Goal: Task Accomplishment & Management: Use online tool/utility

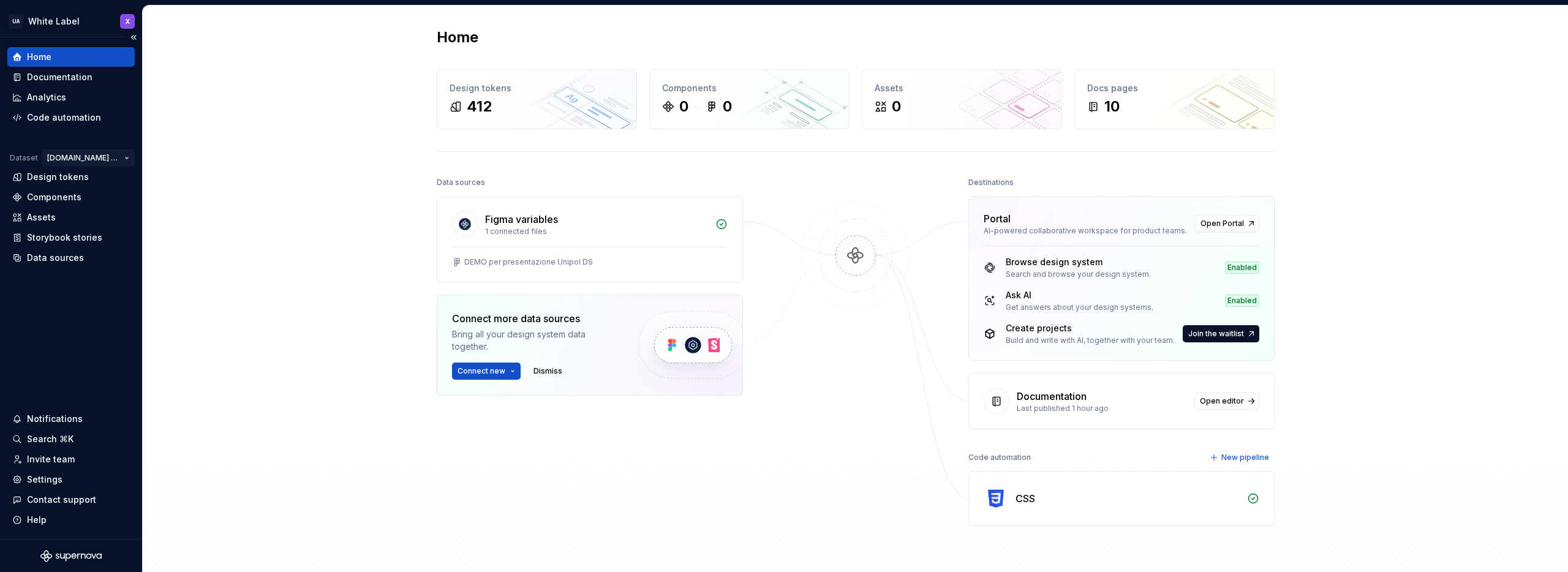
click at [97, 158] on html "UA White Label X Home Documentation Analytics Code automation Dataset [DOMAIN_N…" at bounding box center [784, 286] width 1568 height 572
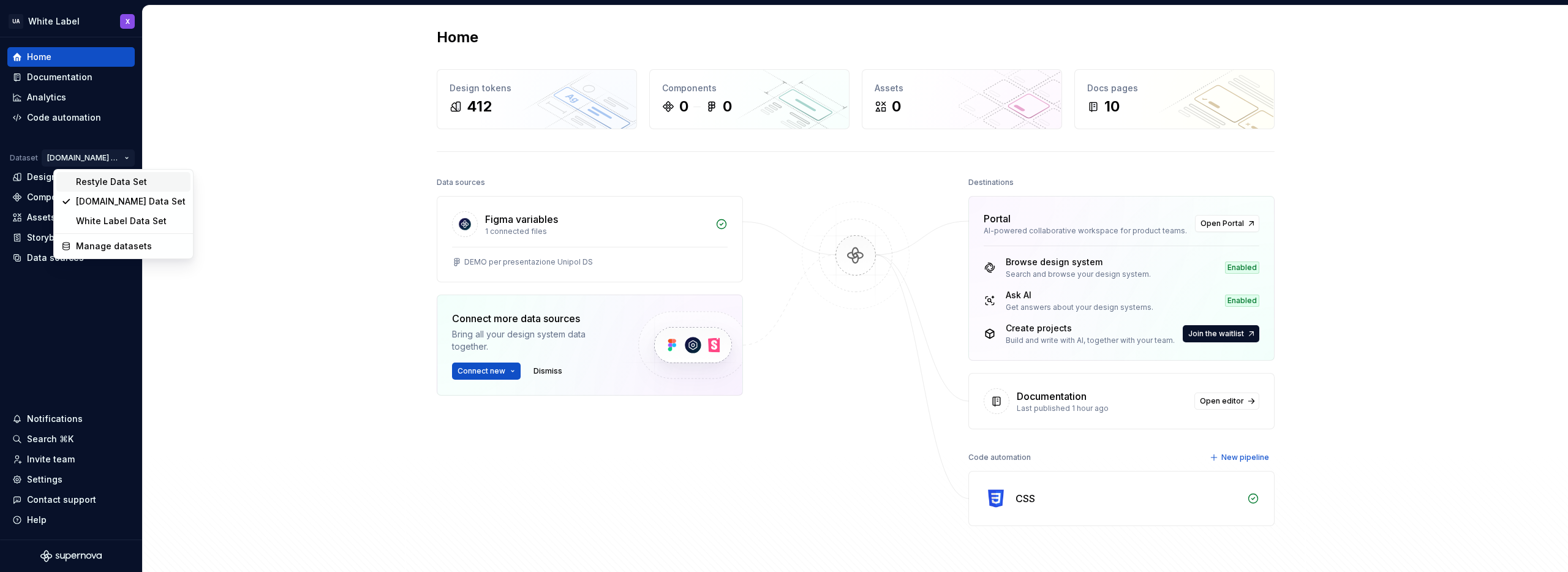
click at [97, 181] on div "Restyle Data Set" at bounding box center [131, 182] width 110 height 12
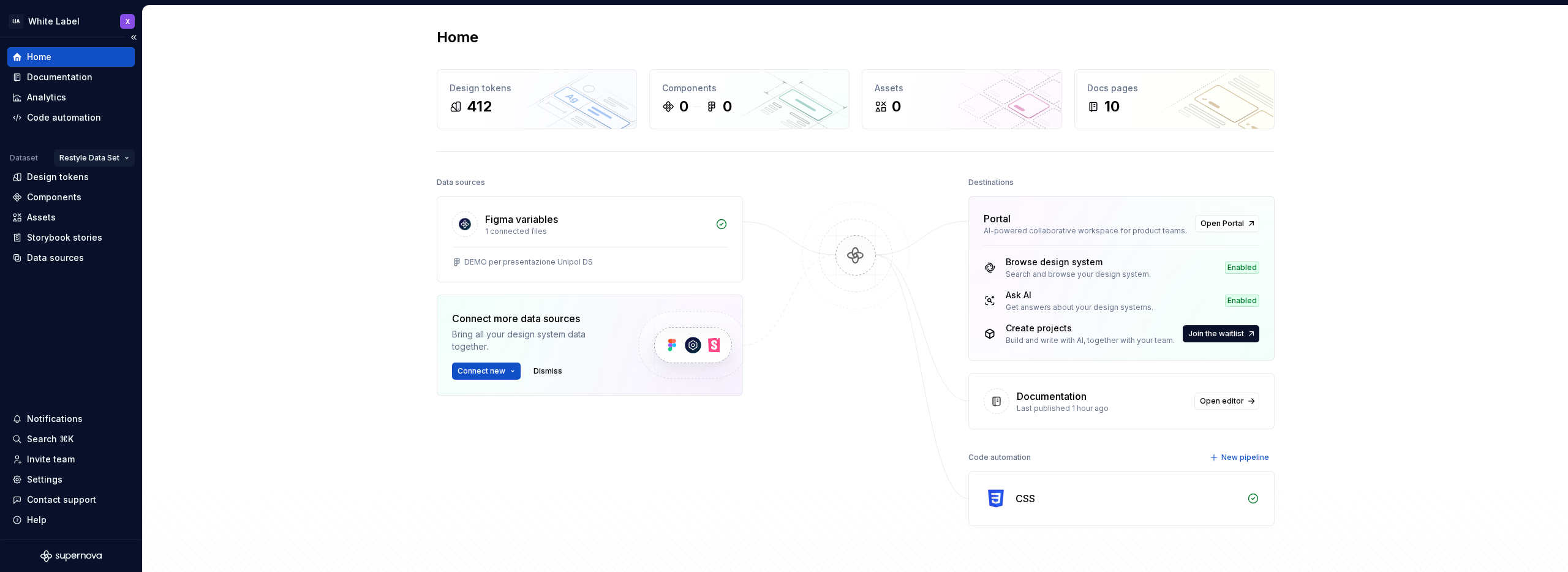
click at [110, 155] on html "UA White Label X Home Documentation Analytics Code automation Dataset Restyle D…" at bounding box center [784, 286] width 1568 height 572
click at [99, 221] on div "White Label Data Set" at bounding box center [134, 221] width 110 height 12
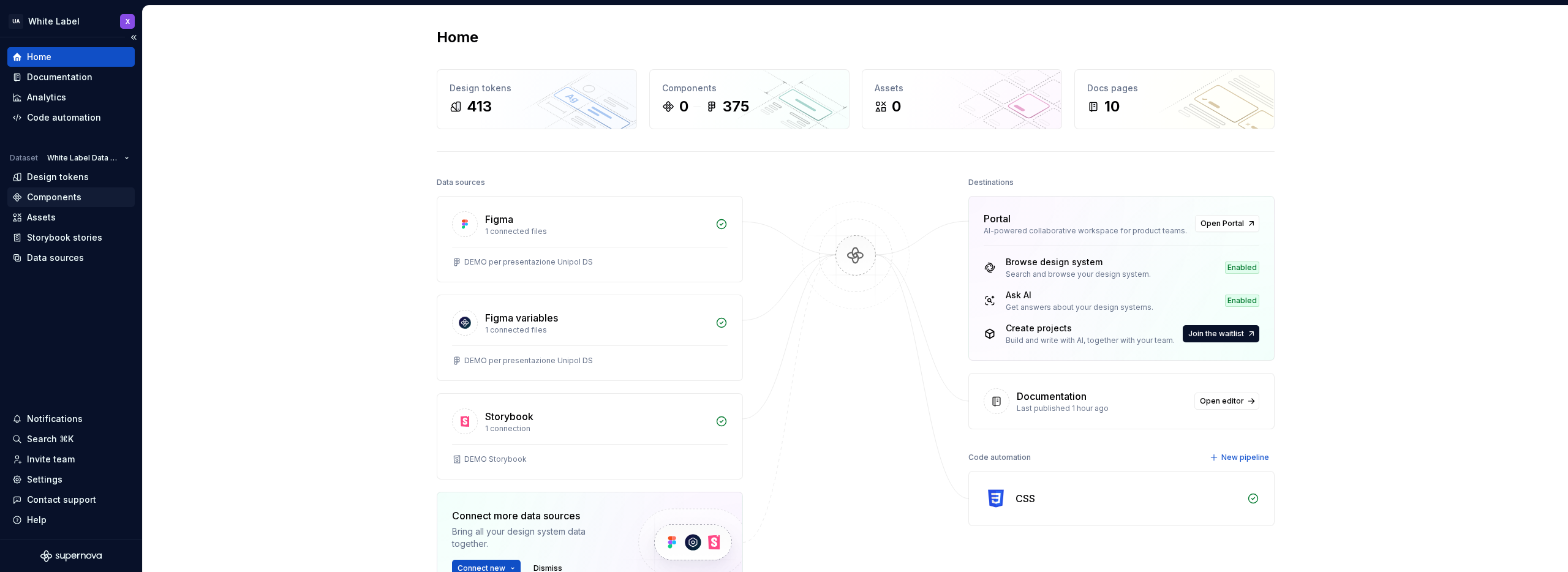
click at [52, 194] on div "Components" at bounding box center [54, 197] width 54 height 12
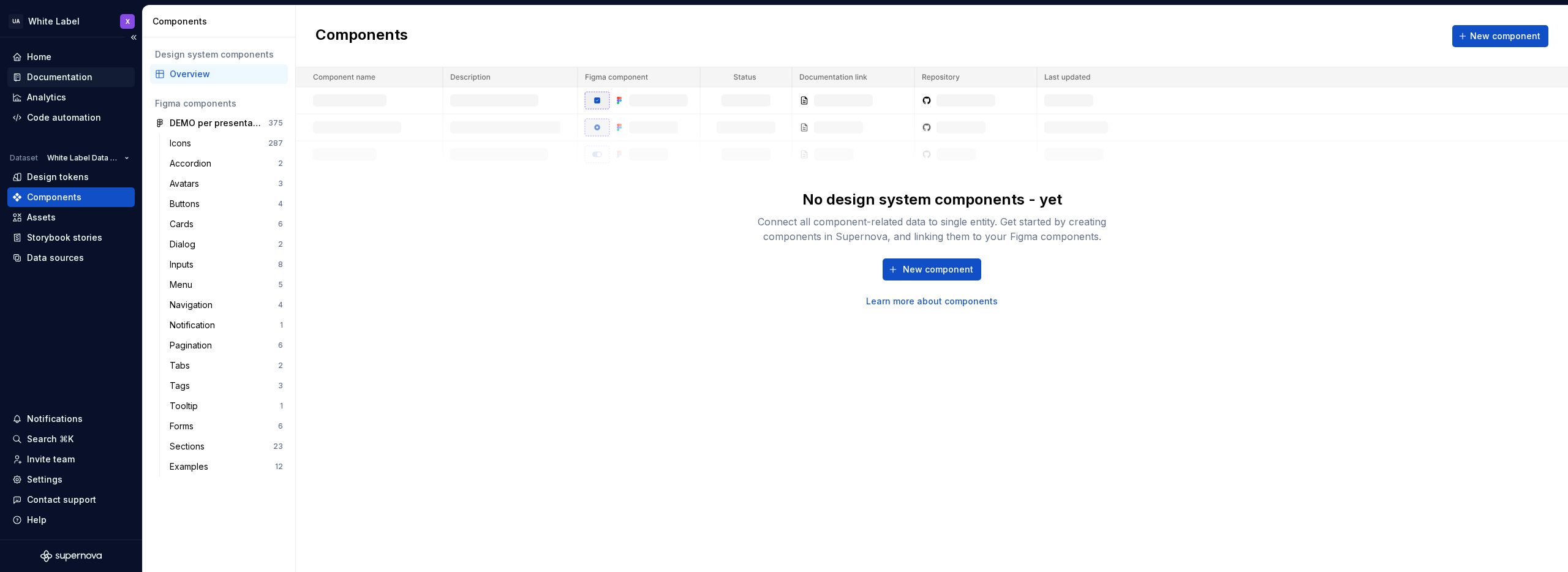
click at [65, 72] on div "Documentation" at bounding box center [60, 77] width 65 height 12
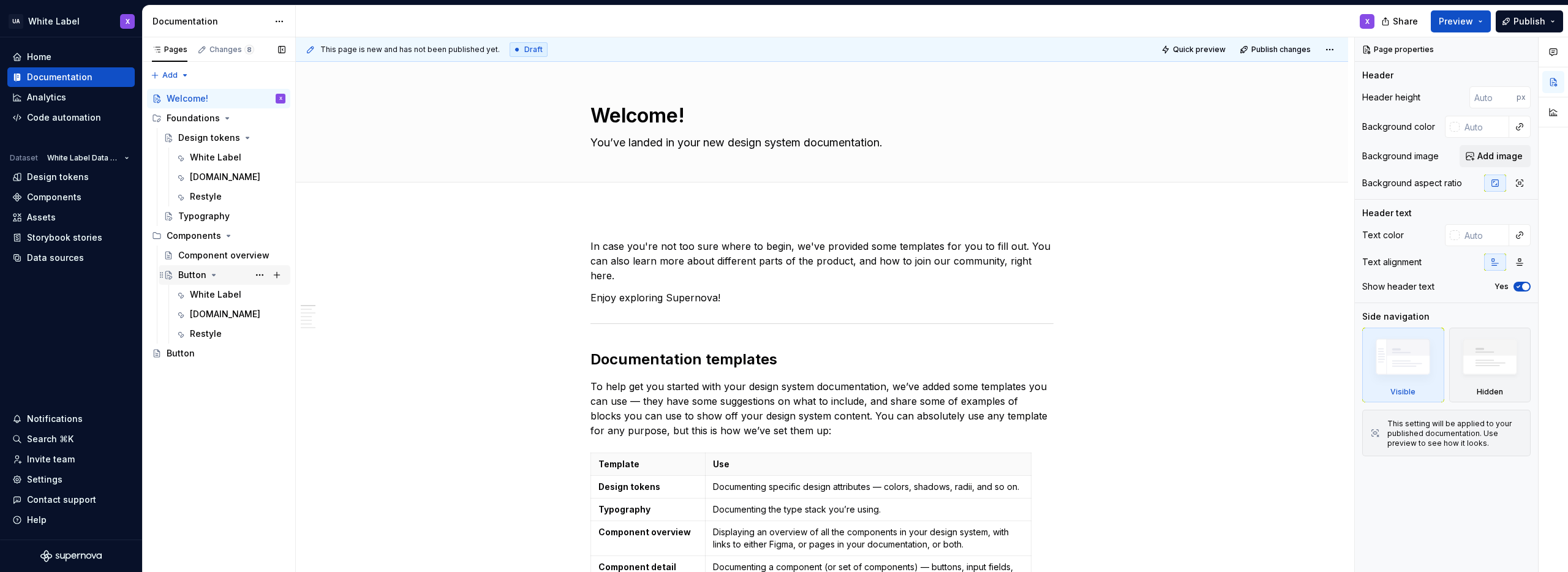
click at [187, 275] on div "Button" at bounding box center [192, 275] width 28 height 12
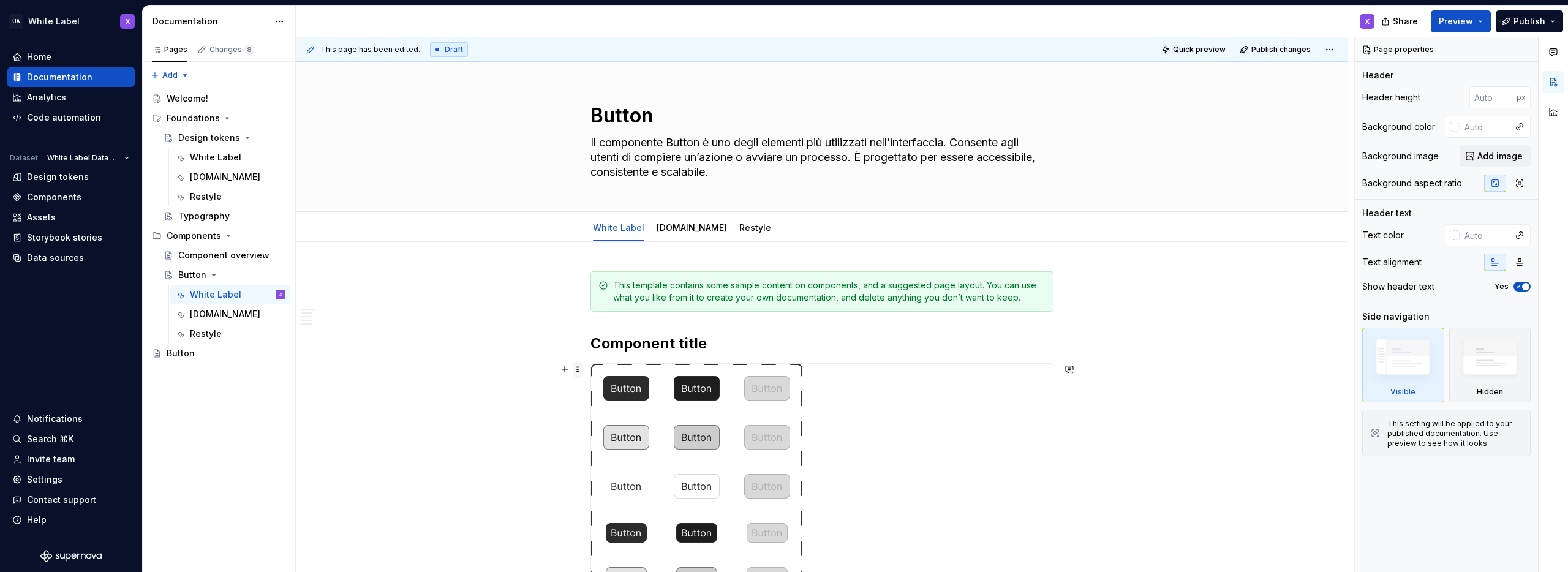
click at [578, 368] on span at bounding box center [578, 369] width 10 height 17
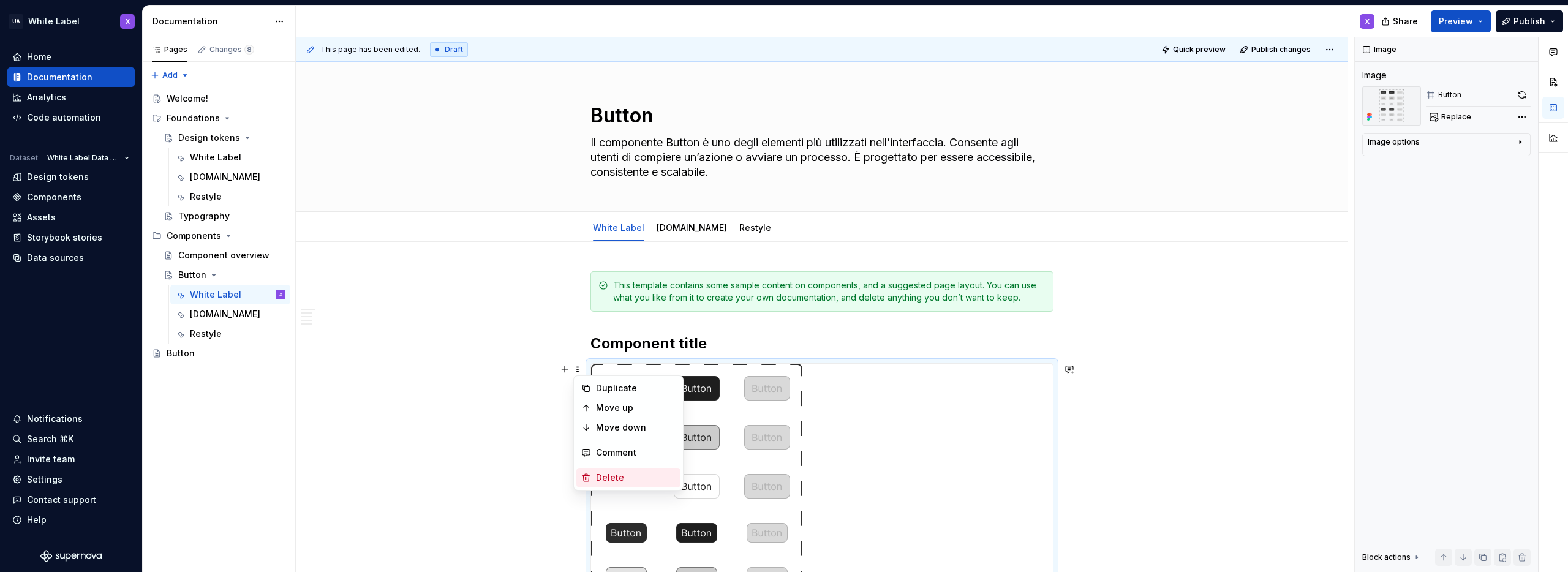
click at [607, 480] on div "Delete" at bounding box center [636, 478] width 79 height 12
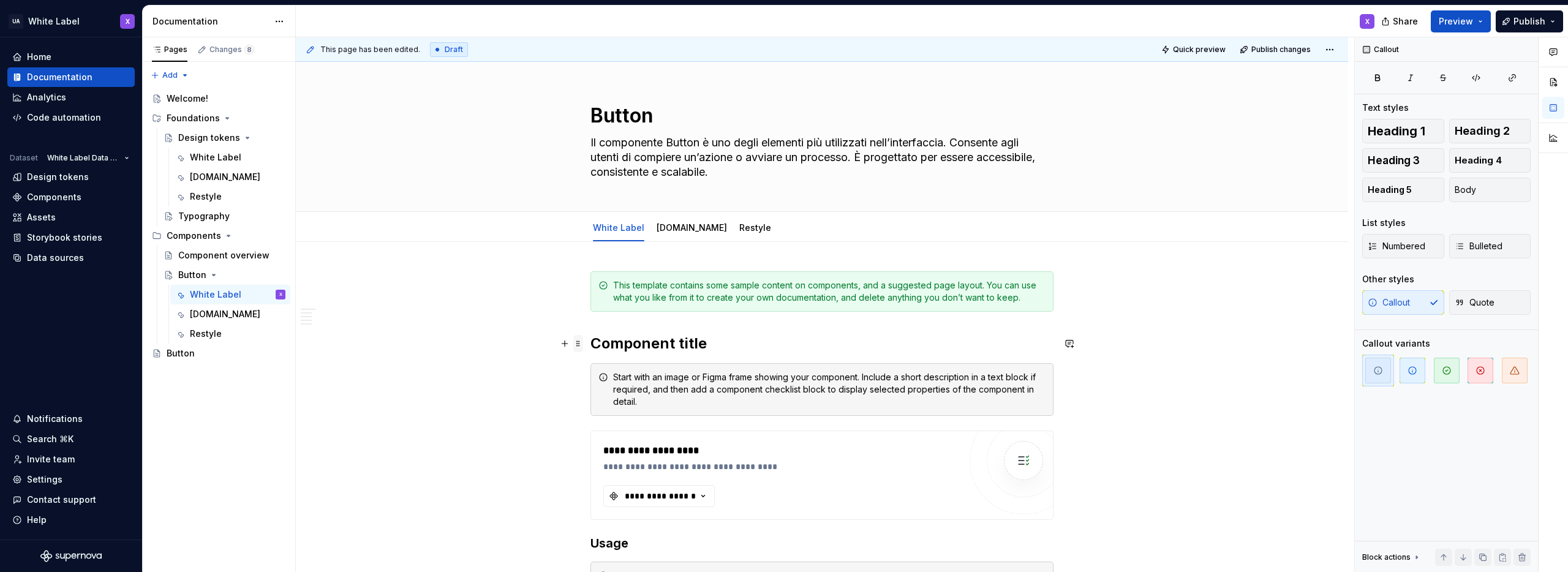
click at [580, 344] on span at bounding box center [578, 344] width 10 height 17
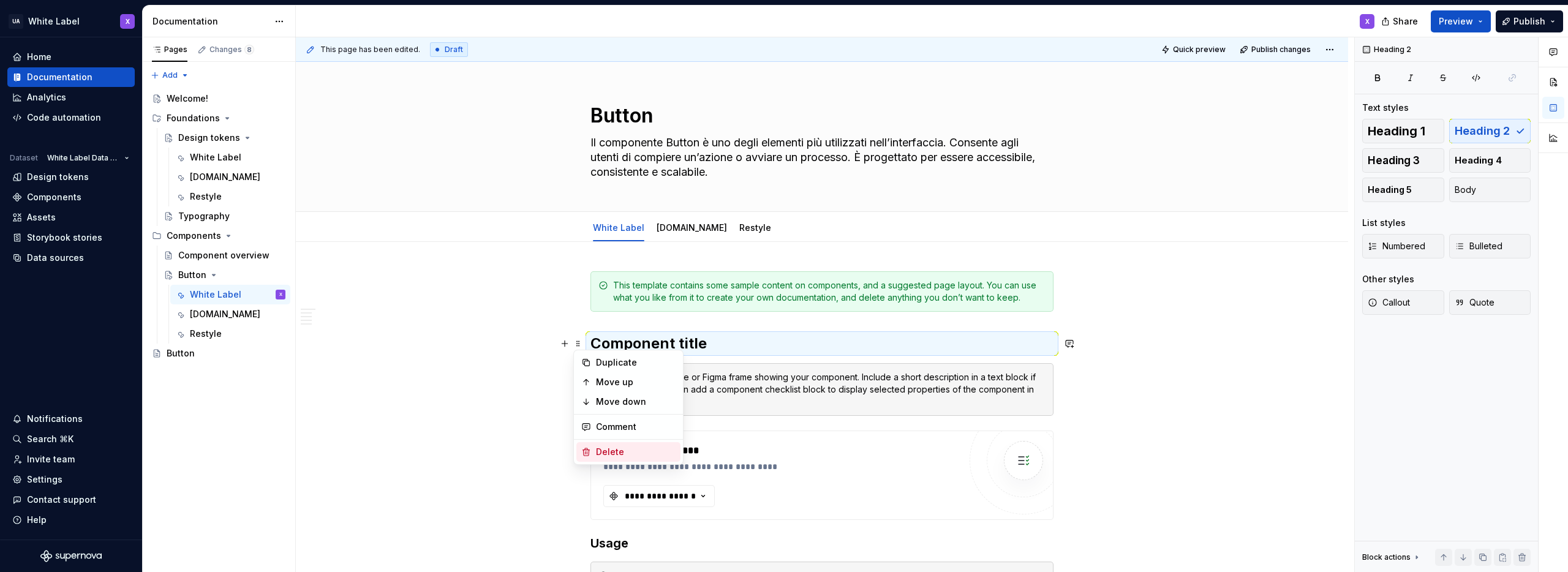
click at [611, 450] on div "Delete" at bounding box center [636, 452] width 79 height 12
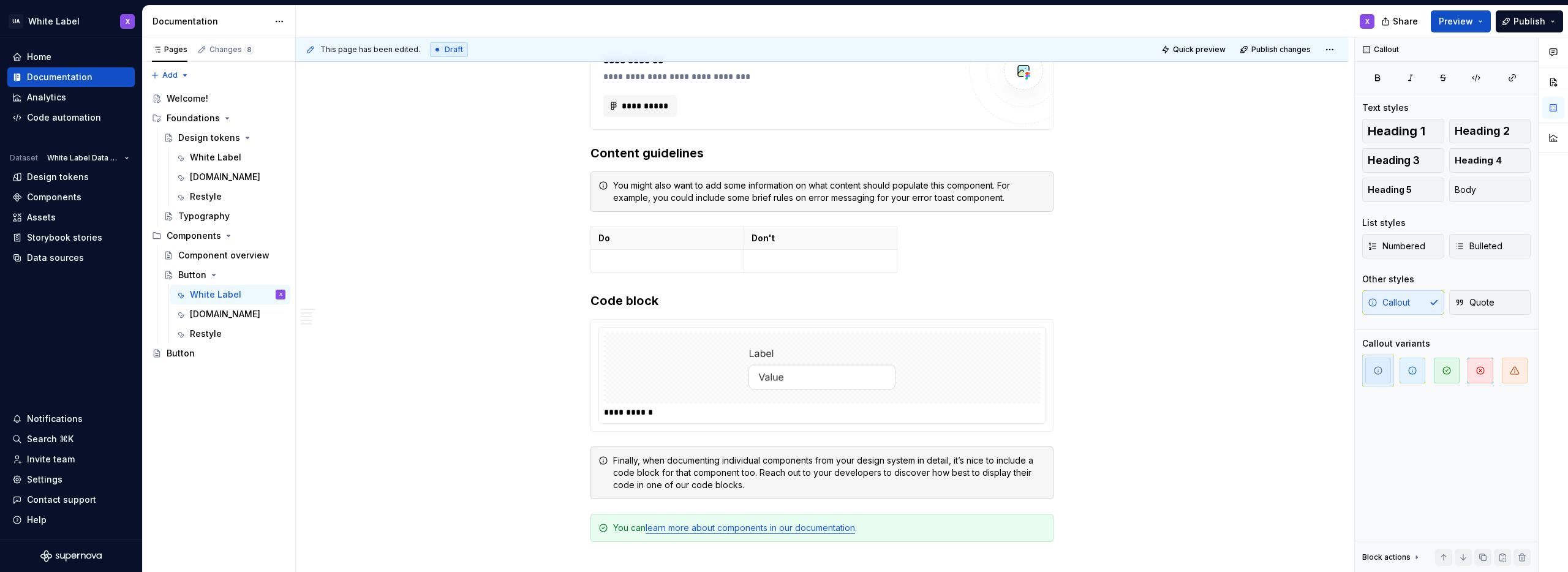
scroll to position [710, 0]
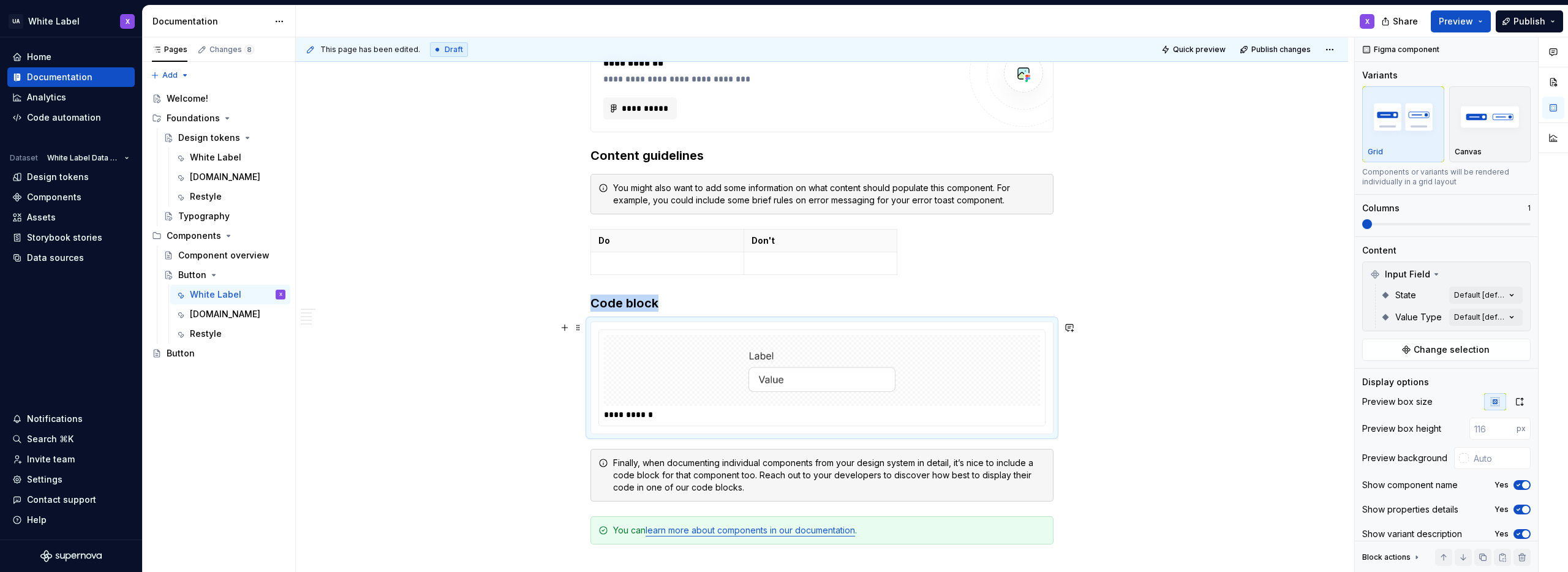
click at [690, 356] on div at bounding box center [821, 370] width 436 height 71
click at [1437, 274] on icon at bounding box center [1436, 274] width 10 height 10
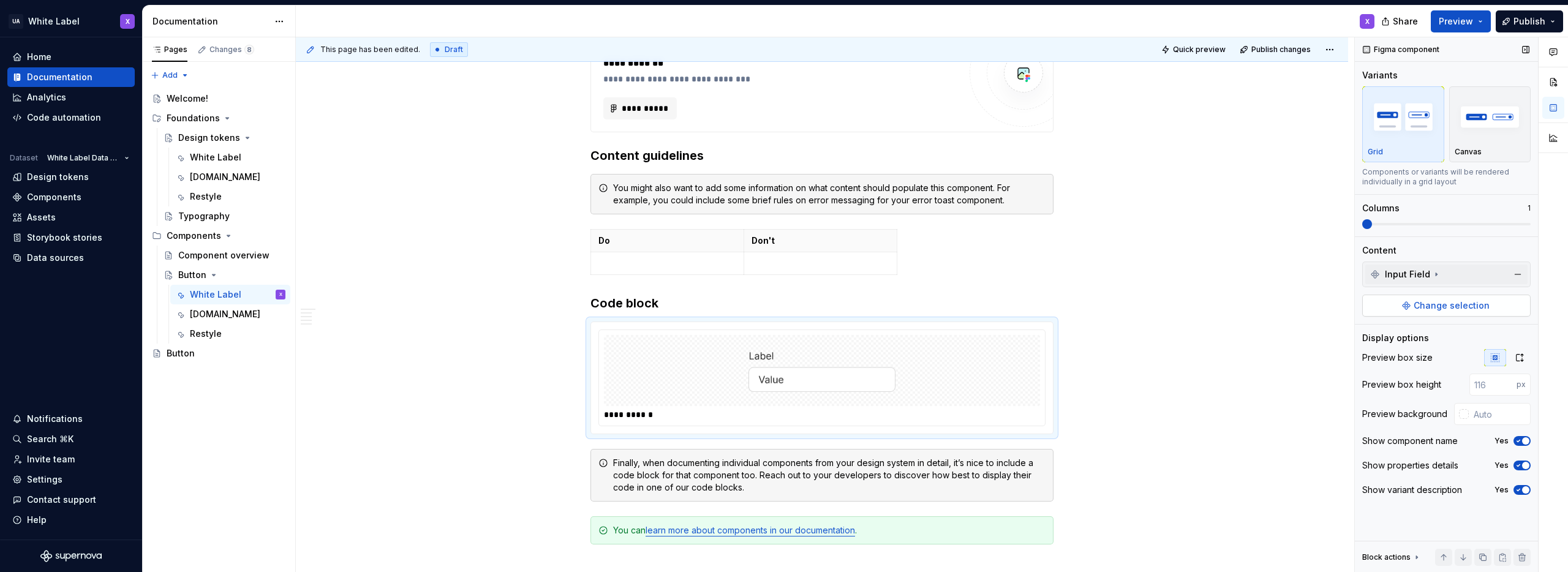
click at [1431, 305] on span "Change selection" at bounding box center [1452, 306] width 76 height 12
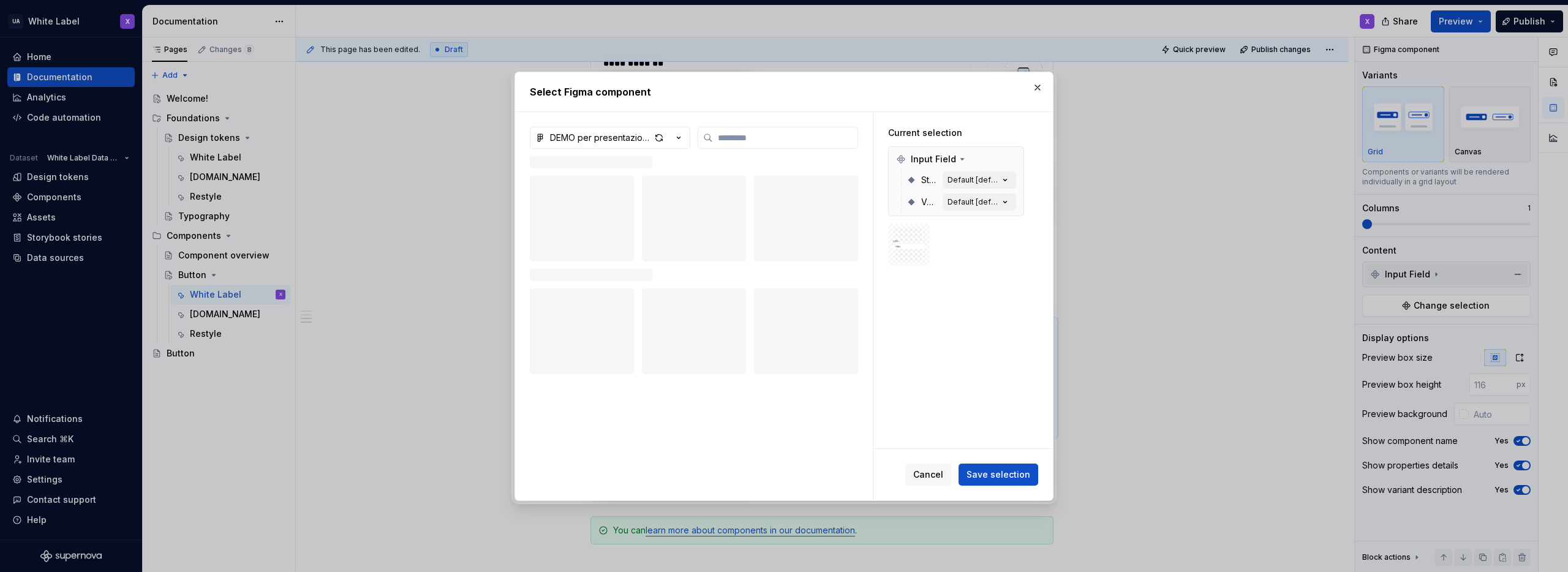
type textarea "*"
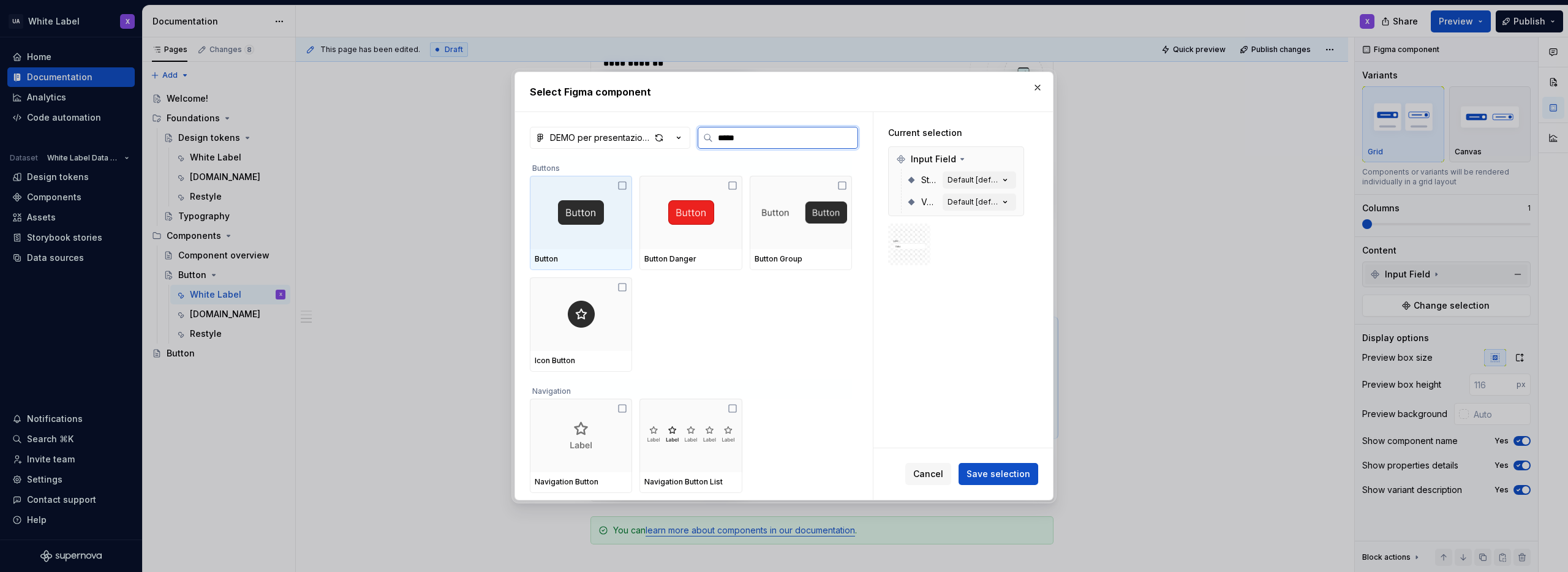
type input "******"
click at [609, 194] on div at bounding box center [581, 212] width 103 height 74
click at [991, 475] on span "Save selection" at bounding box center [998, 474] width 64 height 12
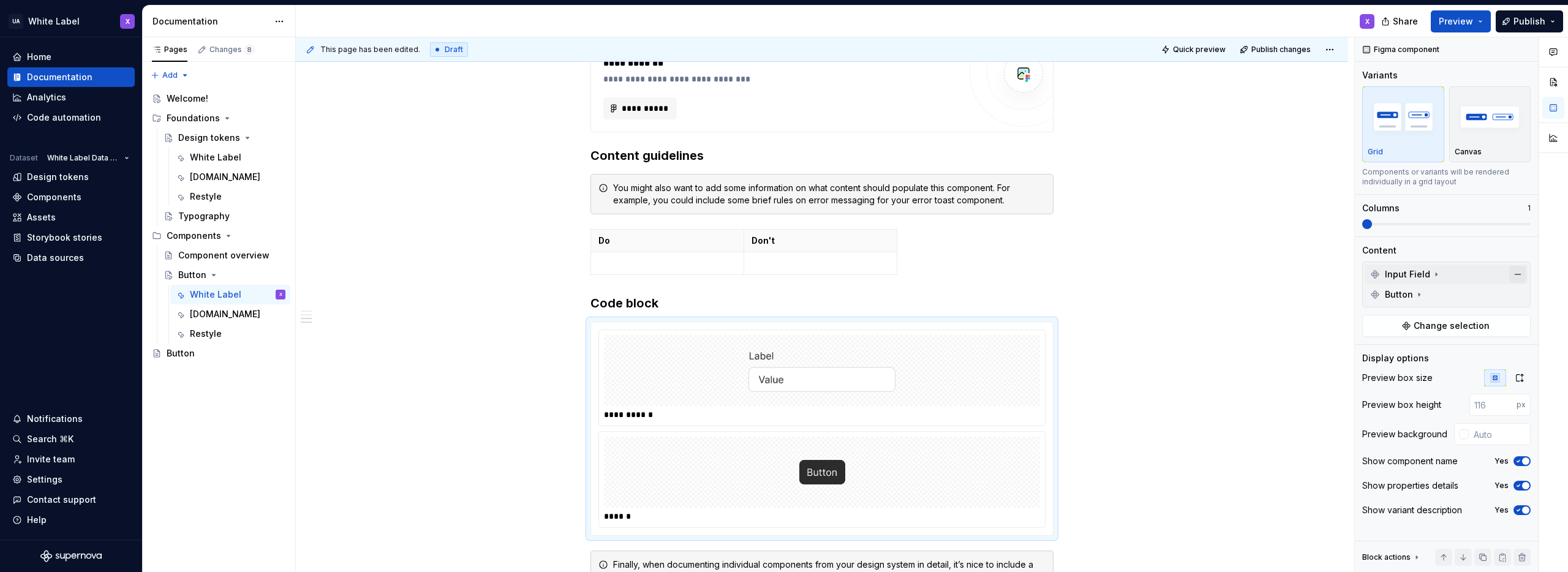
click at [1518, 274] on button "button" at bounding box center [1518, 274] width 17 height 17
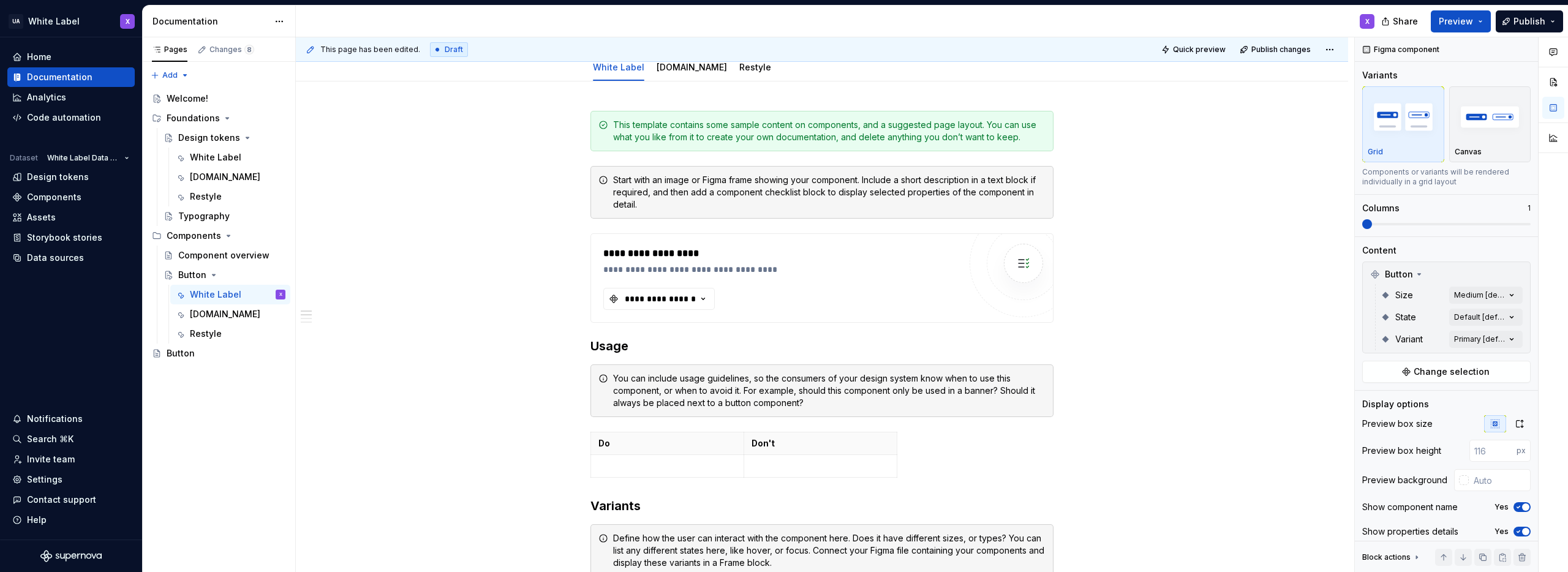
scroll to position [161, 0]
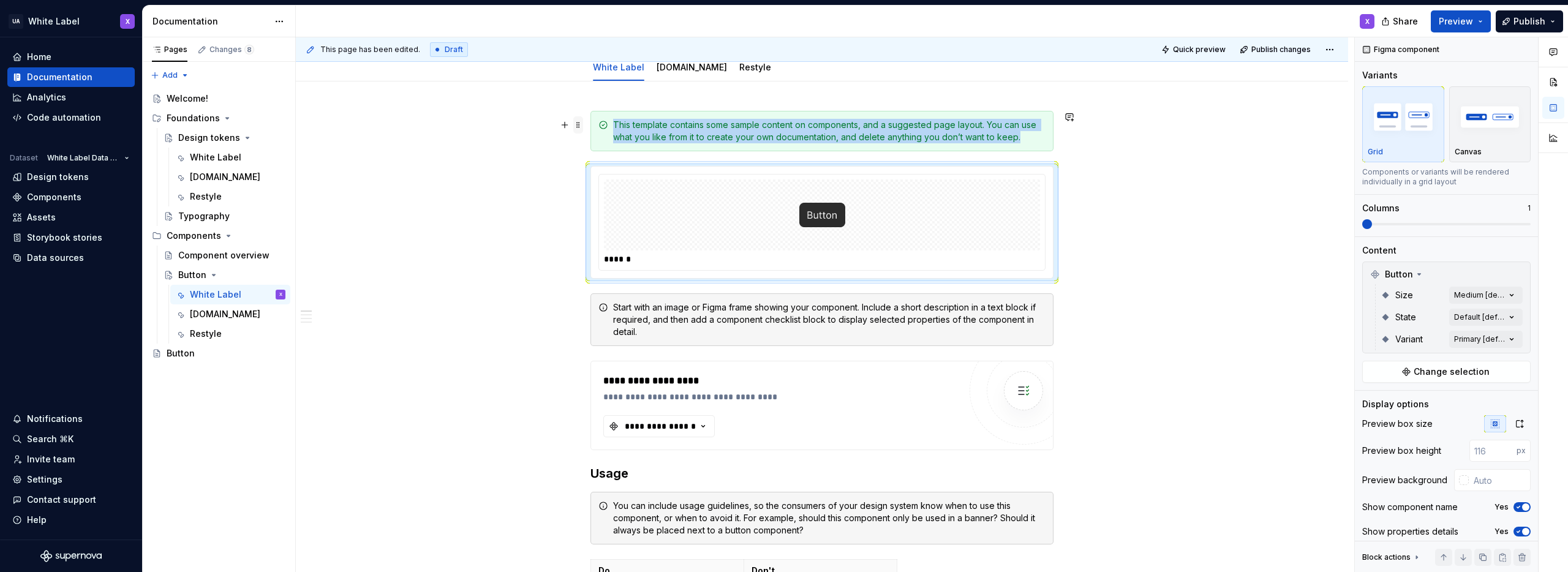
click at [577, 124] on span at bounding box center [578, 125] width 10 height 17
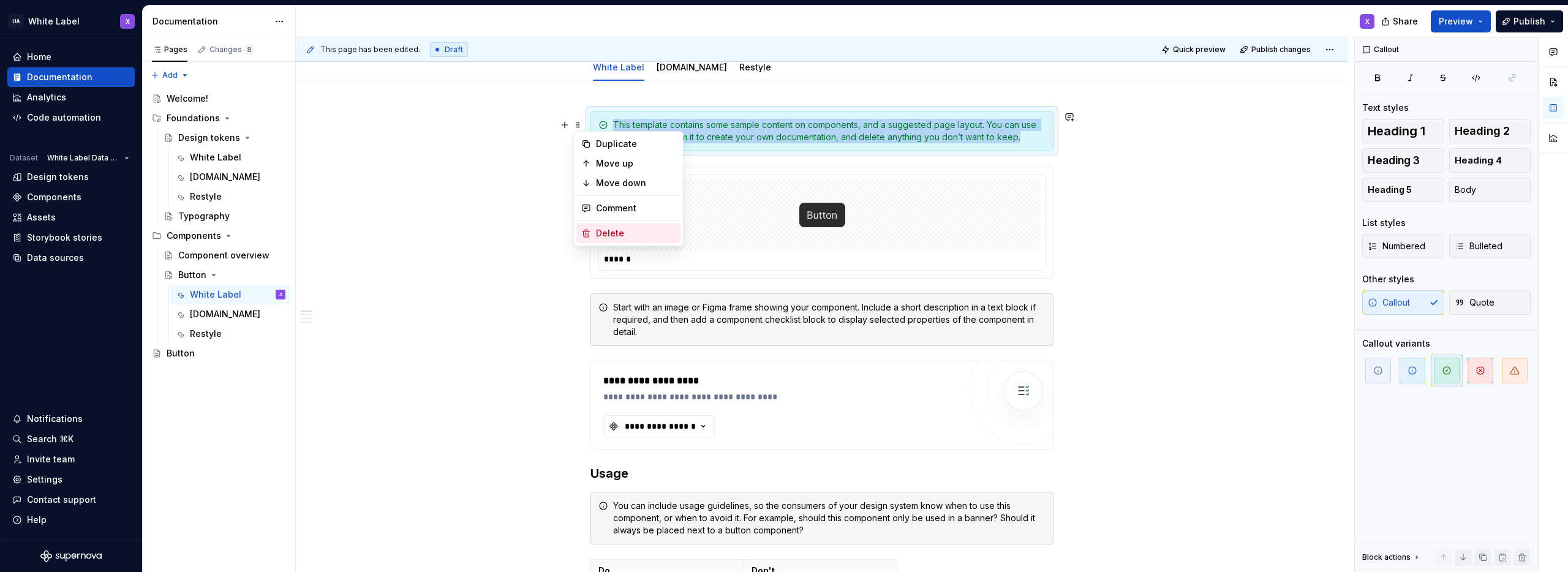
click at [622, 232] on div "Delete" at bounding box center [636, 233] width 79 height 12
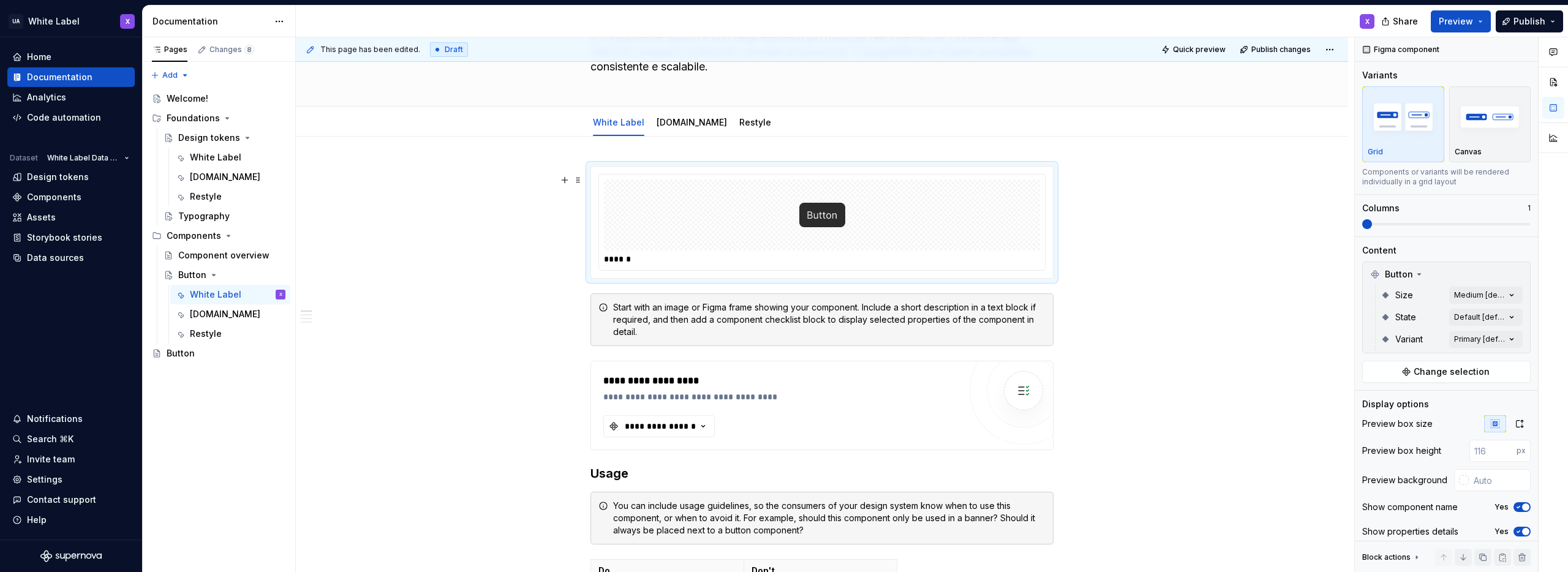
type textarea "*"
click at [579, 309] on span at bounding box center [578, 308] width 10 height 17
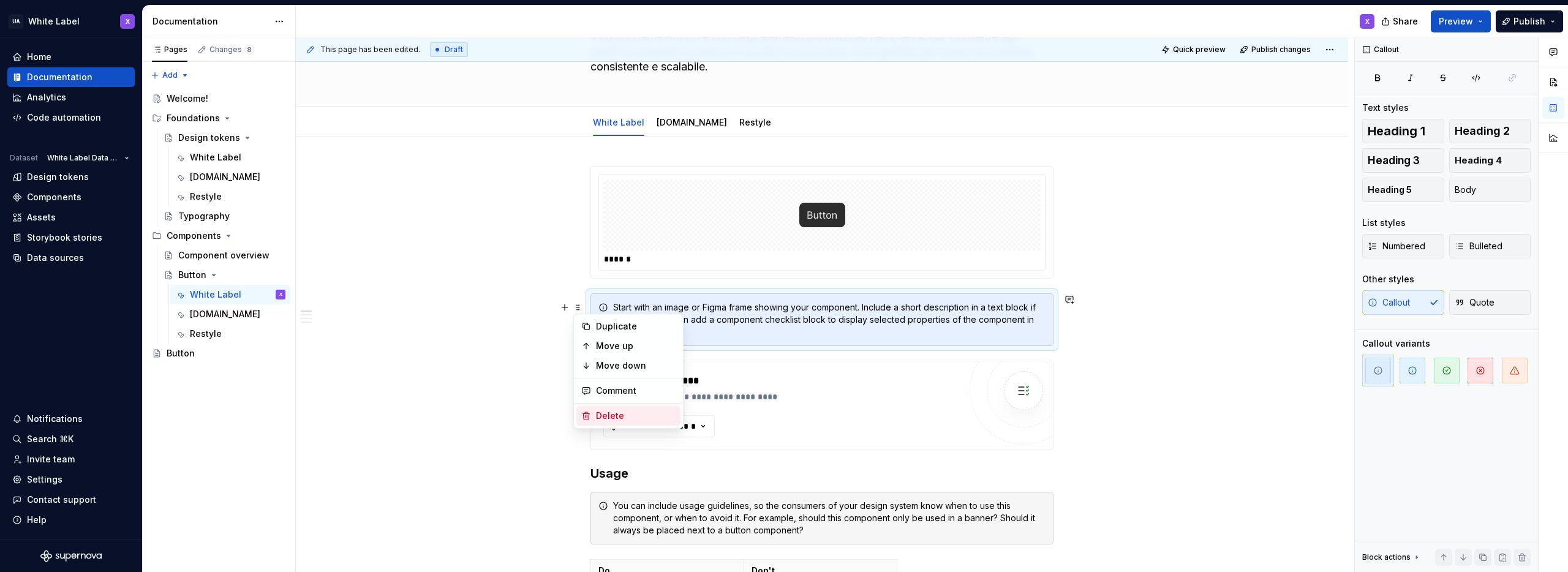
click at [602, 417] on div "Delete" at bounding box center [636, 416] width 79 height 12
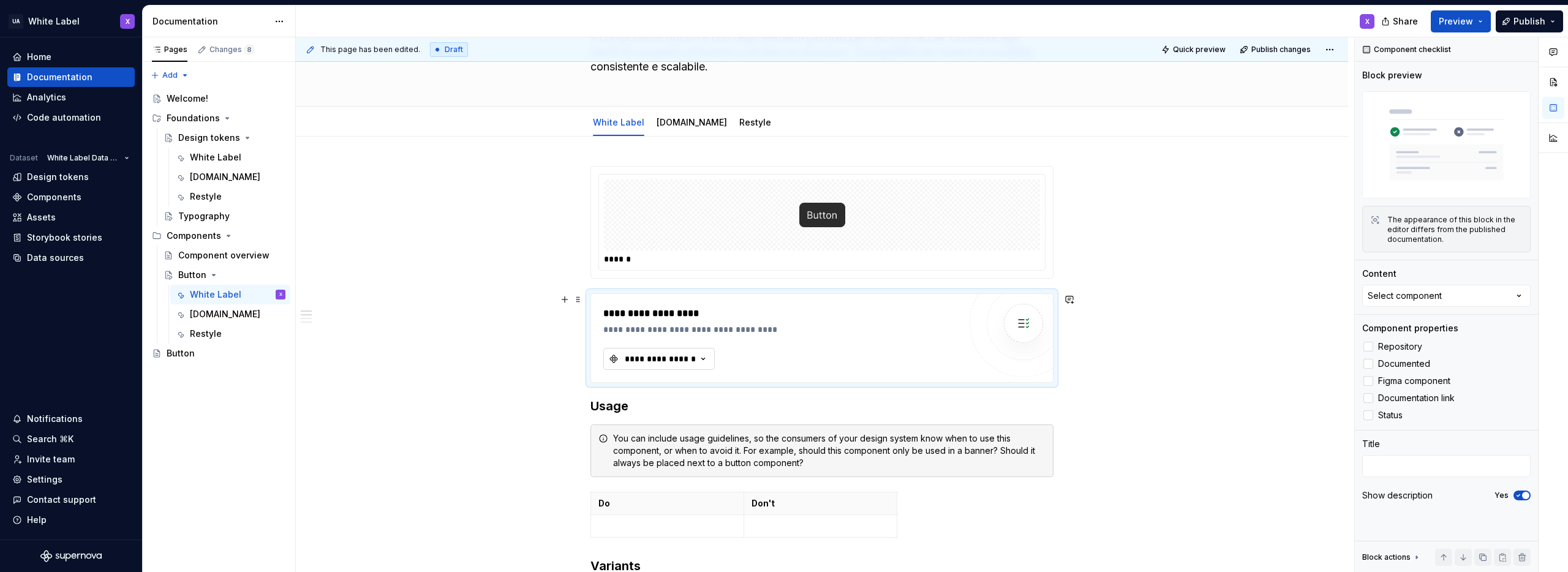
click at [646, 357] on div "**********" at bounding box center [660, 359] width 74 height 12
click at [647, 385] on input "text" at bounding box center [701, 384] width 195 height 22
type input "button"
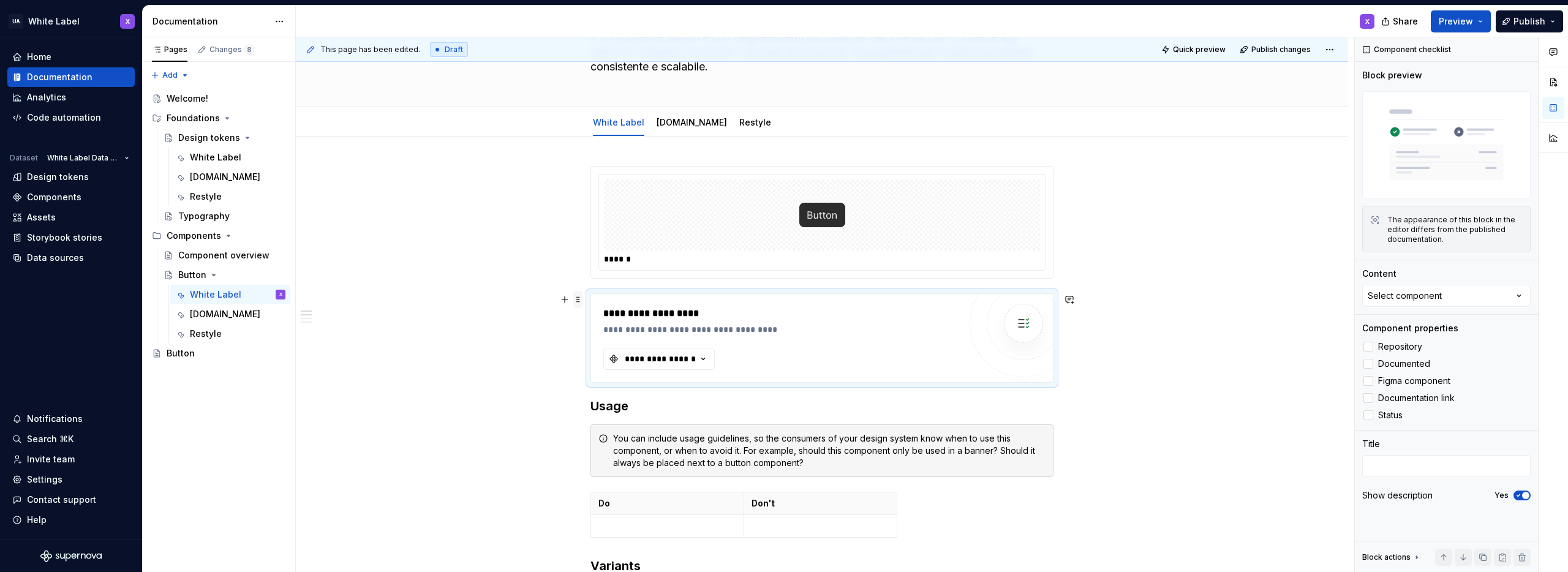
click at [579, 300] on span at bounding box center [578, 299] width 10 height 17
click at [621, 407] on div "Delete" at bounding box center [636, 408] width 79 height 12
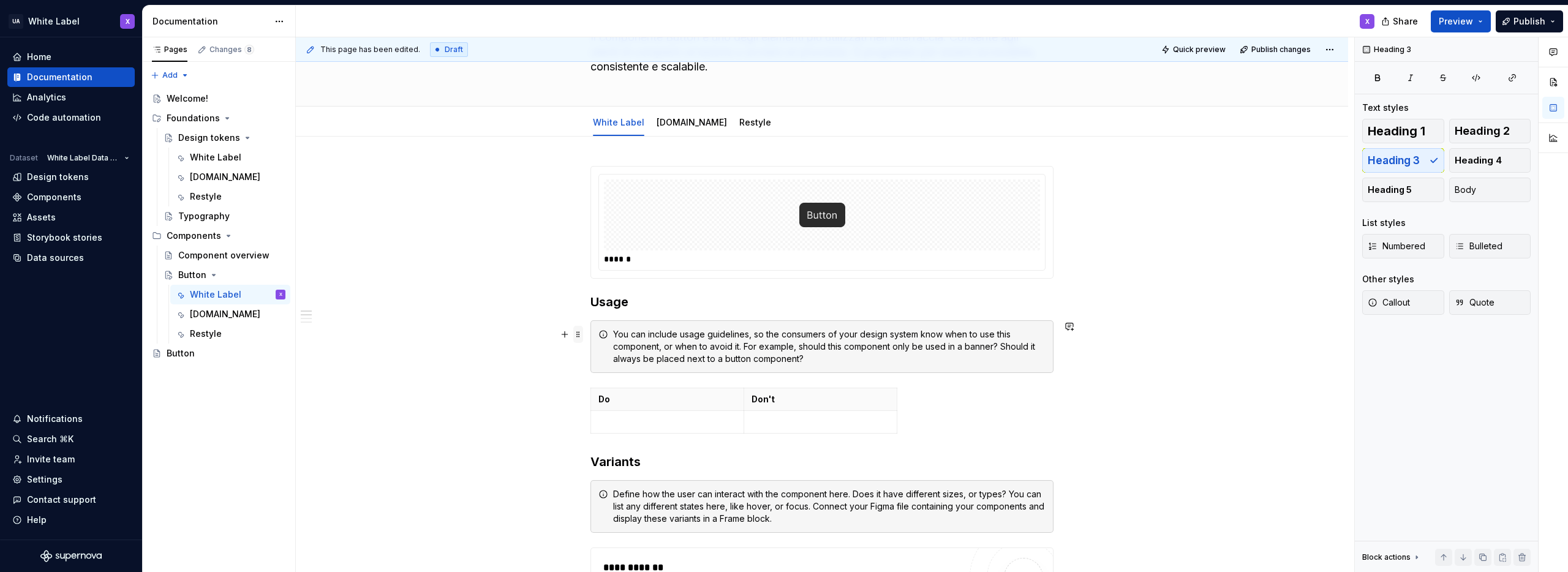
click at [578, 334] on span at bounding box center [578, 334] width 10 height 17
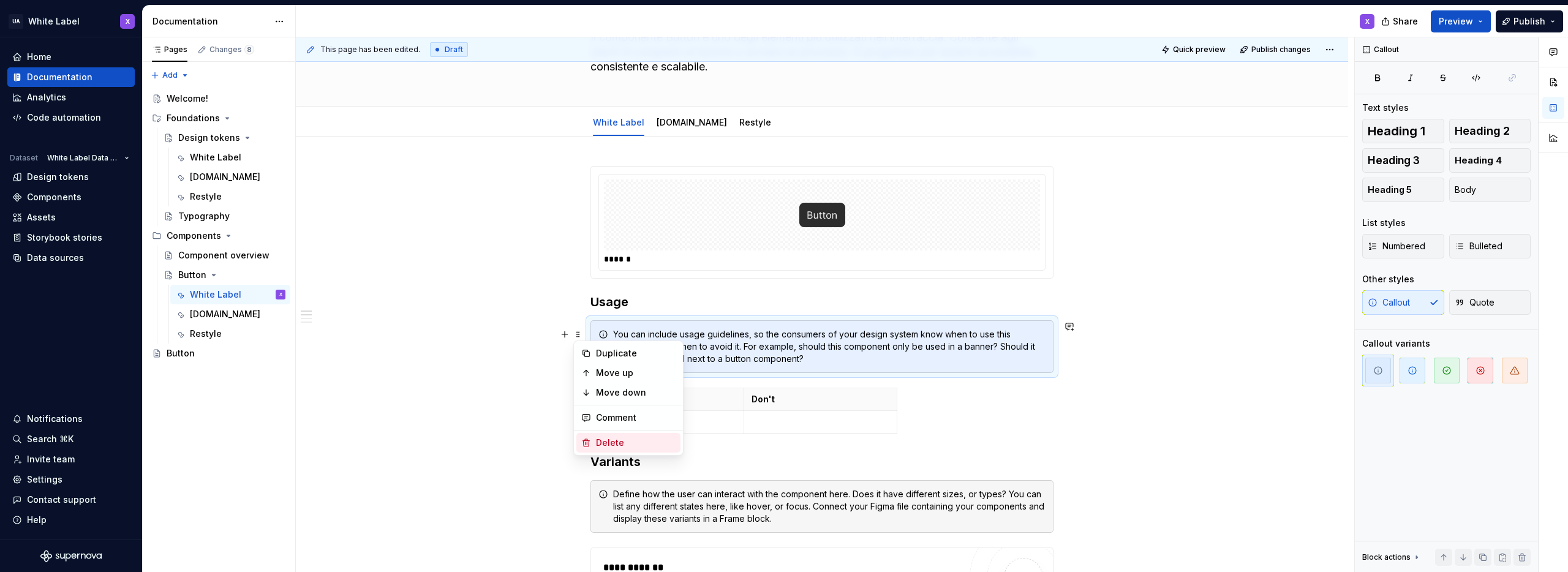
click at [625, 439] on div "Delete" at bounding box center [636, 443] width 79 height 12
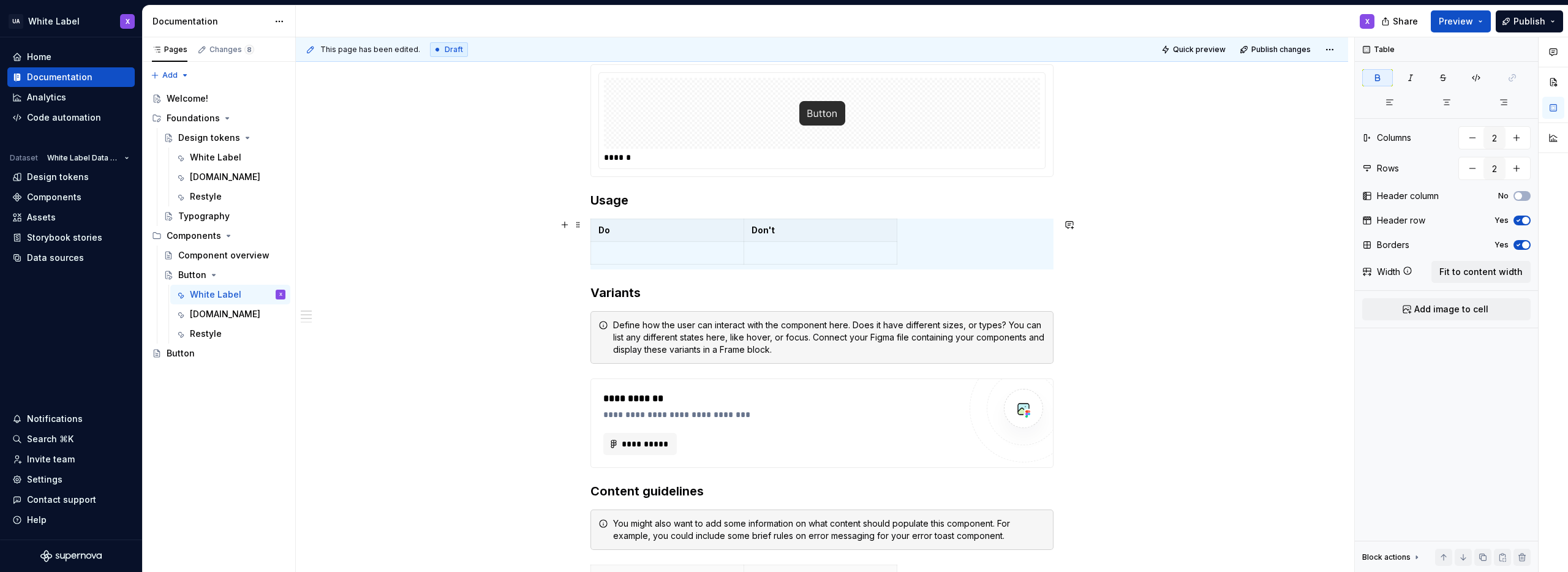
scroll to position [210, 0]
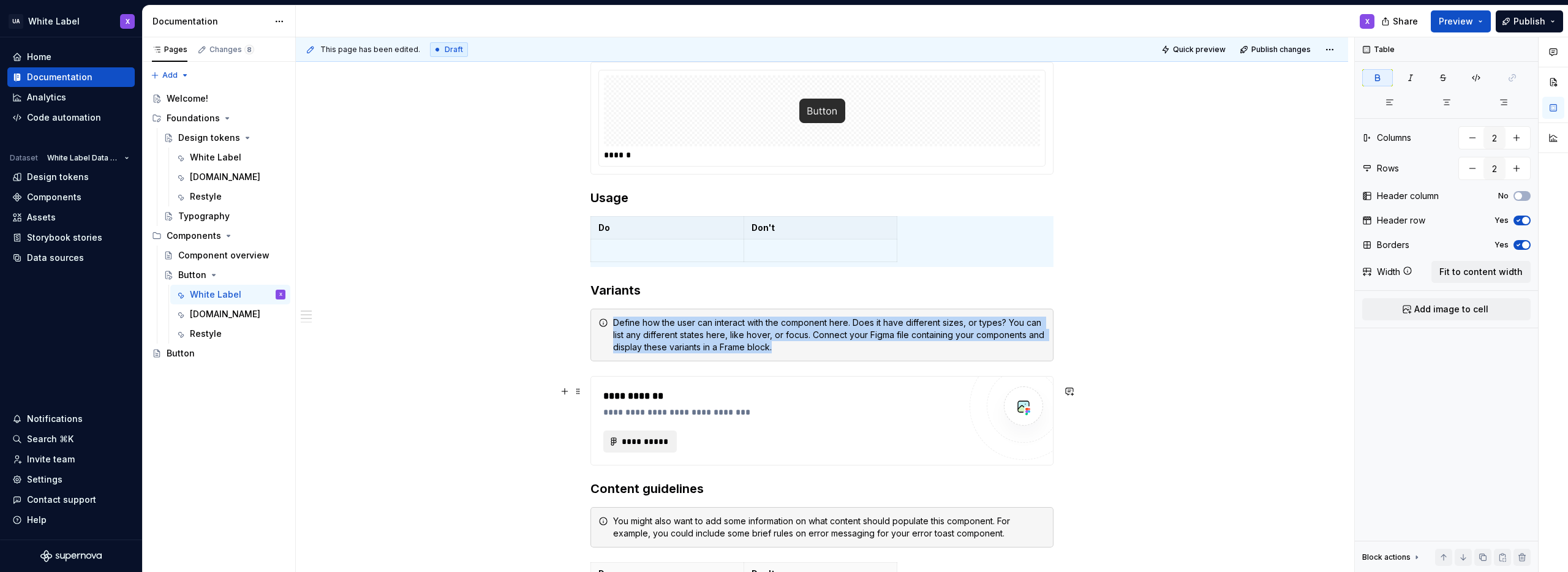
click at [640, 448] on span "**********" at bounding box center [644, 442] width 47 height 12
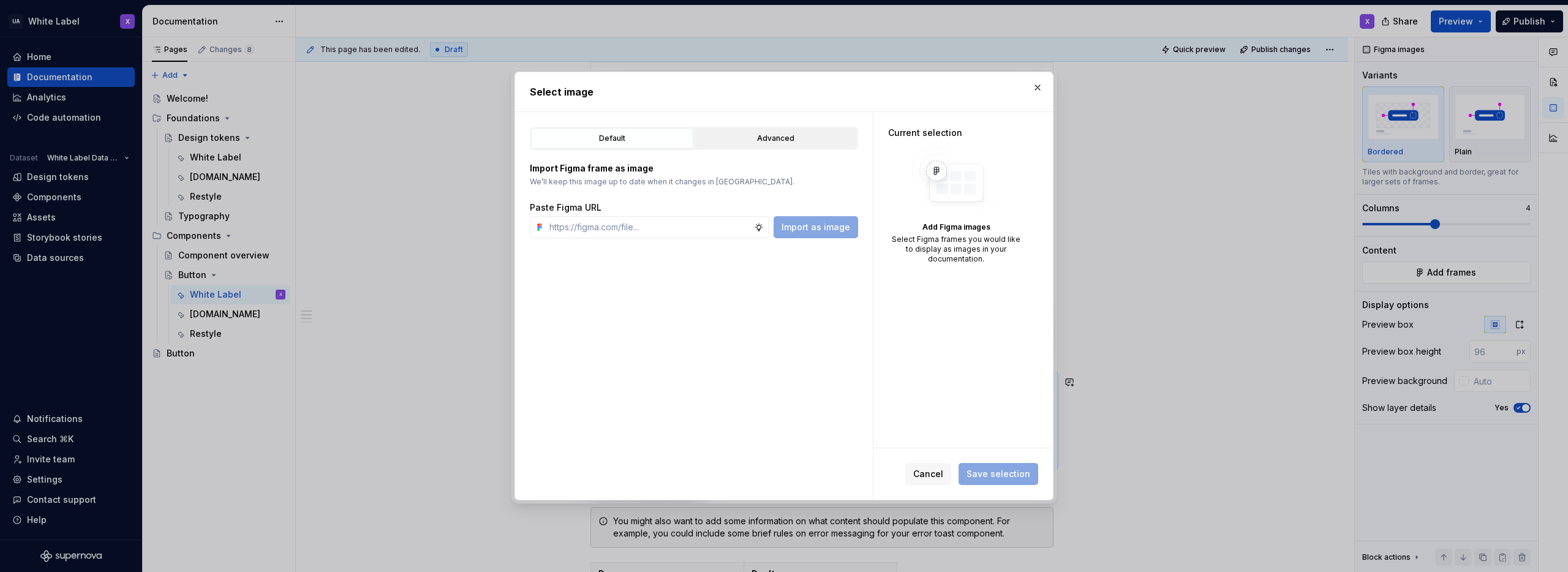
click at [786, 134] on div "Advanced" at bounding box center [776, 138] width 154 height 12
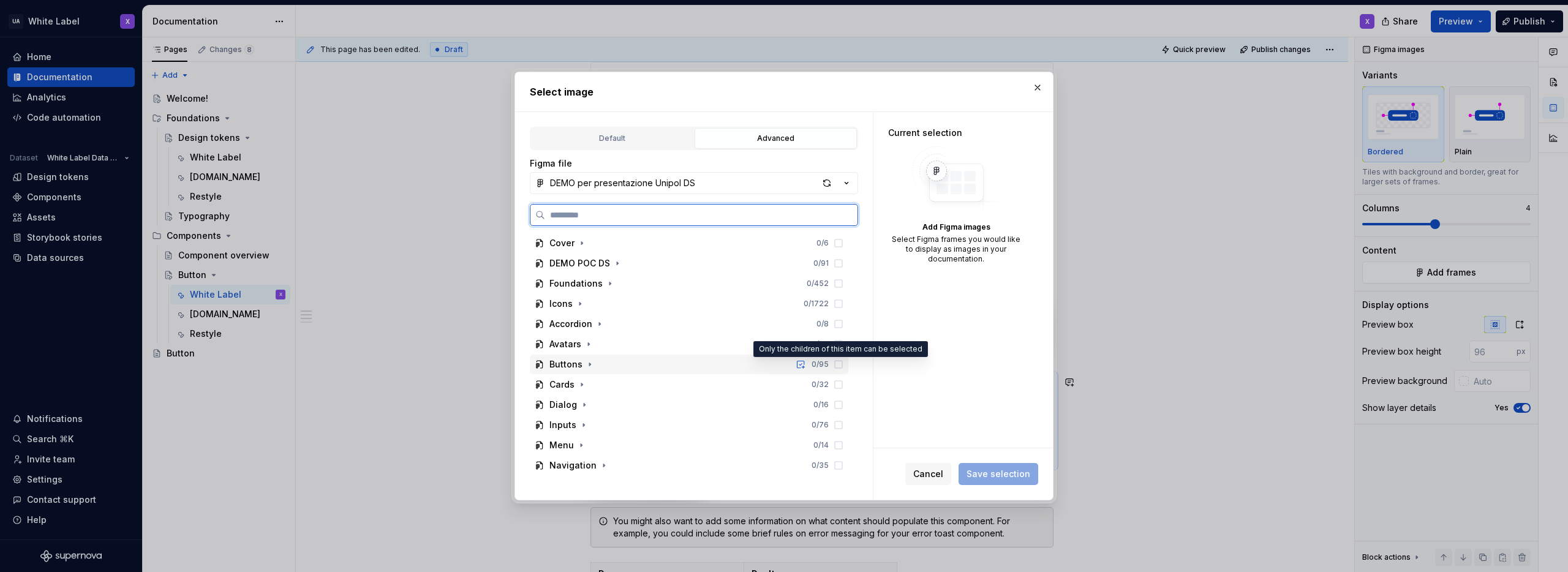
click at [838, 364] on icon at bounding box center [838, 364] width 10 height 10
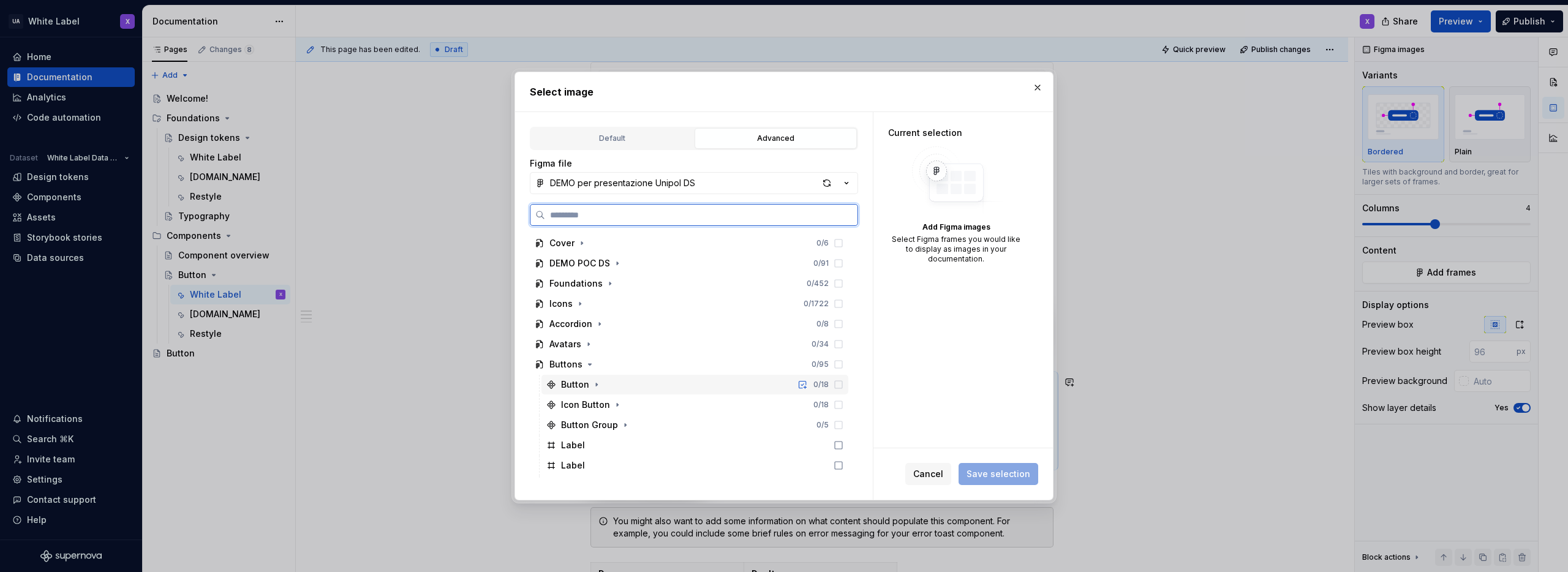
click at [835, 385] on icon at bounding box center [838, 384] width 7 height 7
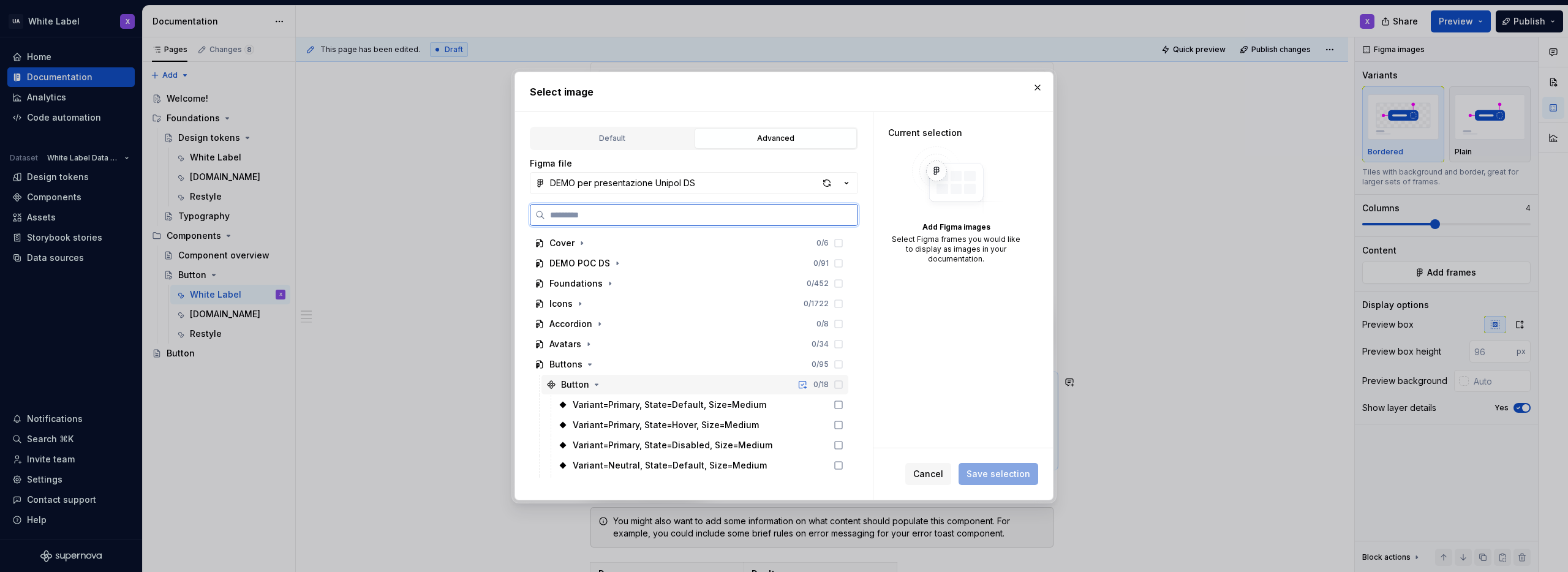
click at [835, 383] on icon at bounding box center [838, 385] width 10 height 10
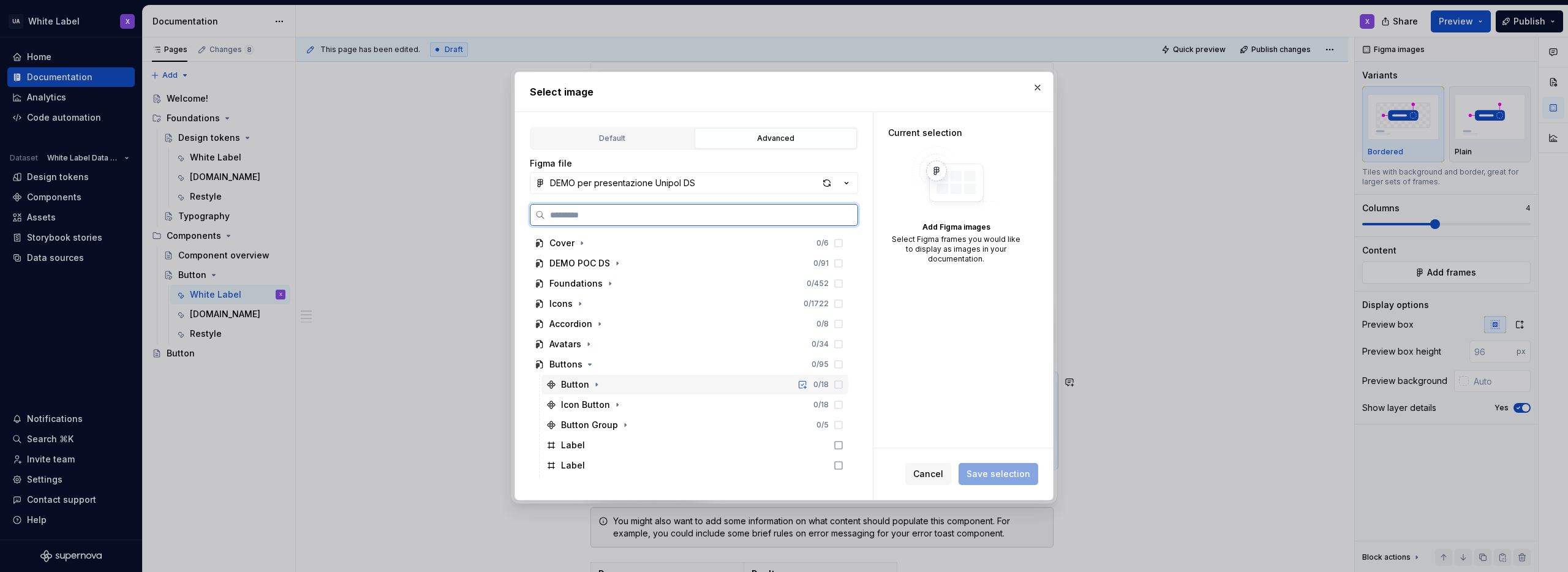
click at [835, 383] on icon at bounding box center [838, 385] width 10 height 10
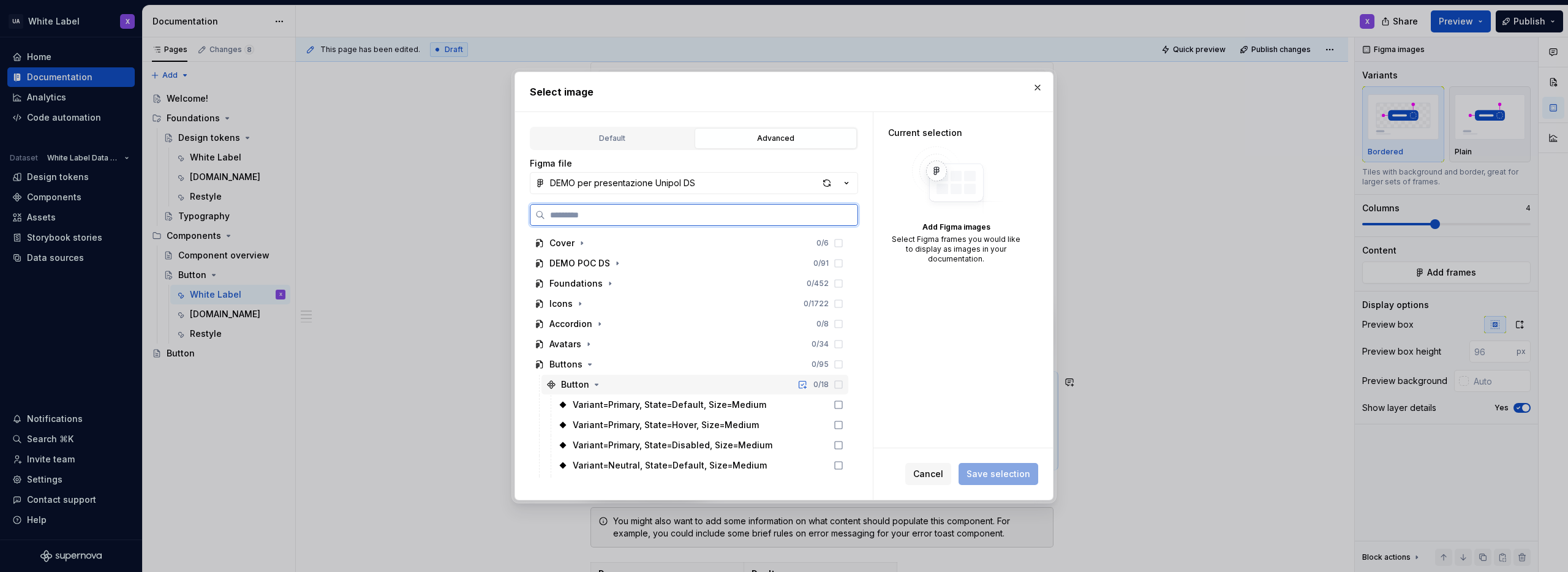
click at [584, 384] on div "Button" at bounding box center [575, 385] width 28 height 12
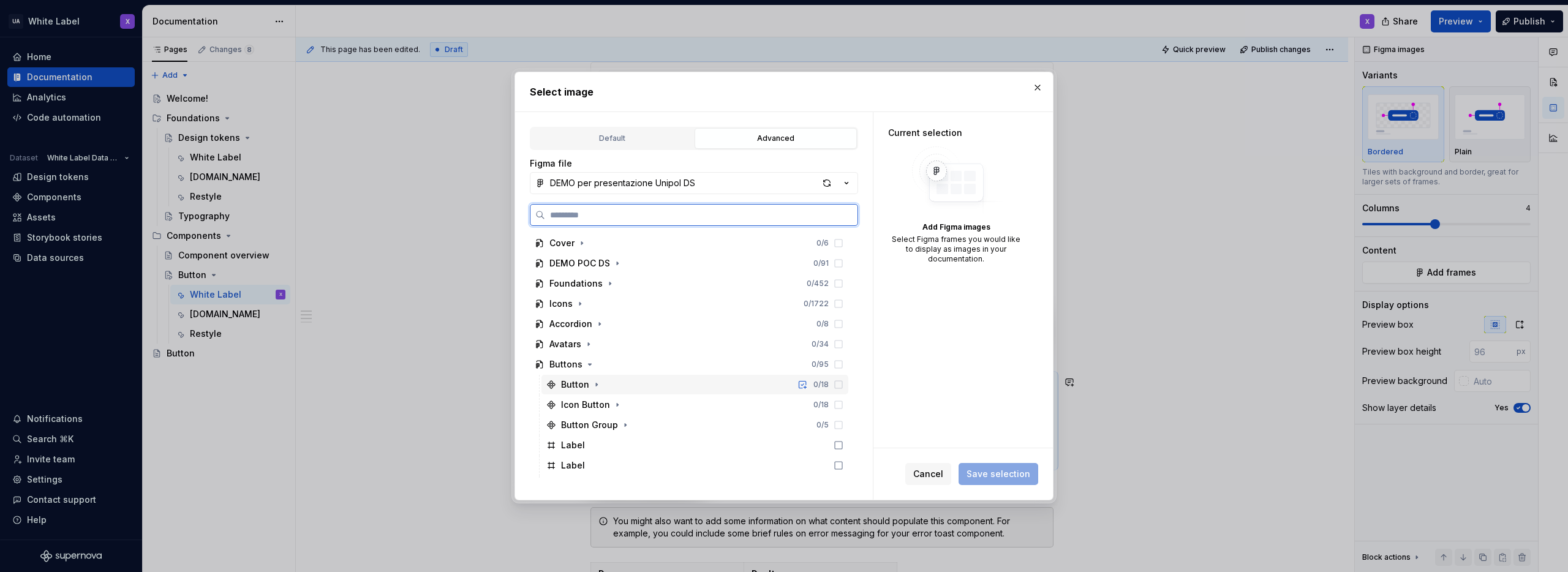
click at [584, 384] on div "Button" at bounding box center [575, 385] width 28 height 12
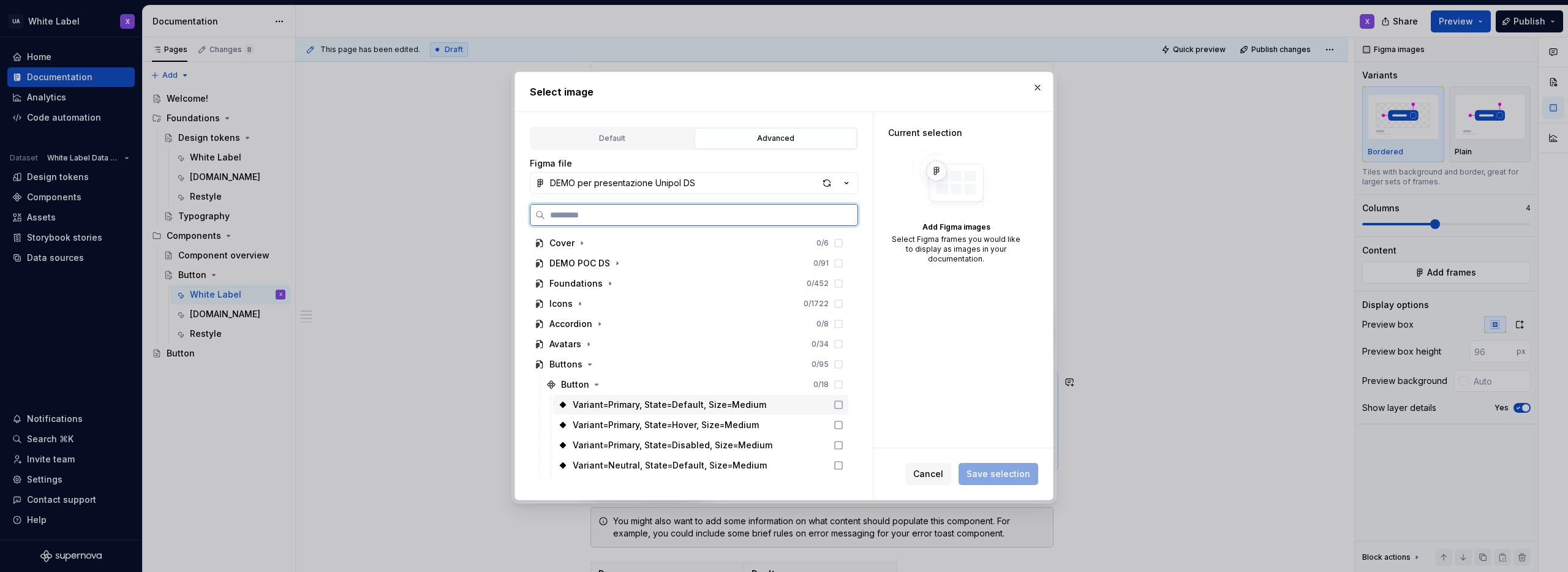
click at [837, 404] on icon at bounding box center [838, 405] width 10 height 10
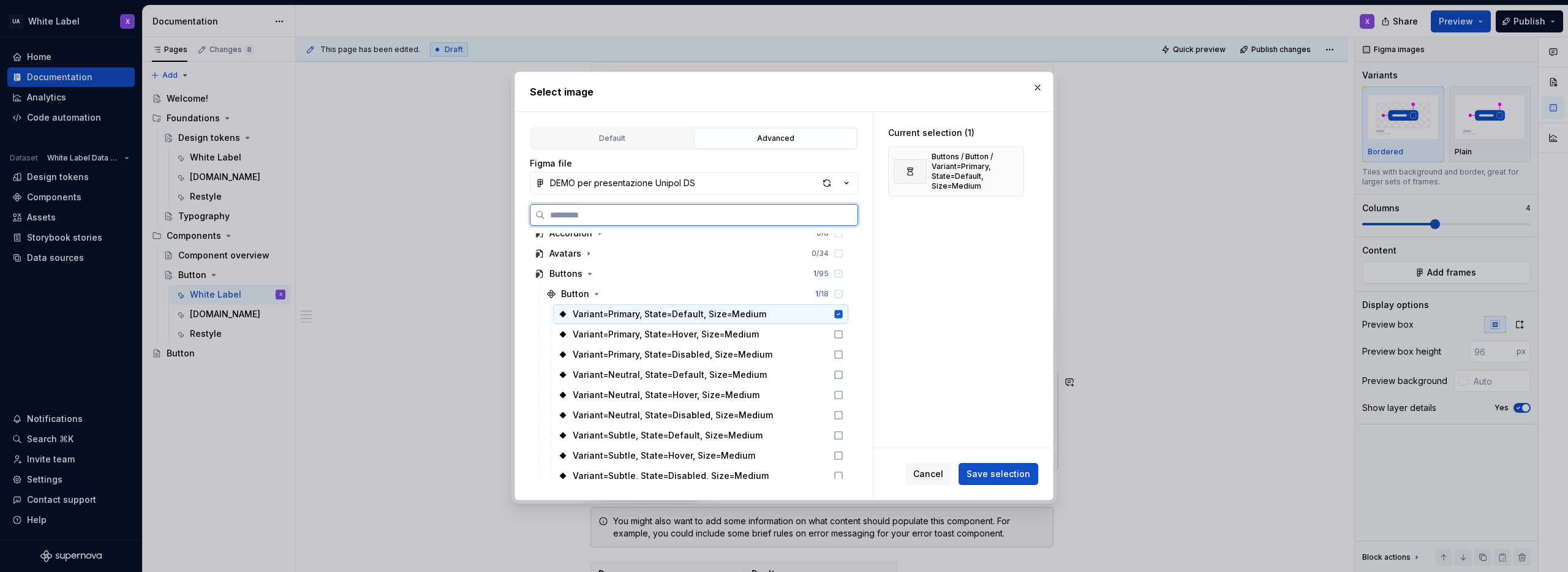
scroll to position [89, 0]
click at [835, 295] on icon at bounding box center [838, 295] width 10 height 10
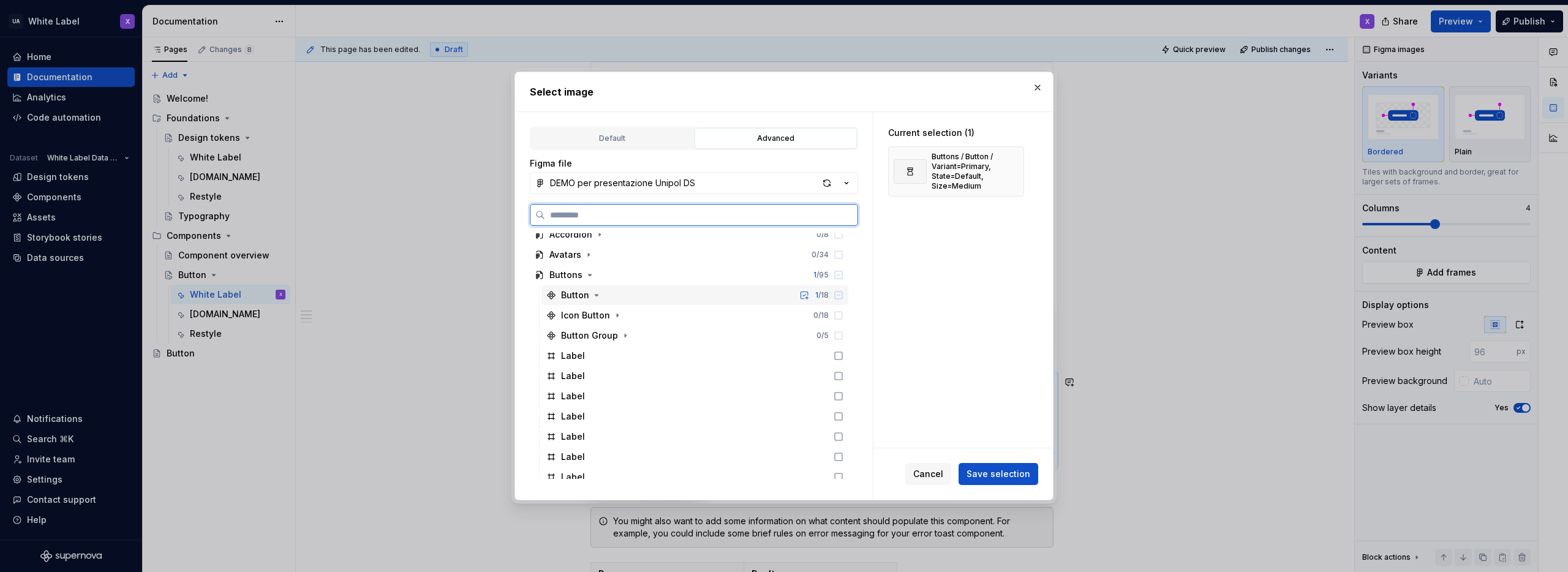
click at [836, 295] on icon at bounding box center [838, 295] width 7 height 7
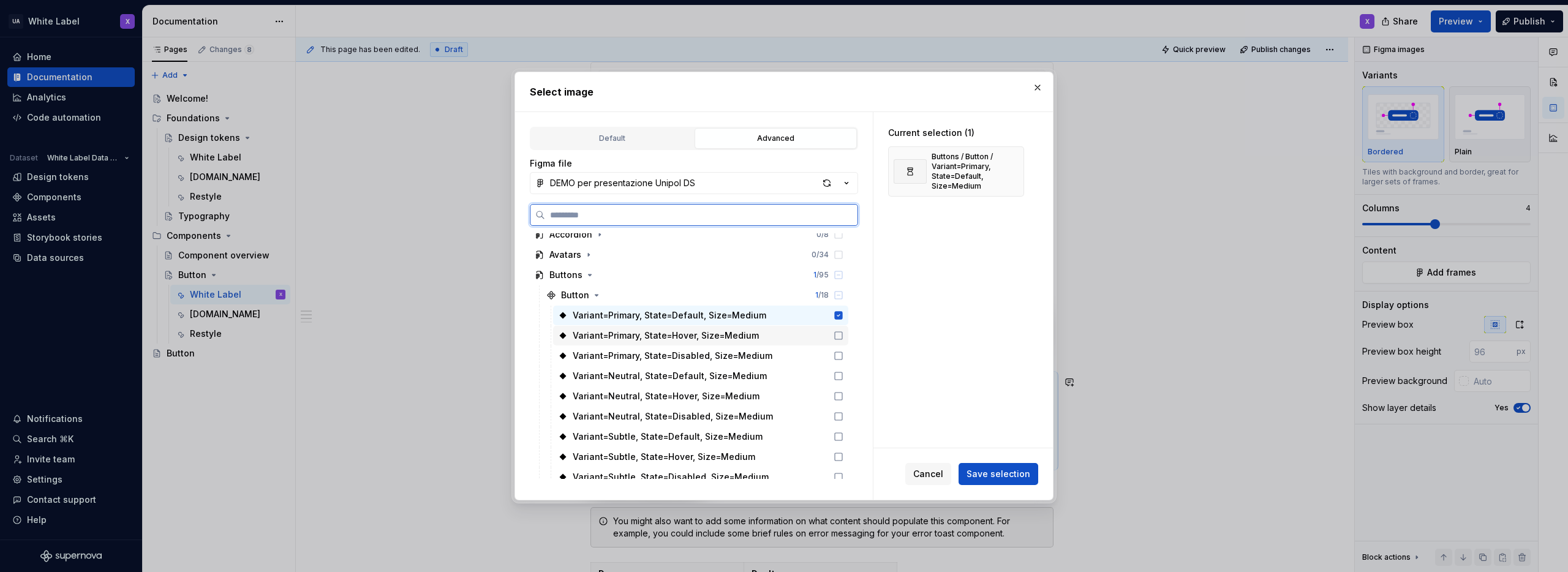
click at [836, 335] on icon at bounding box center [838, 336] width 10 height 10
click at [839, 354] on icon at bounding box center [838, 356] width 10 height 10
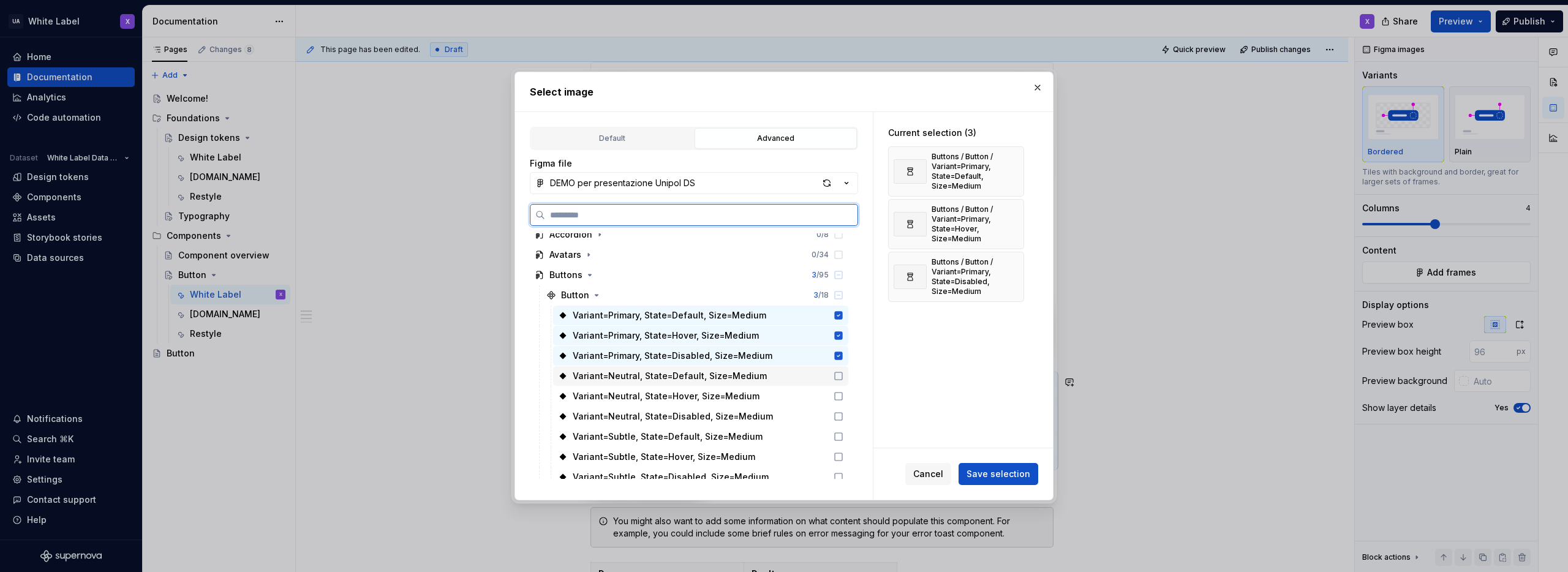
click at [838, 375] on icon at bounding box center [838, 376] width 10 height 10
click at [836, 392] on icon at bounding box center [838, 396] width 7 height 7
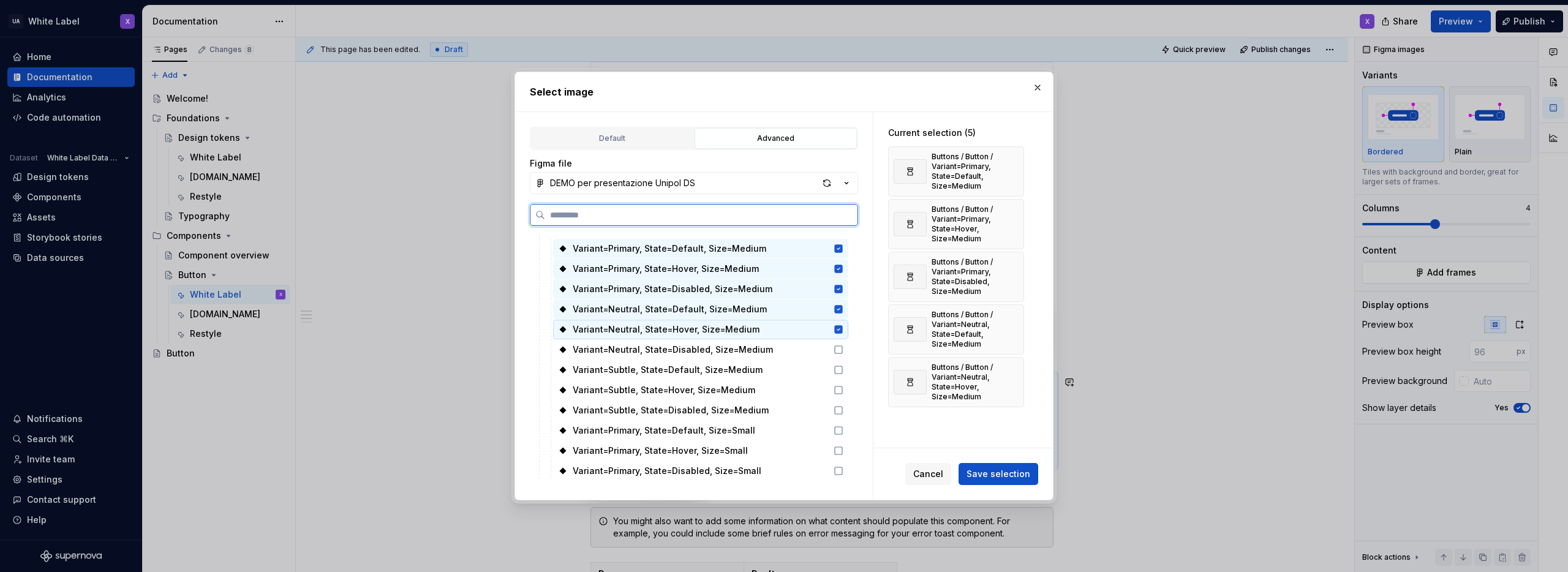
scroll to position [186, 0]
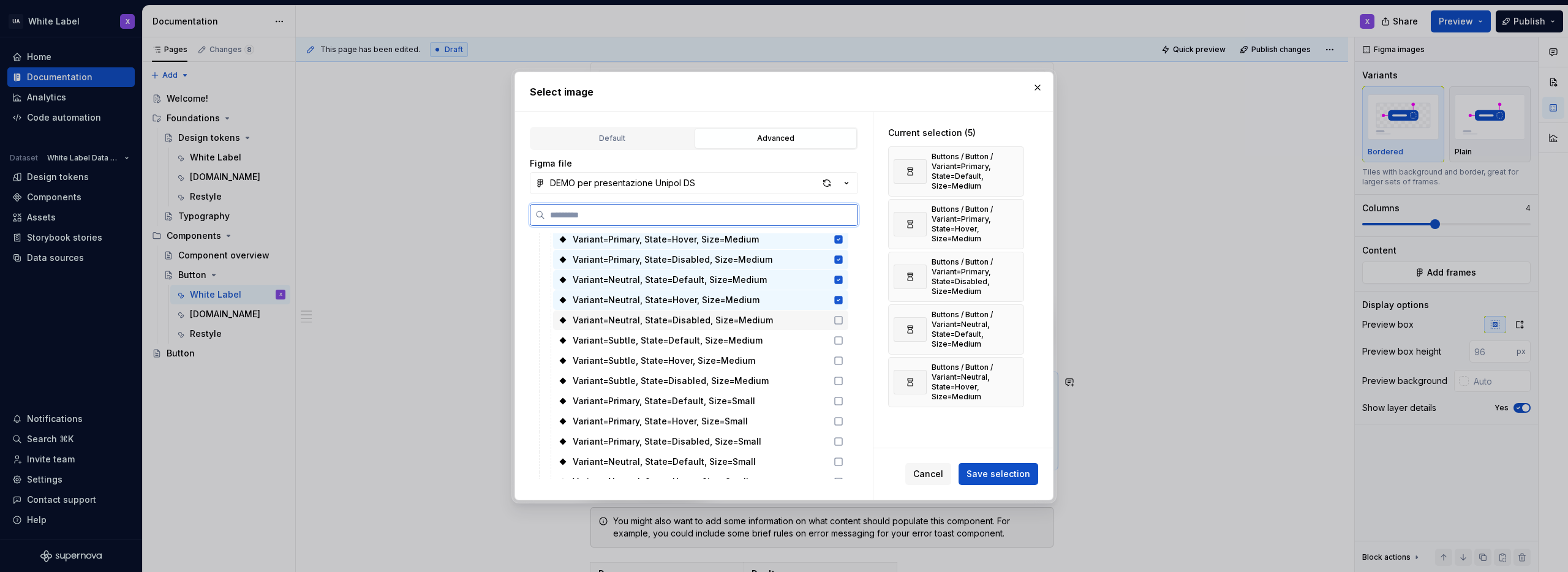
click at [836, 323] on icon at bounding box center [838, 320] width 10 height 10
click at [836, 340] on icon at bounding box center [838, 340] width 10 height 10
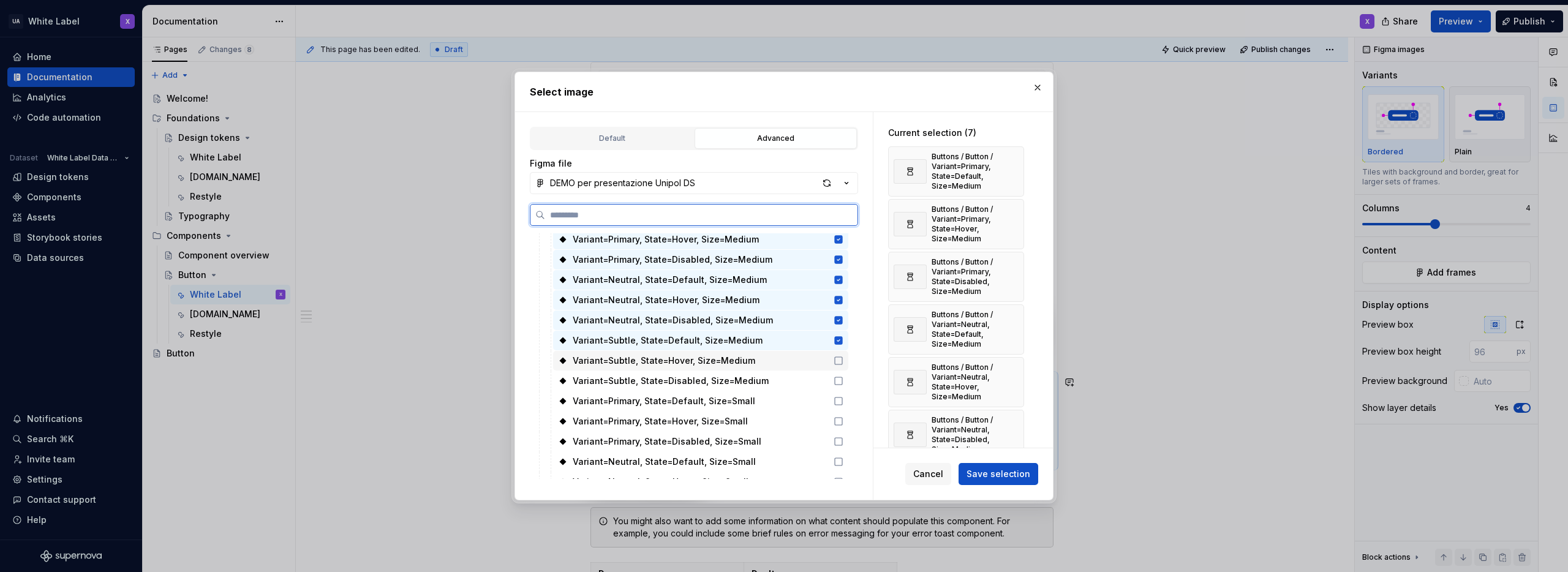
click at [837, 359] on icon at bounding box center [838, 361] width 10 height 10
click at [835, 381] on icon at bounding box center [838, 381] width 10 height 10
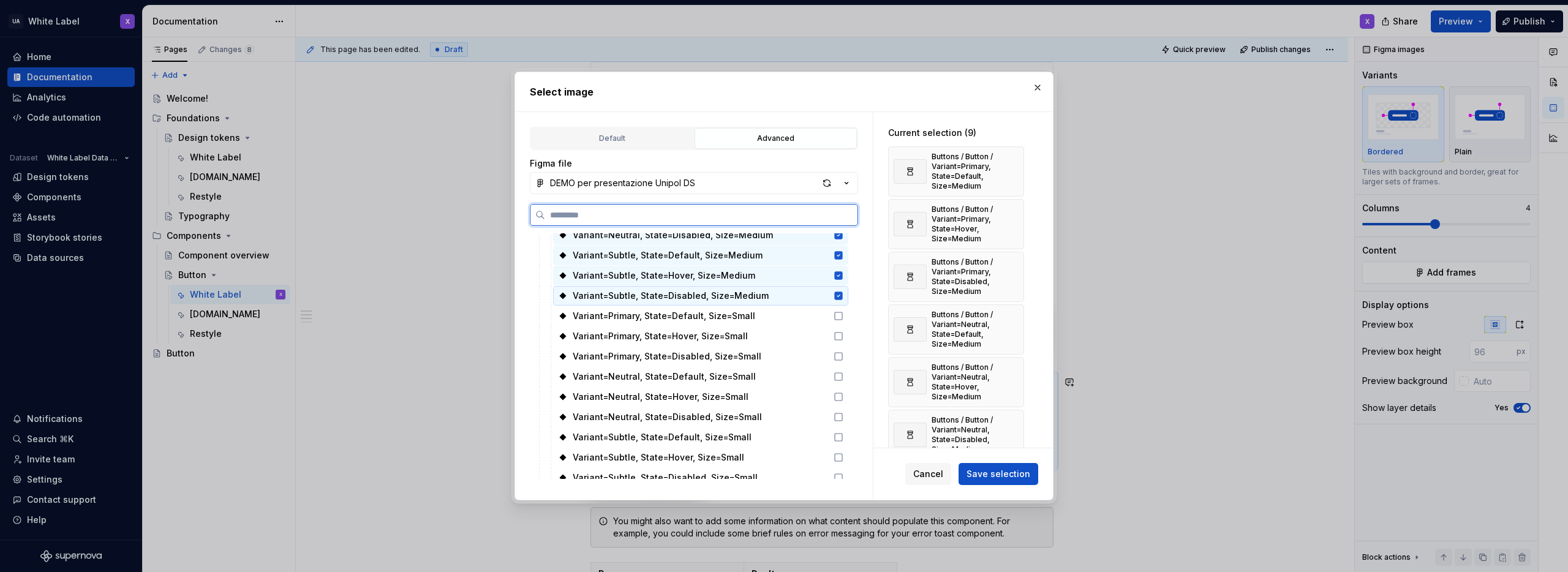
scroll to position [277, 0]
click at [838, 312] on icon at bounding box center [838, 310] width 10 height 10
click at [836, 330] on icon at bounding box center [838, 330] width 10 height 10
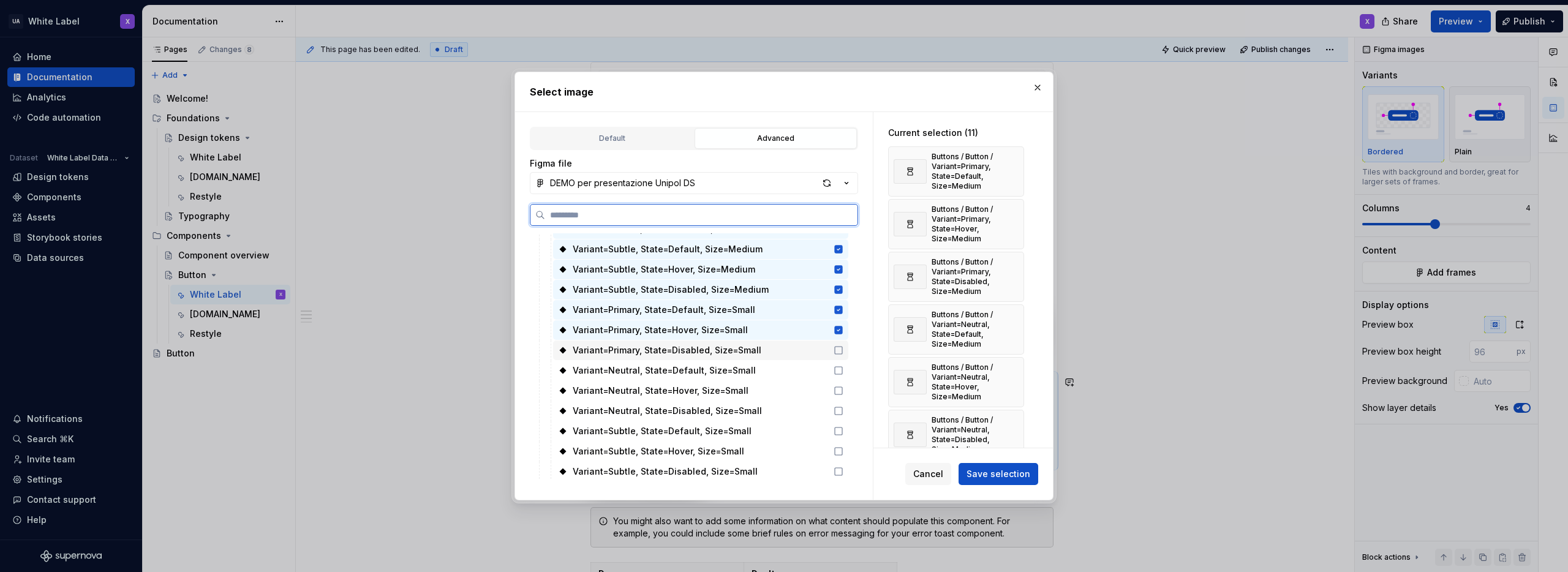
click at [837, 348] on icon at bounding box center [838, 351] width 10 height 10
click at [835, 373] on icon at bounding box center [838, 371] width 10 height 10
click at [838, 389] on icon at bounding box center [838, 391] width 10 height 10
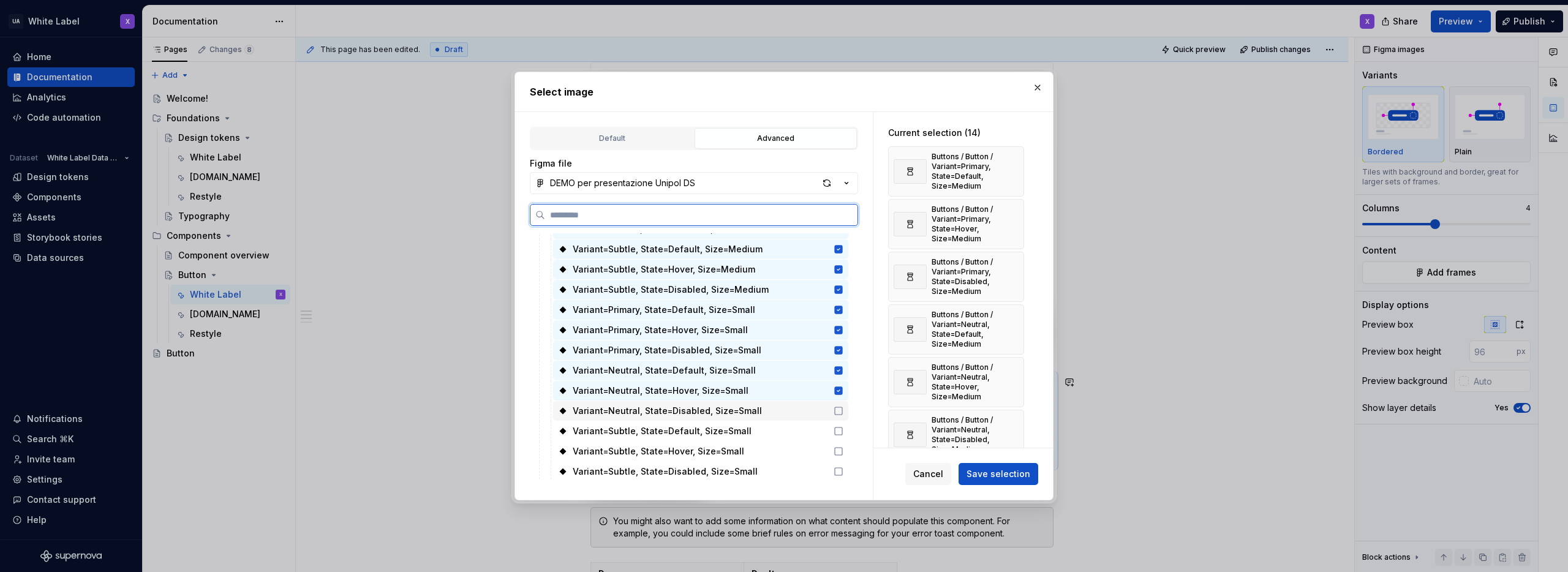
click at [835, 410] on icon at bounding box center [838, 411] width 10 height 10
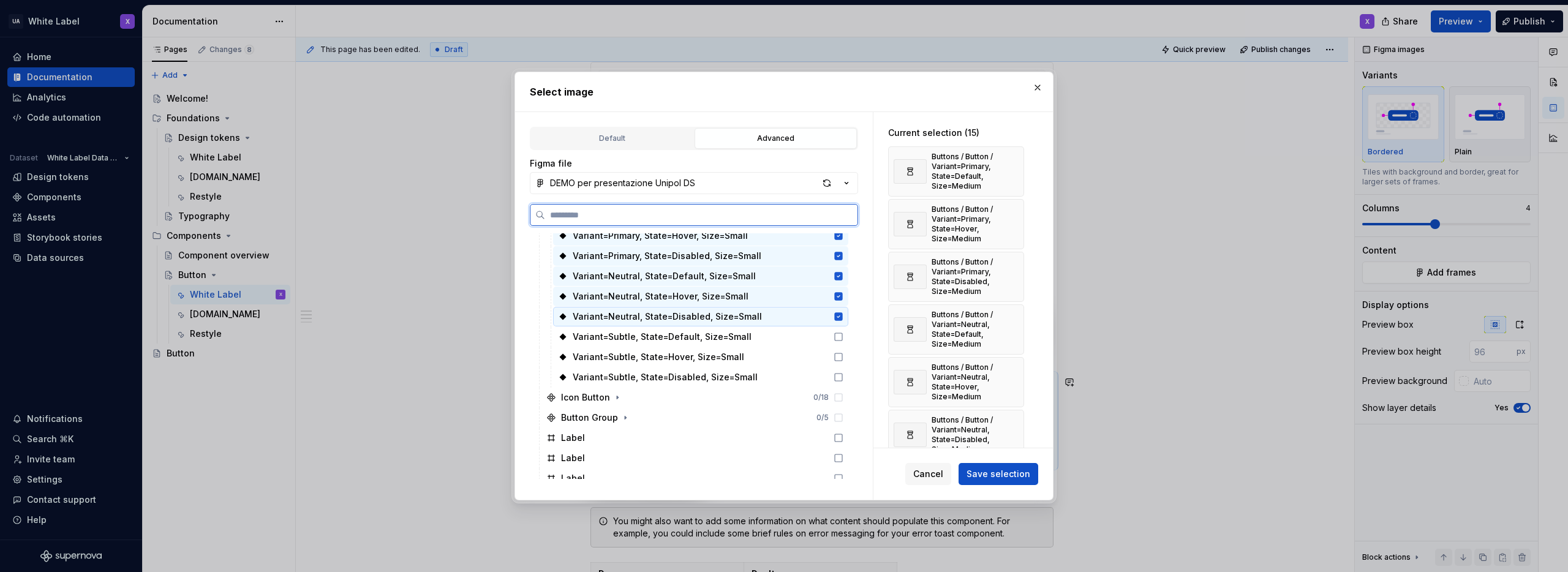
scroll to position [378, 0]
click at [837, 332] on icon at bounding box center [838, 330] width 10 height 10
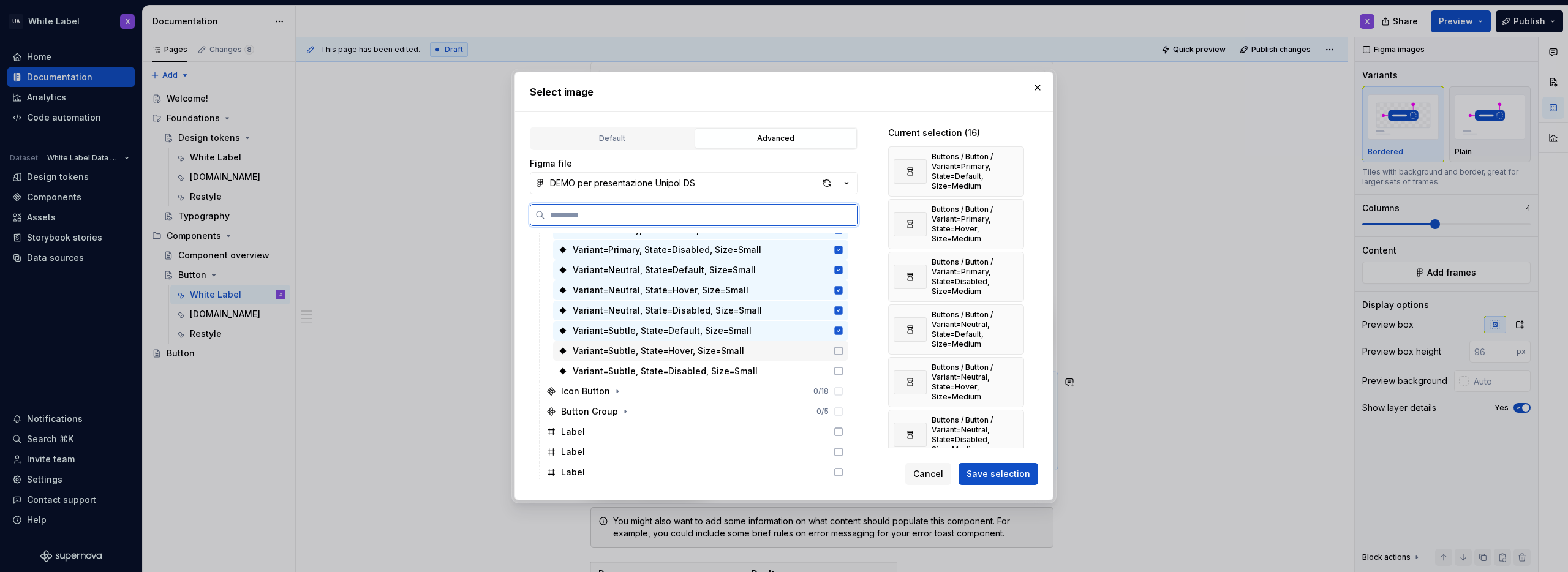
click at [837, 349] on icon at bounding box center [838, 351] width 10 height 10
click at [839, 365] on div "Variant=Subtle, State=Disabled, Size=Small" at bounding box center [701, 371] width 295 height 19
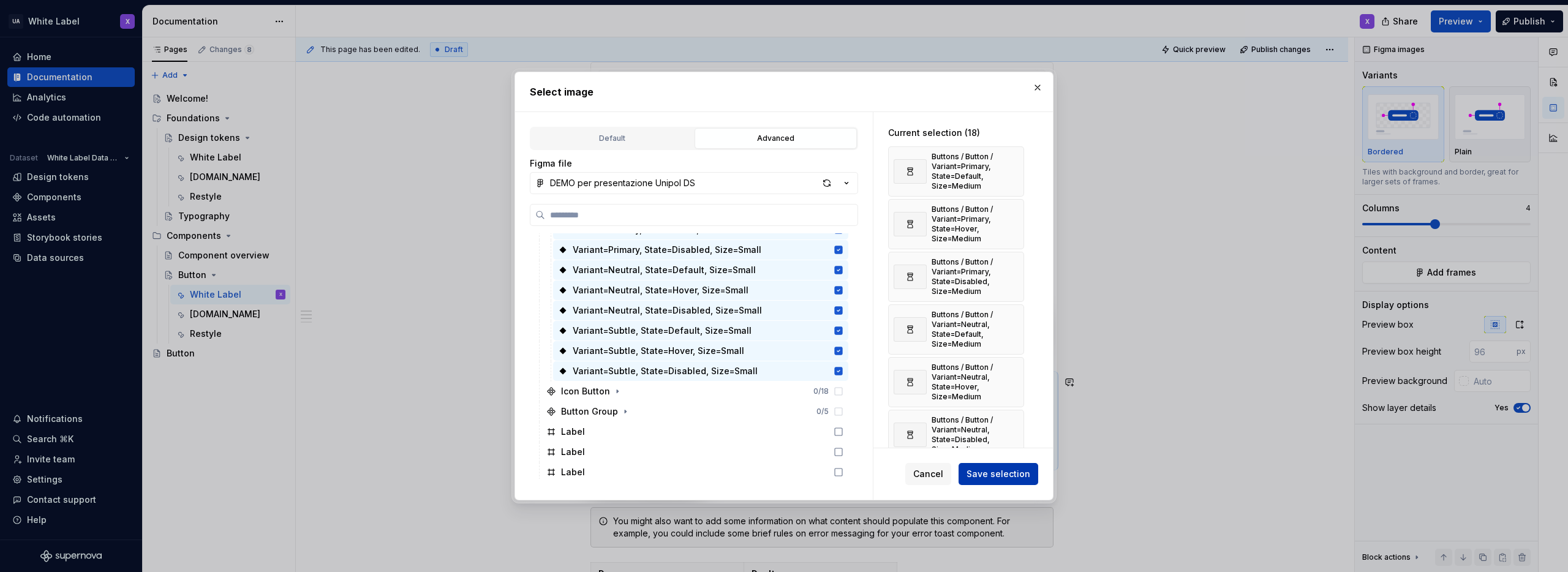
click at [995, 473] on span "Save selection" at bounding box center [998, 474] width 64 height 12
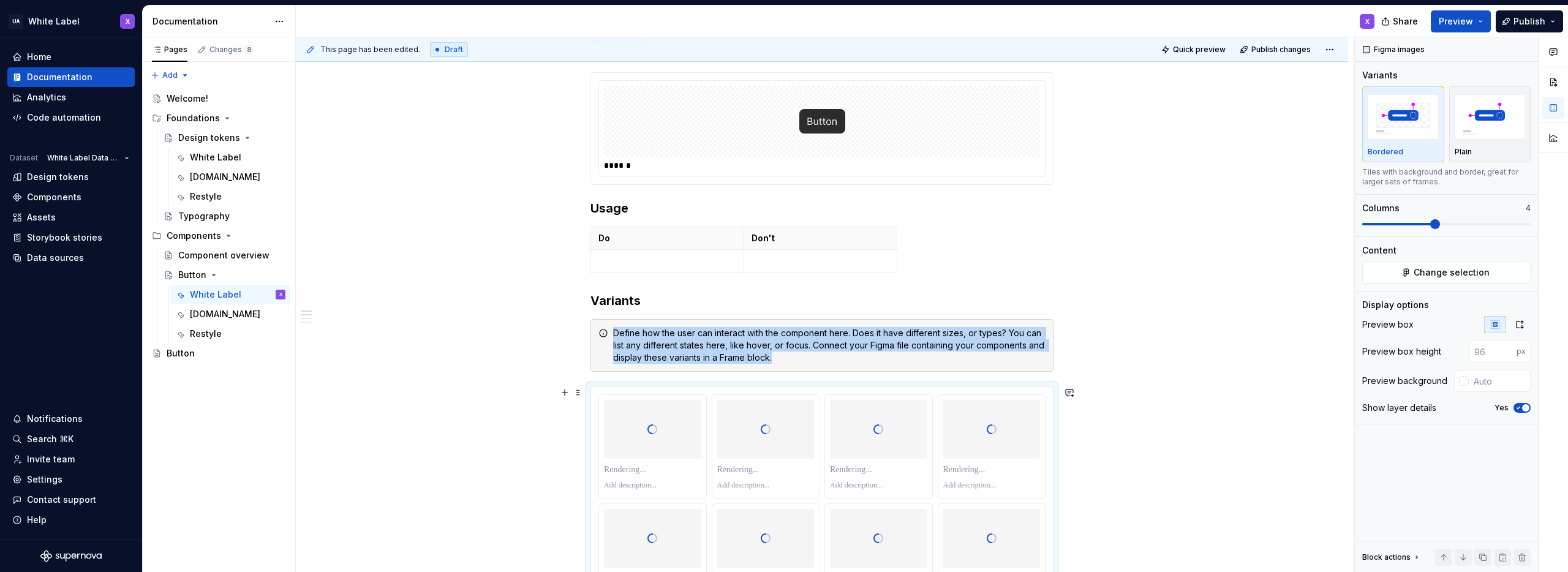
scroll to position [177, 0]
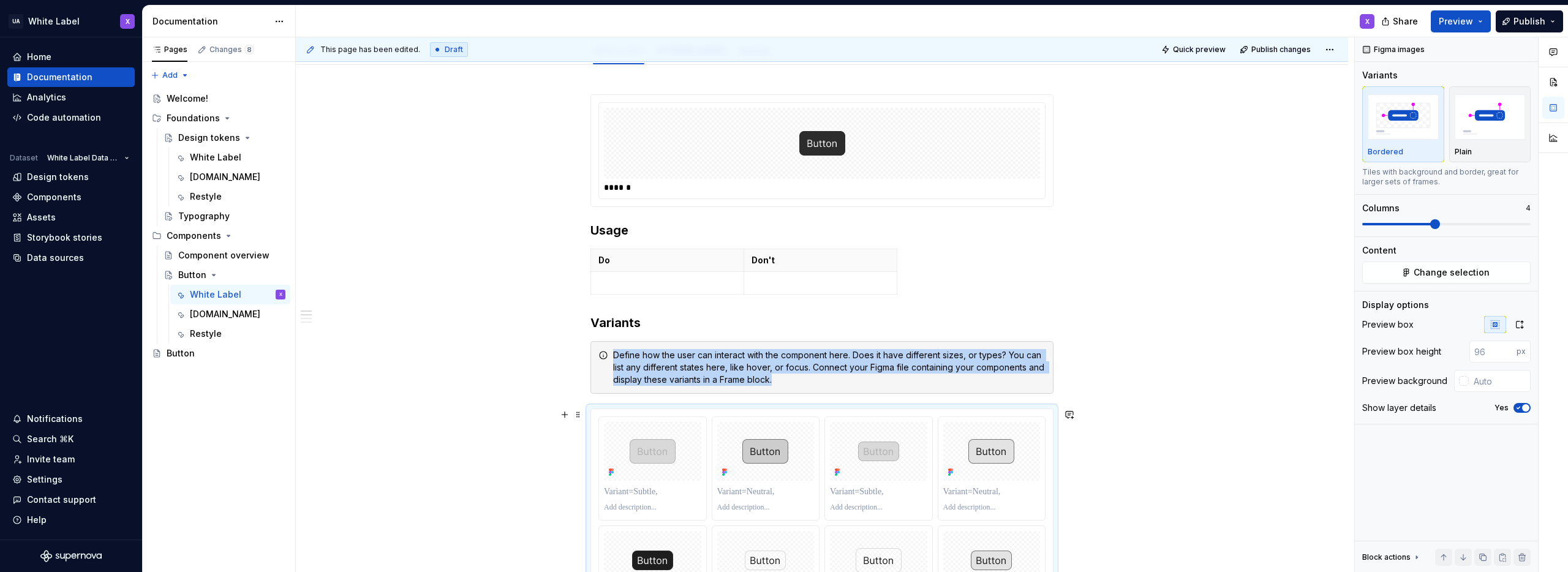
type textarea "*"
click at [577, 354] on span at bounding box center [578, 355] width 10 height 17
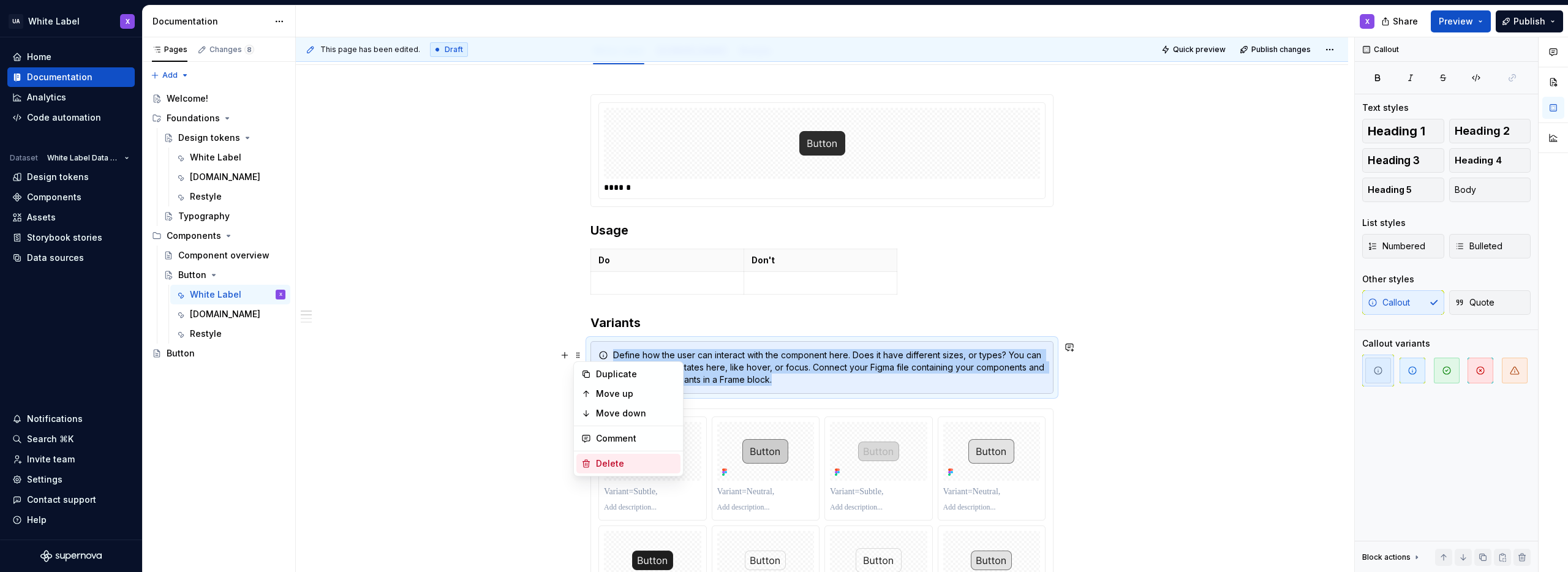
click at [595, 464] on div "Delete" at bounding box center [629, 463] width 104 height 19
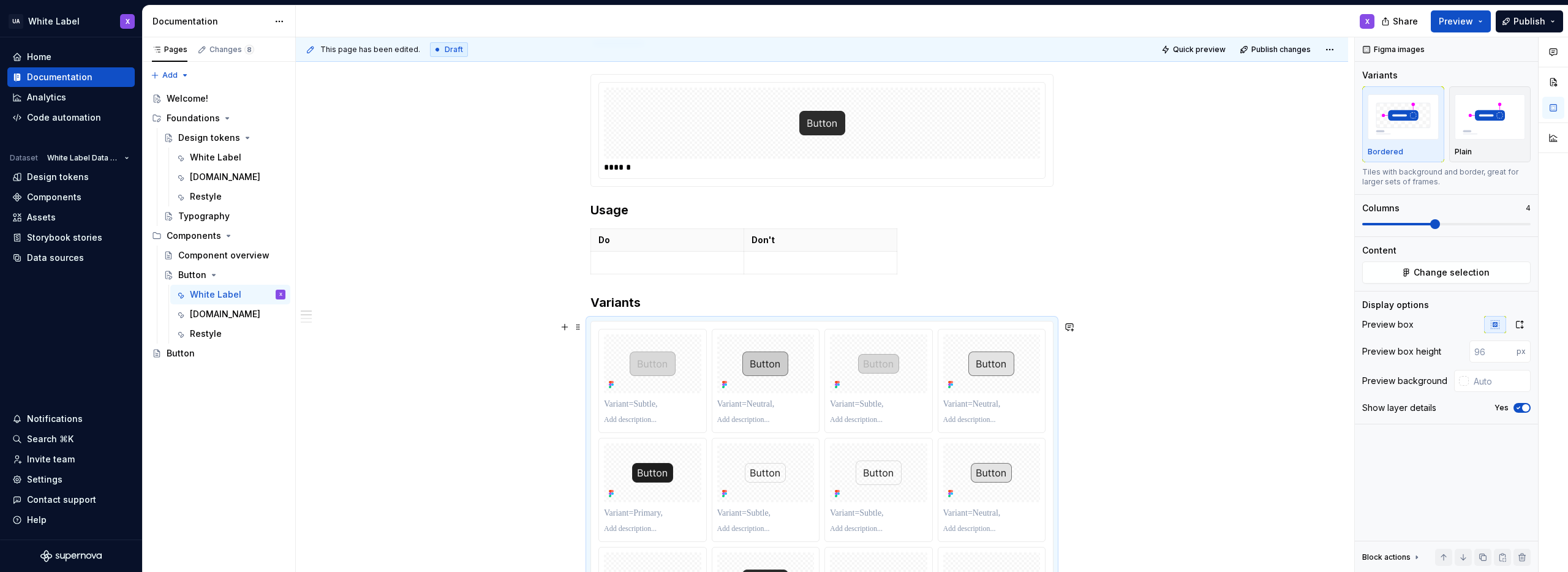
scroll to position [159, 0]
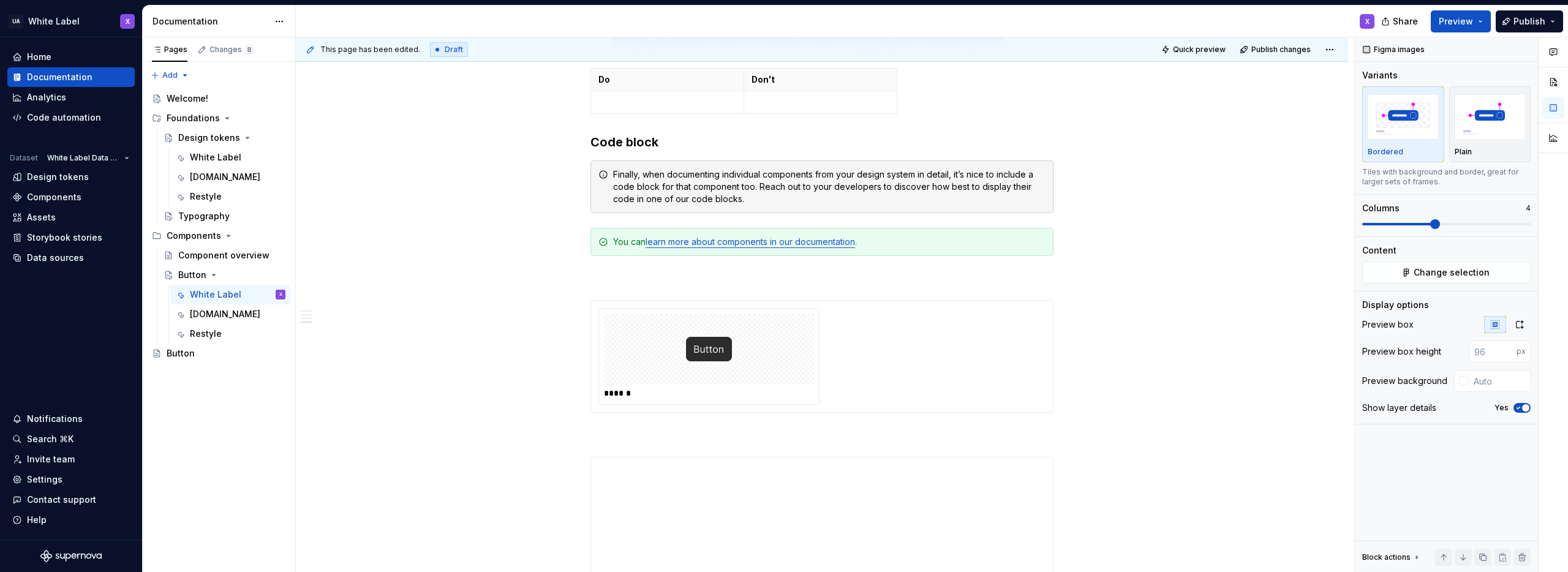
scroll to position [1062, 0]
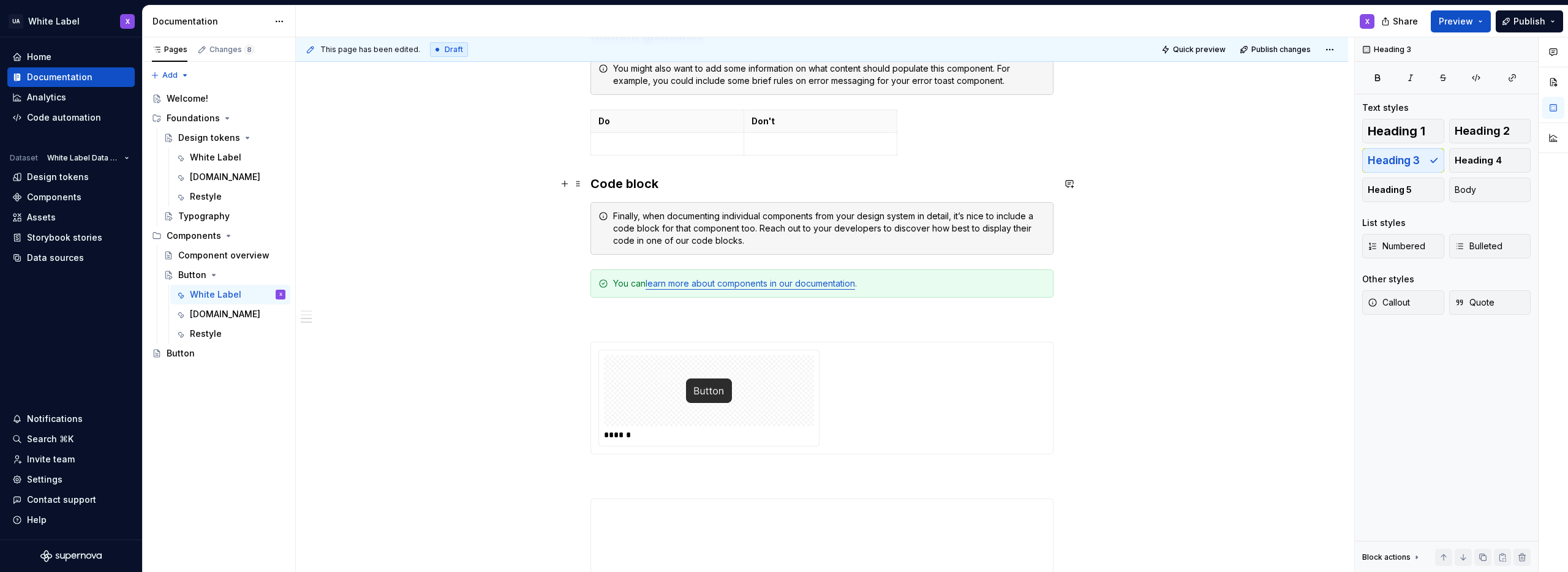
click at [626, 186] on h3 "Code block" at bounding box center [822, 183] width 463 height 17
click at [535, 255] on div "**********" at bounding box center [822, 197] width 1052 height 2033
click at [577, 214] on span at bounding box center [578, 216] width 10 height 17
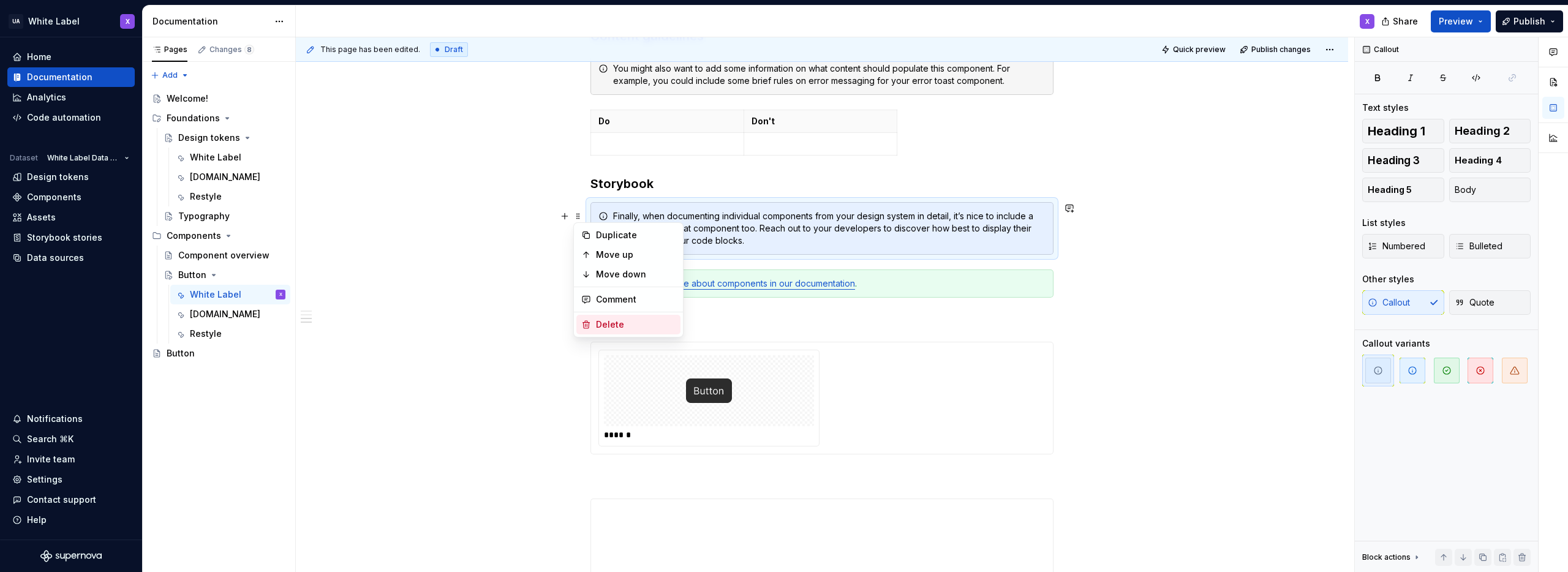
click at [601, 320] on div "Delete" at bounding box center [636, 325] width 79 height 12
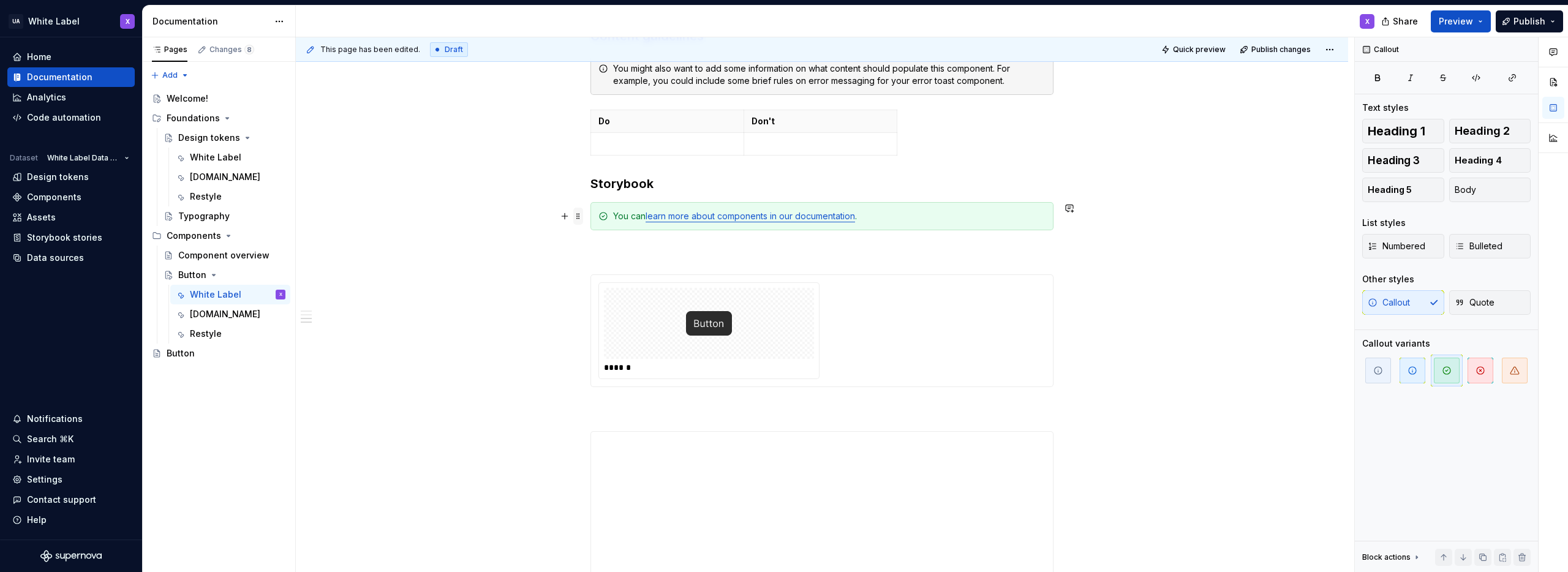
click at [580, 216] on span at bounding box center [578, 216] width 10 height 17
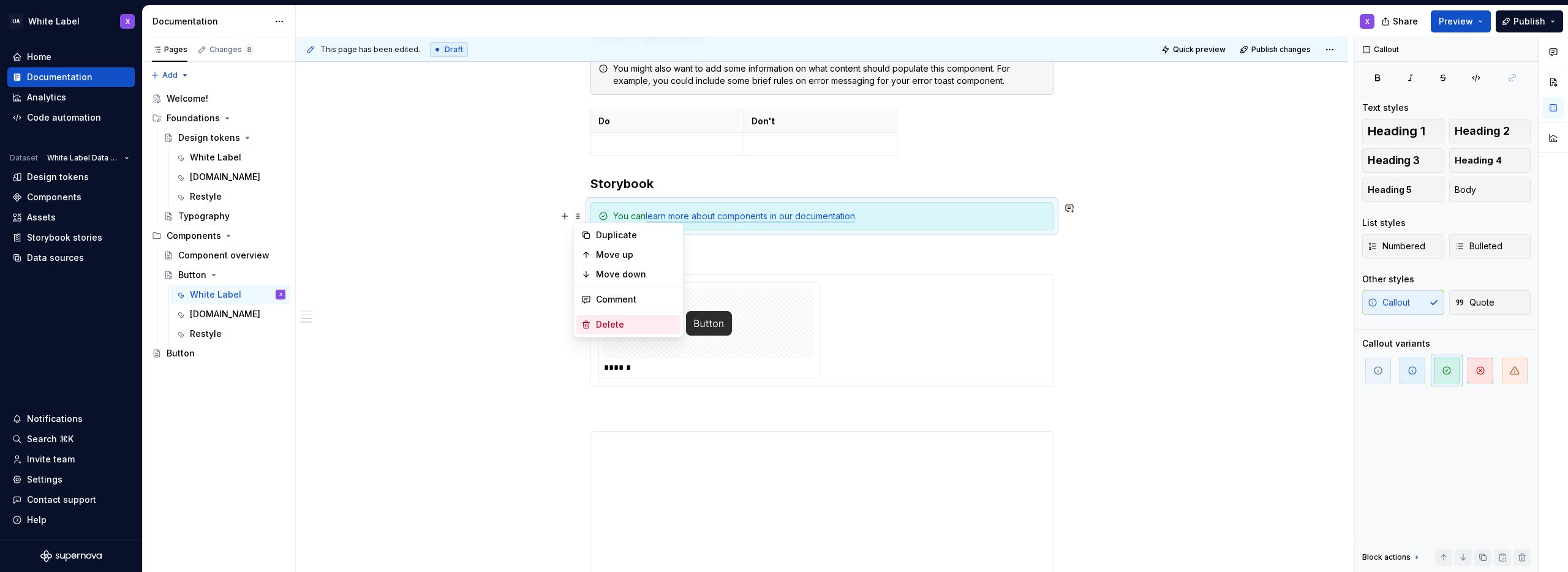
click at [605, 323] on div "Delete" at bounding box center [636, 325] width 79 height 12
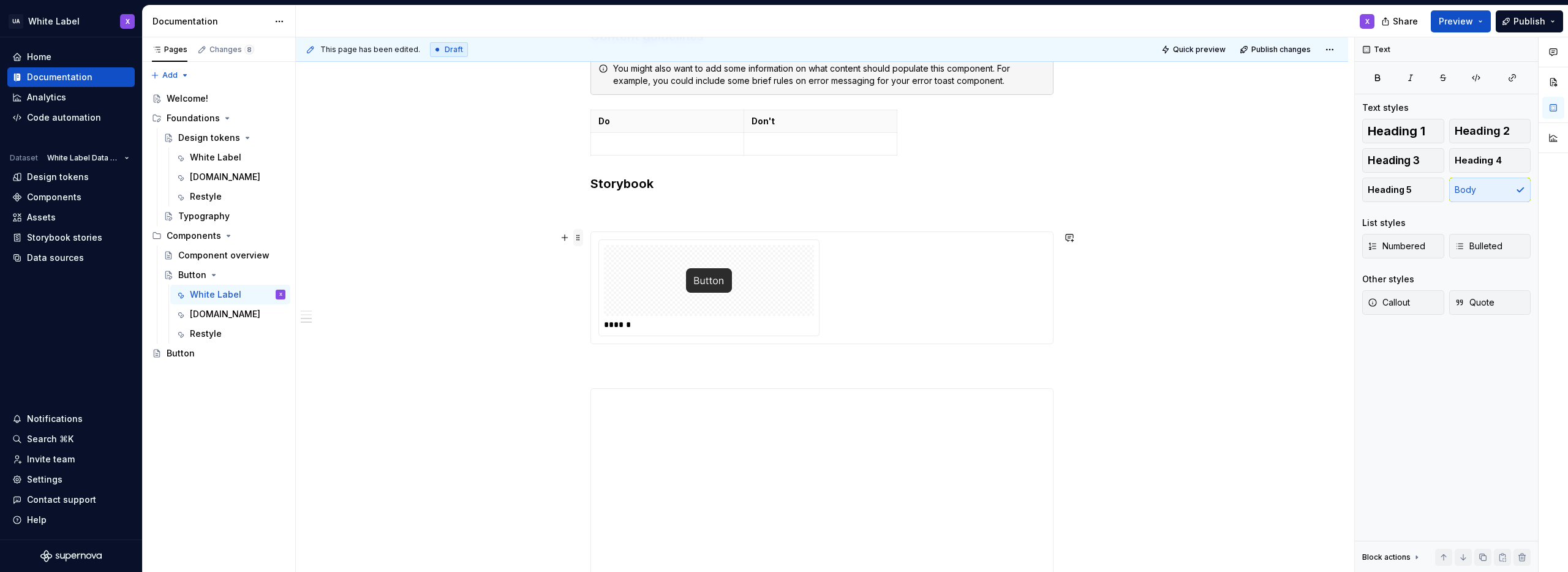
click at [577, 235] on span at bounding box center [578, 238] width 10 height 17
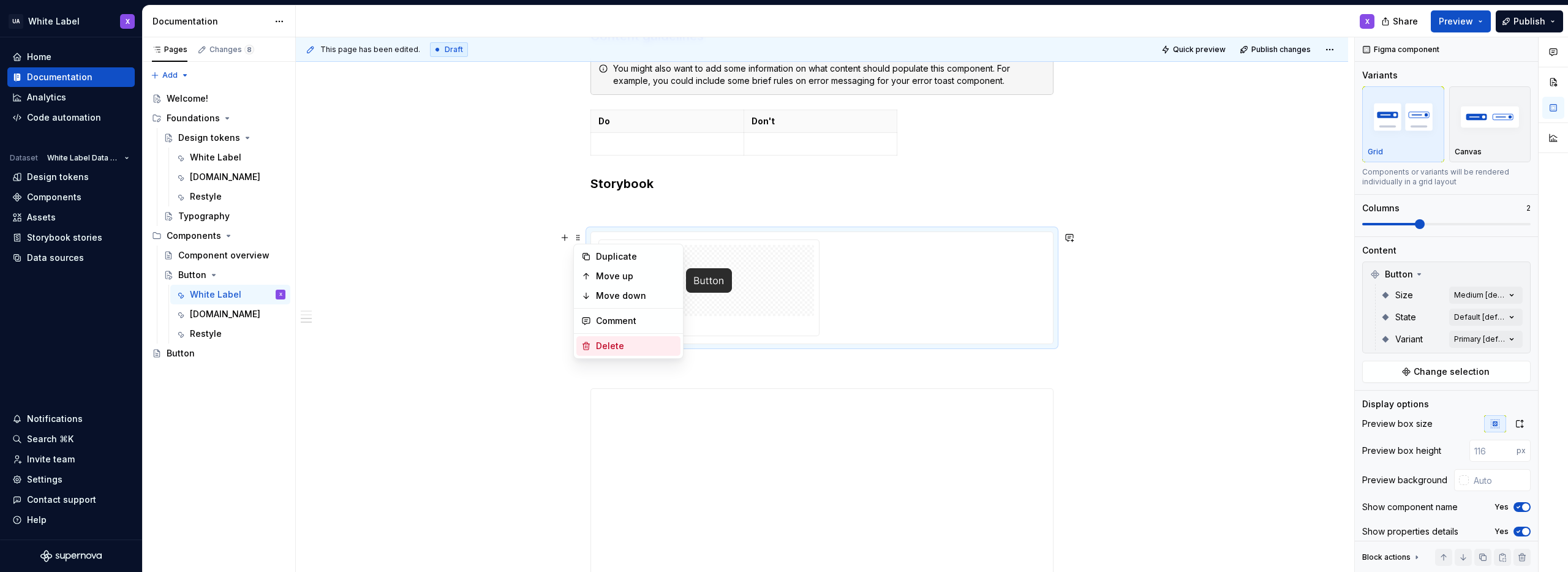
click at [605, 347] on div "Delete" at bounding box center [636, 347] width 79 height 12
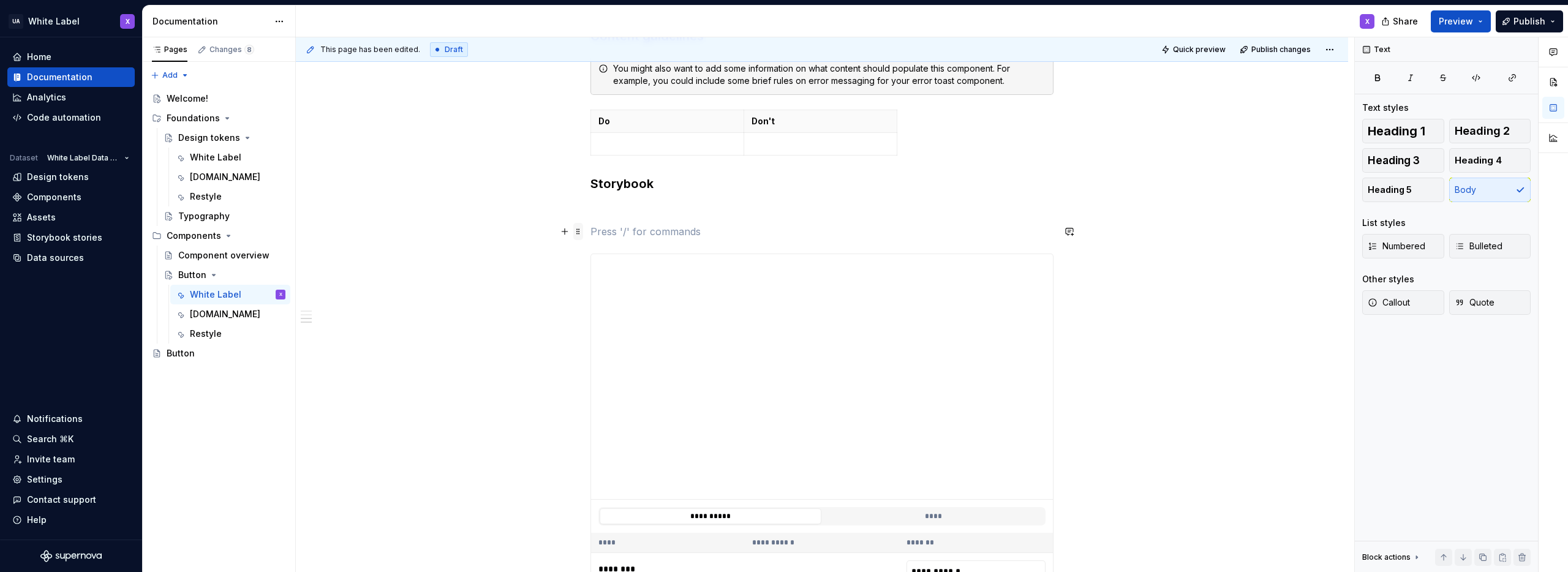
click at [577, 231] on span at bounding box center [578, 232] width 10 height 17
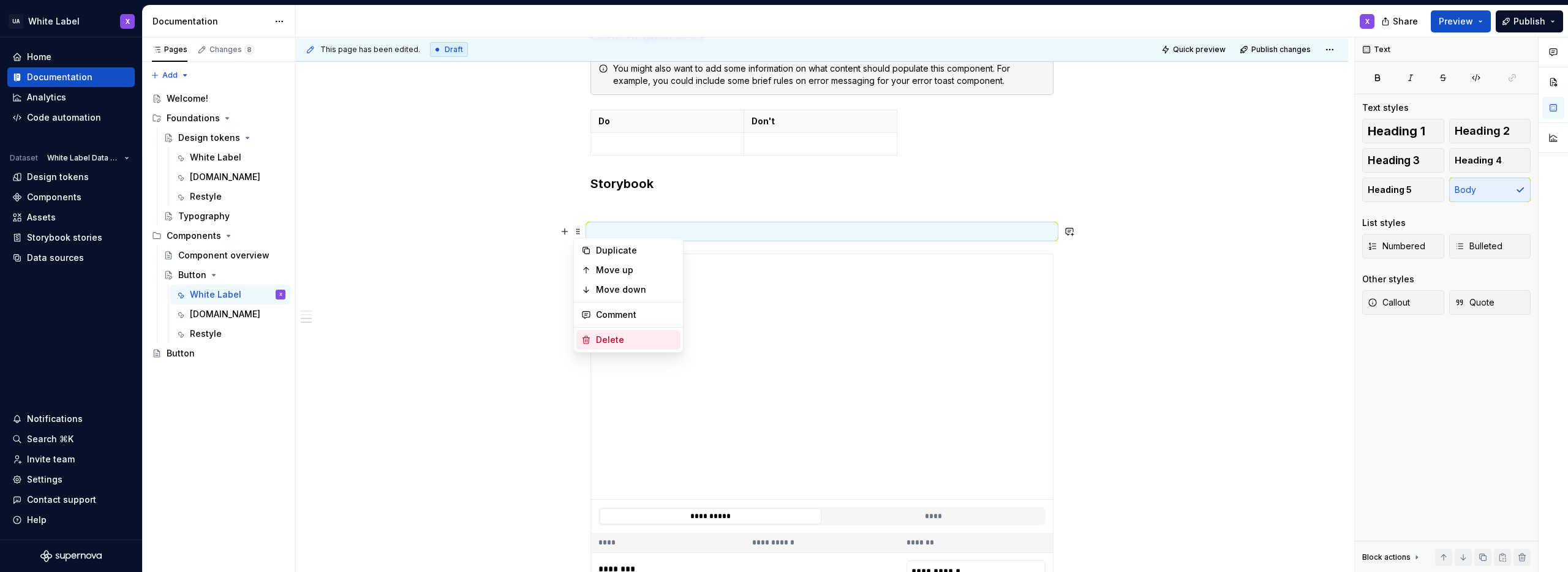
click at [596, 340] on div "Delete" at bounding box center [636, 340] width 79 height 12
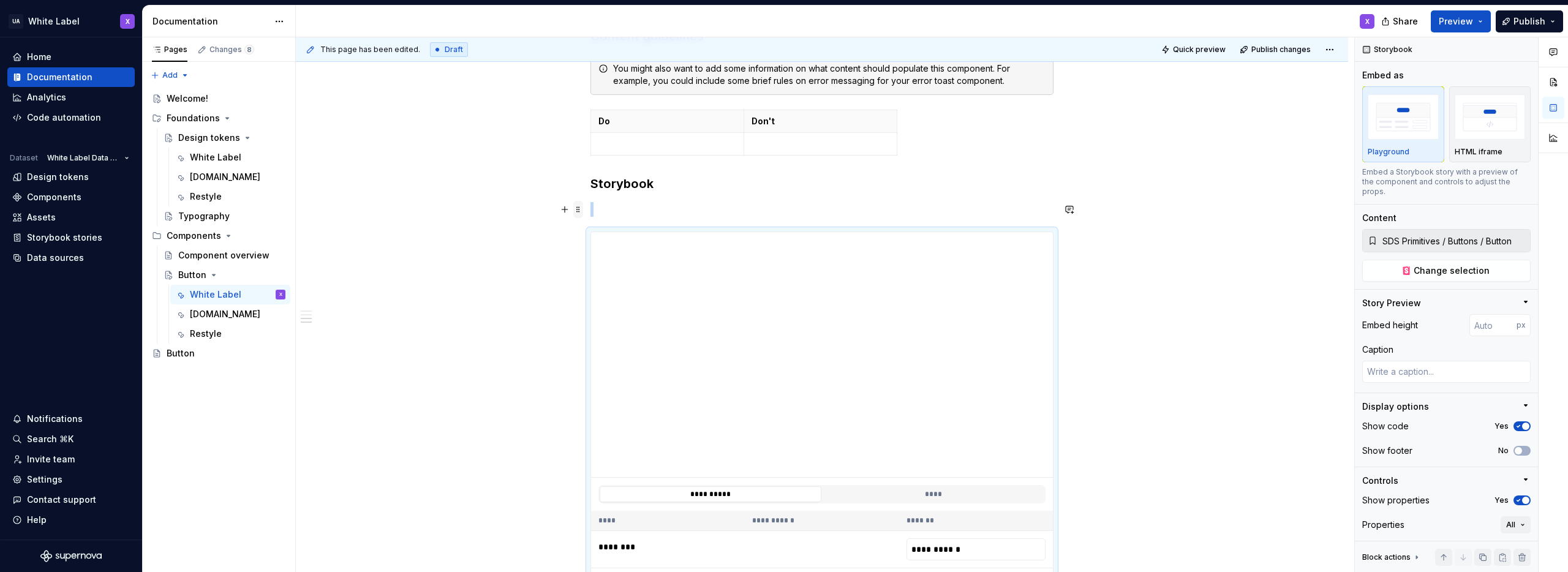
click at [580, 208] on span at bounding box center [578, 210] width 10 height 17
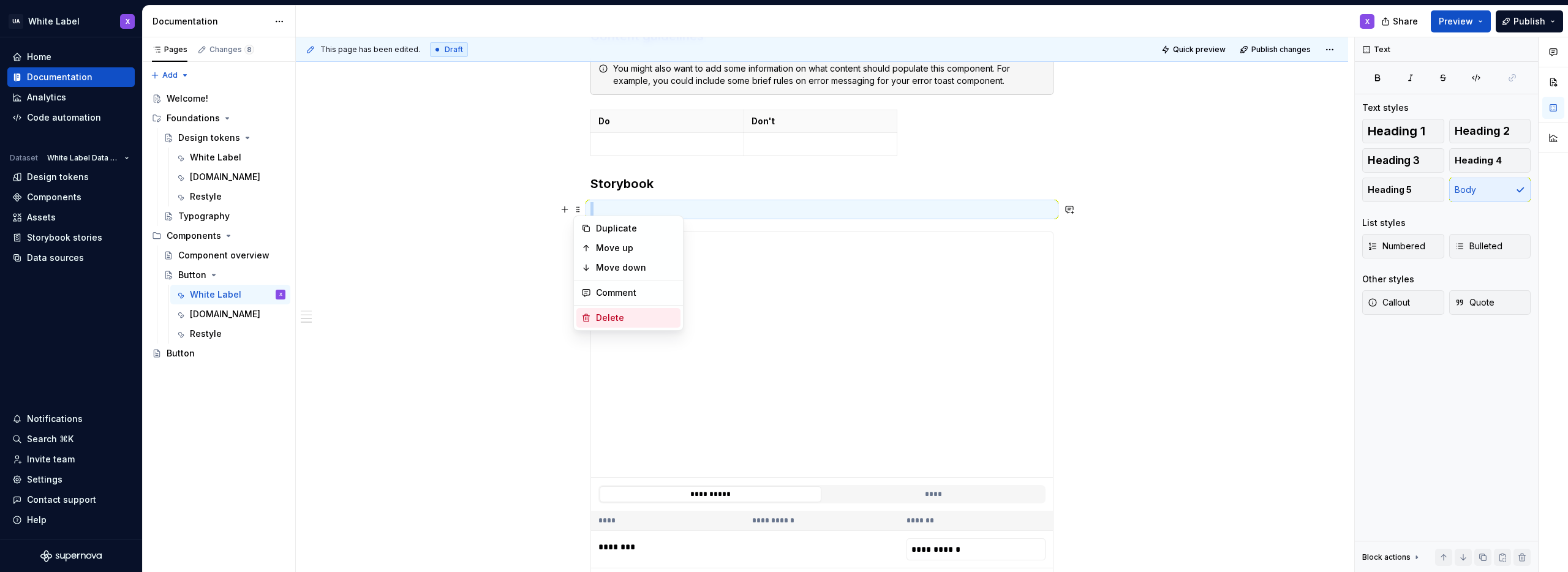
click at [605, 315] on div "Delete" at bounding box center [636, 318] width 79 height 12
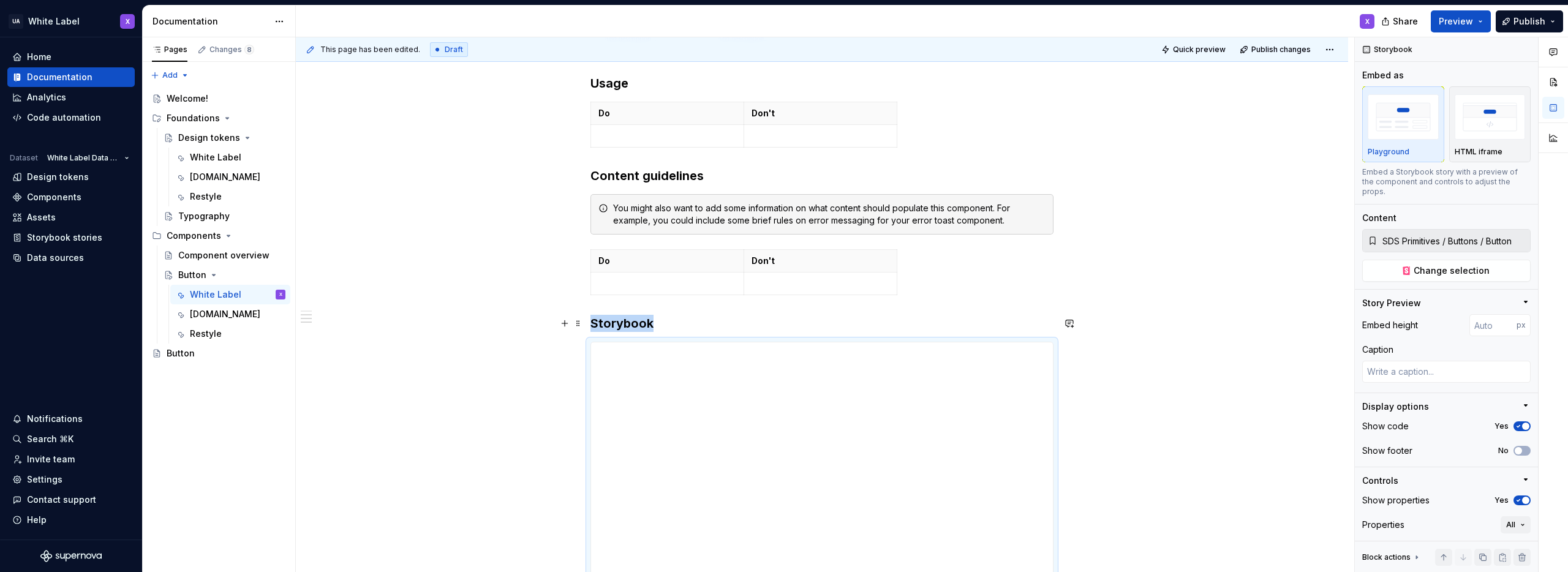
scroll to position [928, 0]
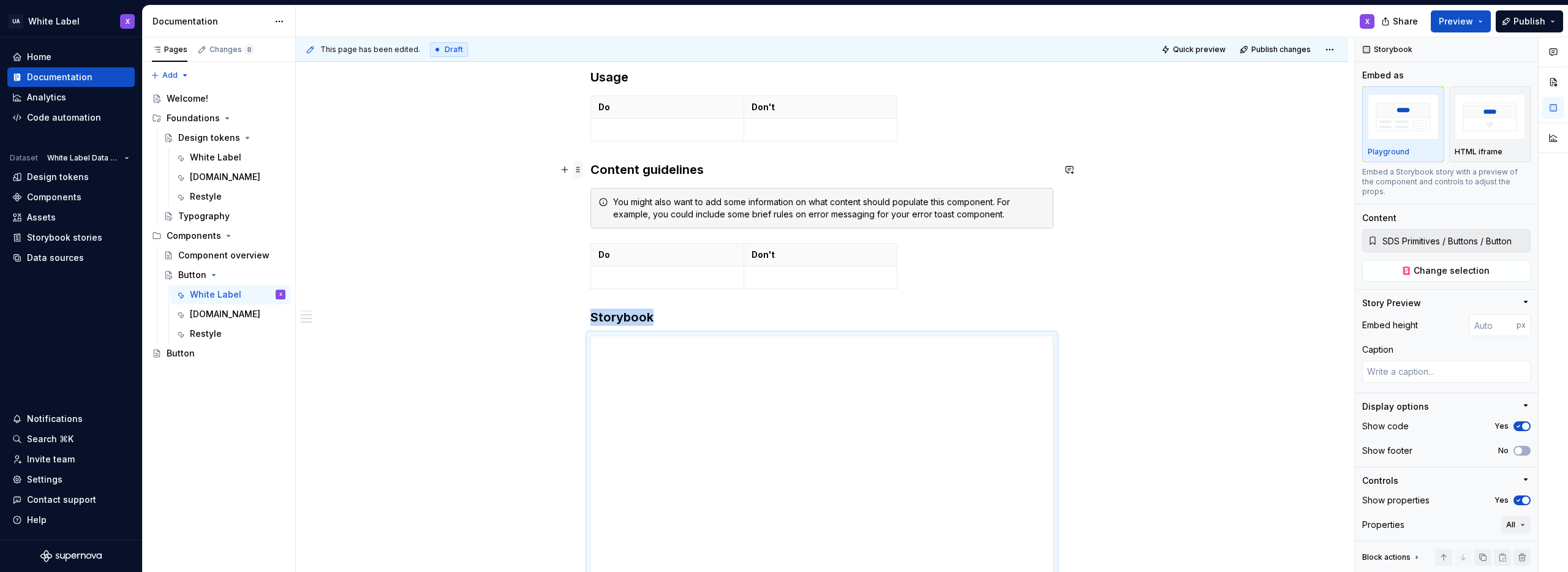
click at [580, 170] on span at bounding box center [578, 169] width 10 height 17
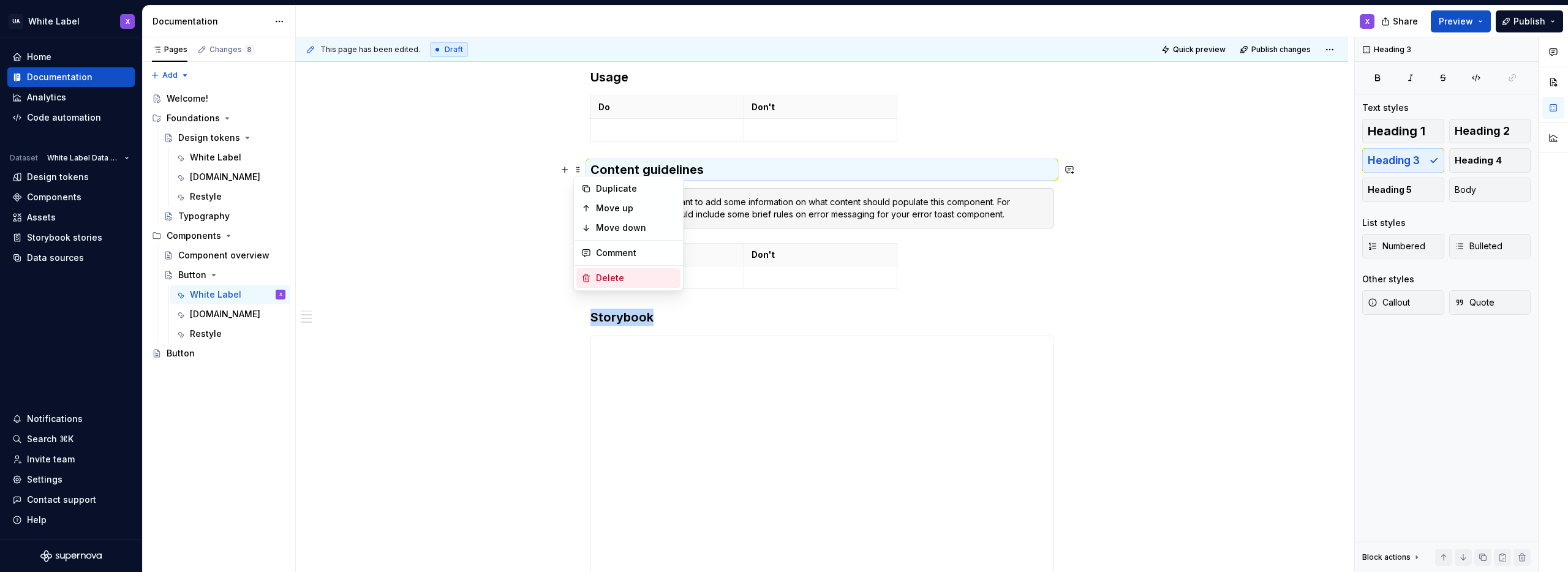
click at [611, 277] on div "Delete" at bounding box center [636, 278] width 79 height 12
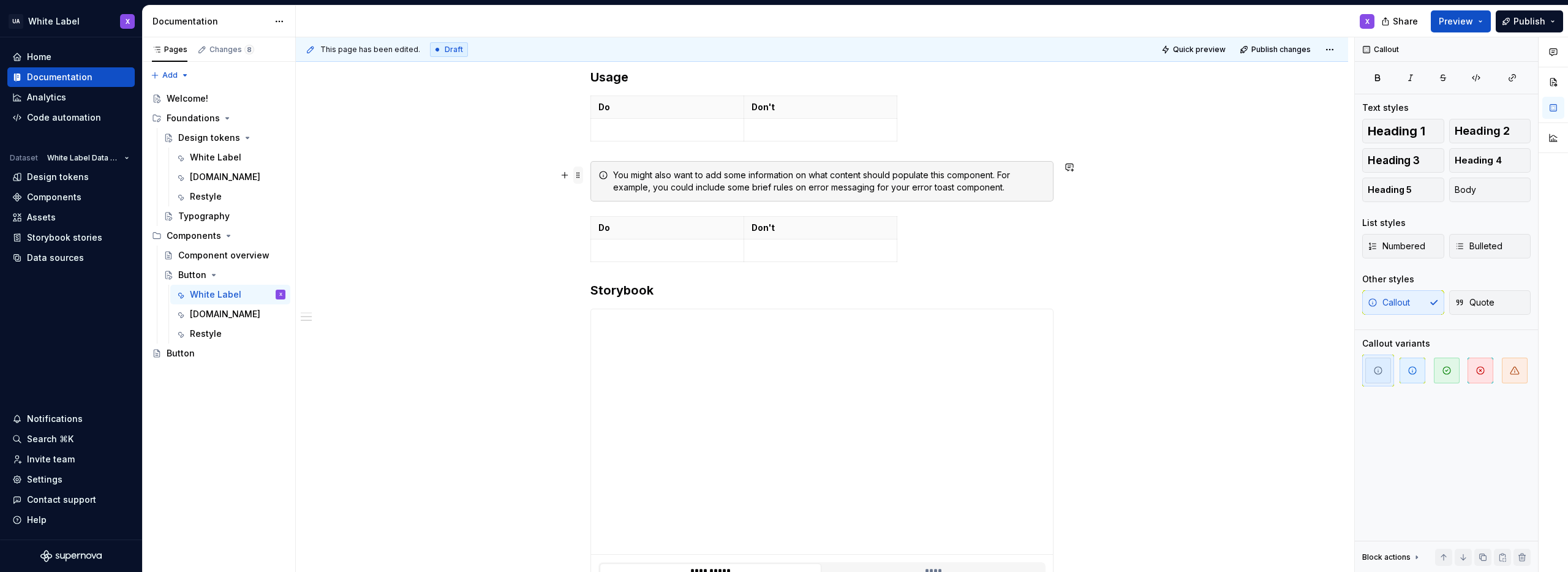
click at [577, 173] on span at bounding box center [578, 175] width 10 height 17
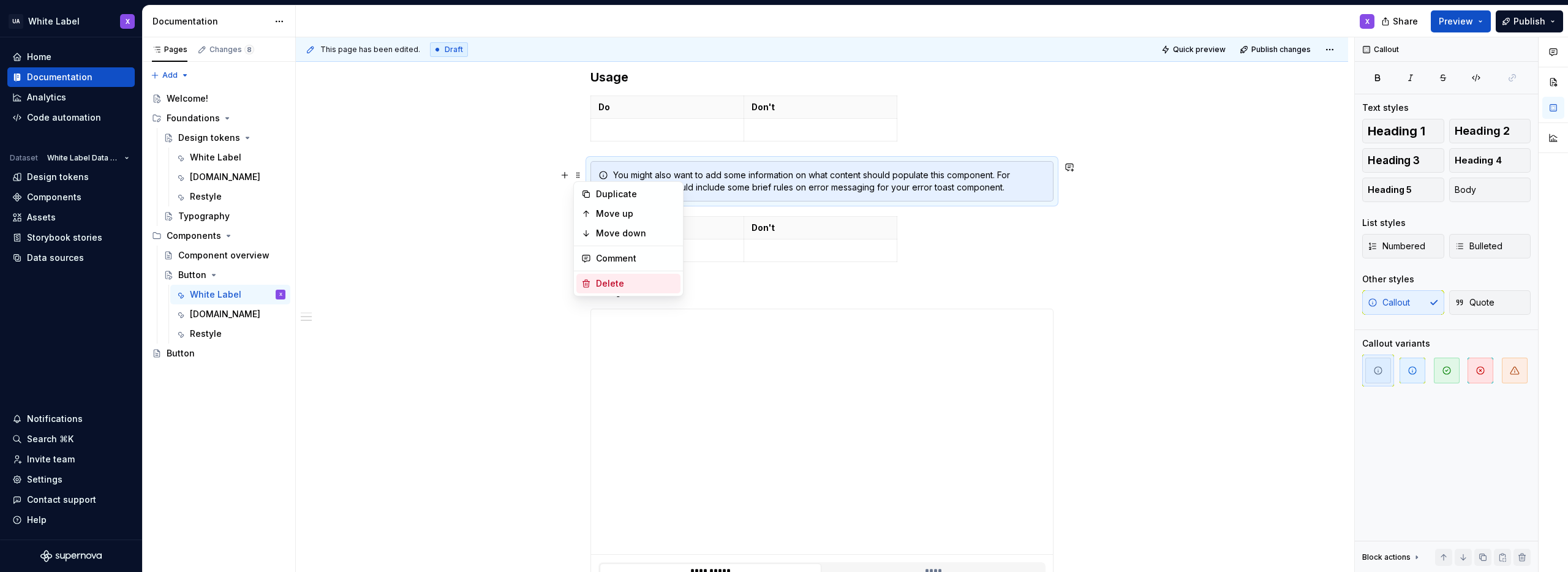
click at [601, 285] on div "Delete" at bounding box center [636, 284] width 79 height 12
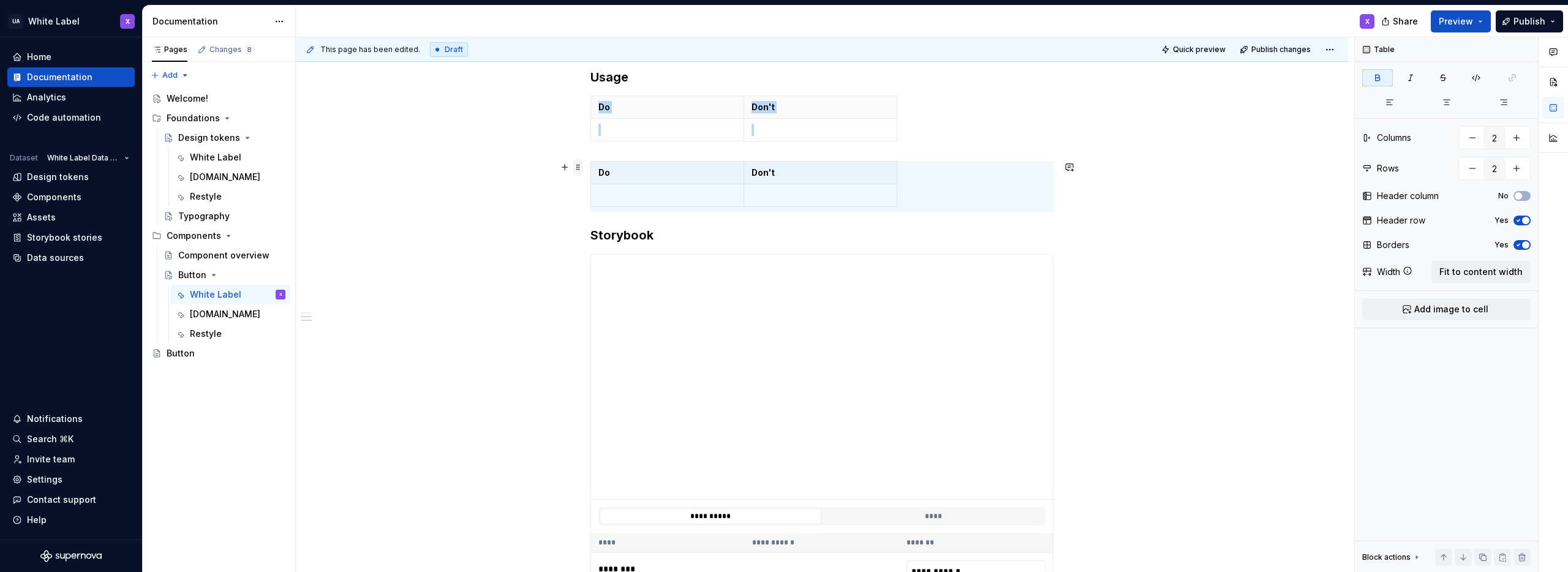
click at [577, 168] on span at bounding box center [578, 167] width 10 height 17
click at [605, 276] on div "Delete" at bounding box center [636, 276] width 79 height 12
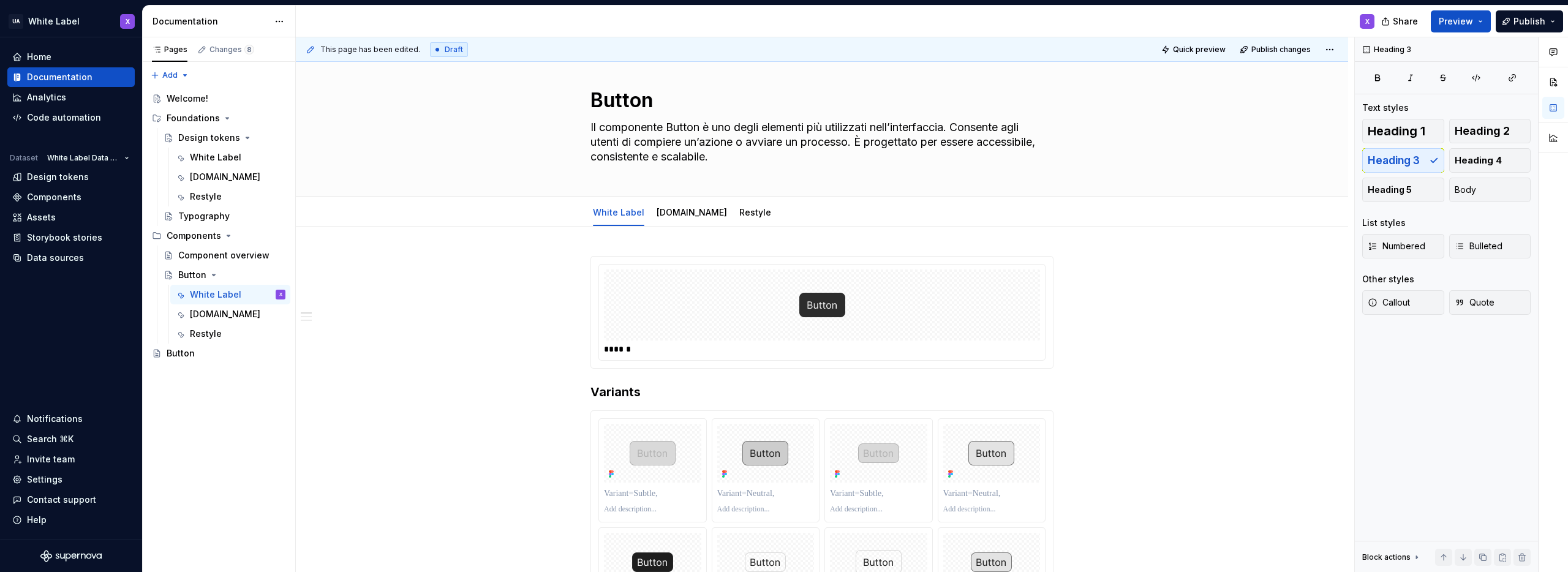
scroll to position [0, 0]
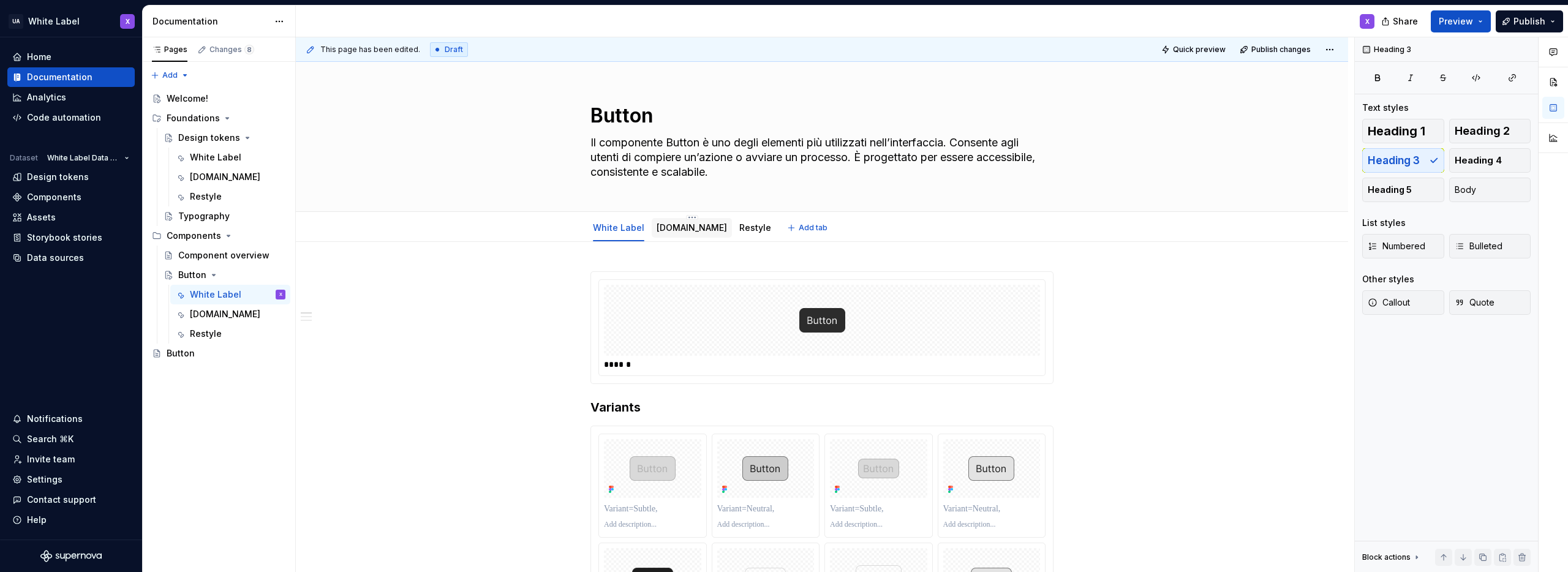
click at [668, 227] on link "[DOMAIN_NAME]" at bounding box center [692, 227] width 71 height 10
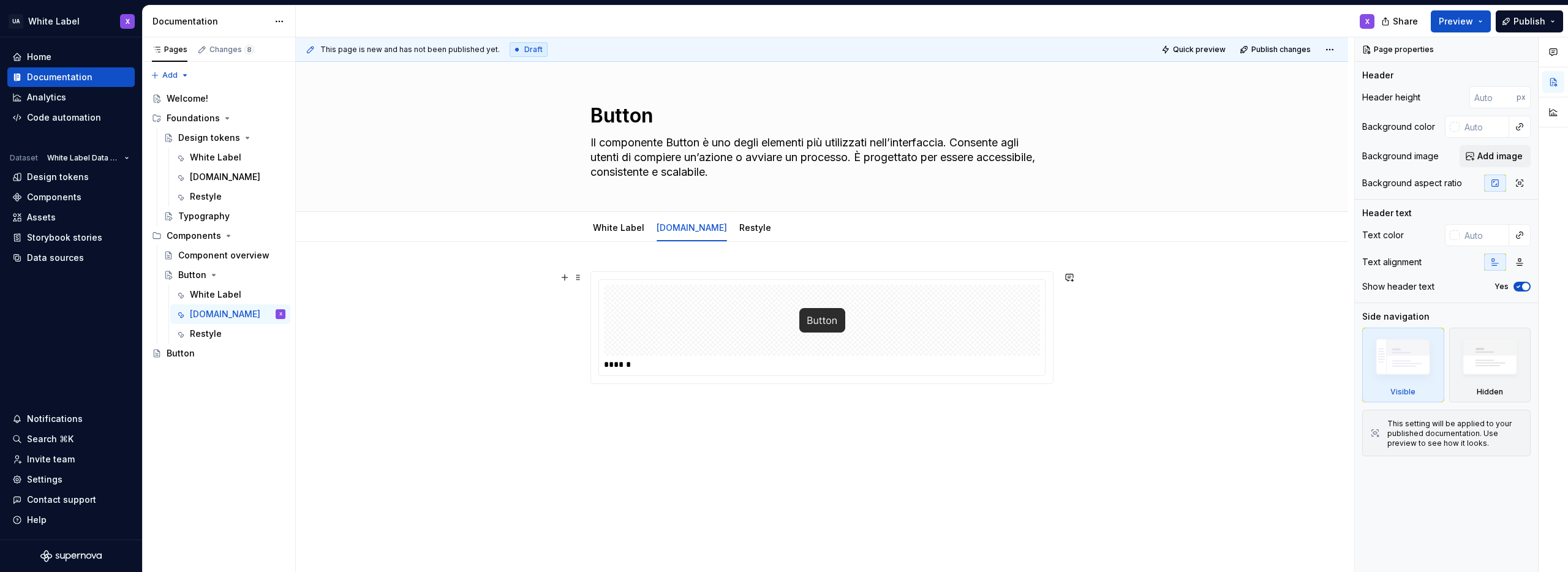
click at [879, 329] on div at bounding box center [821, 320] width 436 height 71
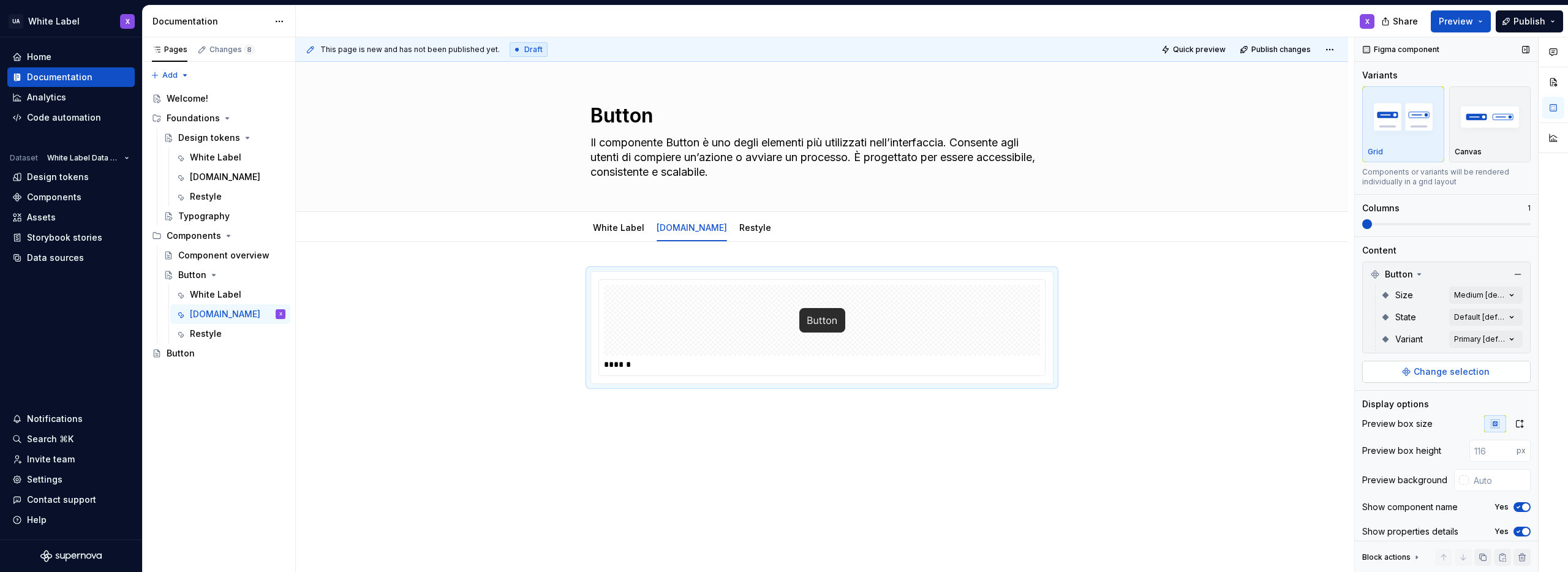
click at [1441, 369] on span "Change selection" at bounding box center [1452, 372] width 76 height 12
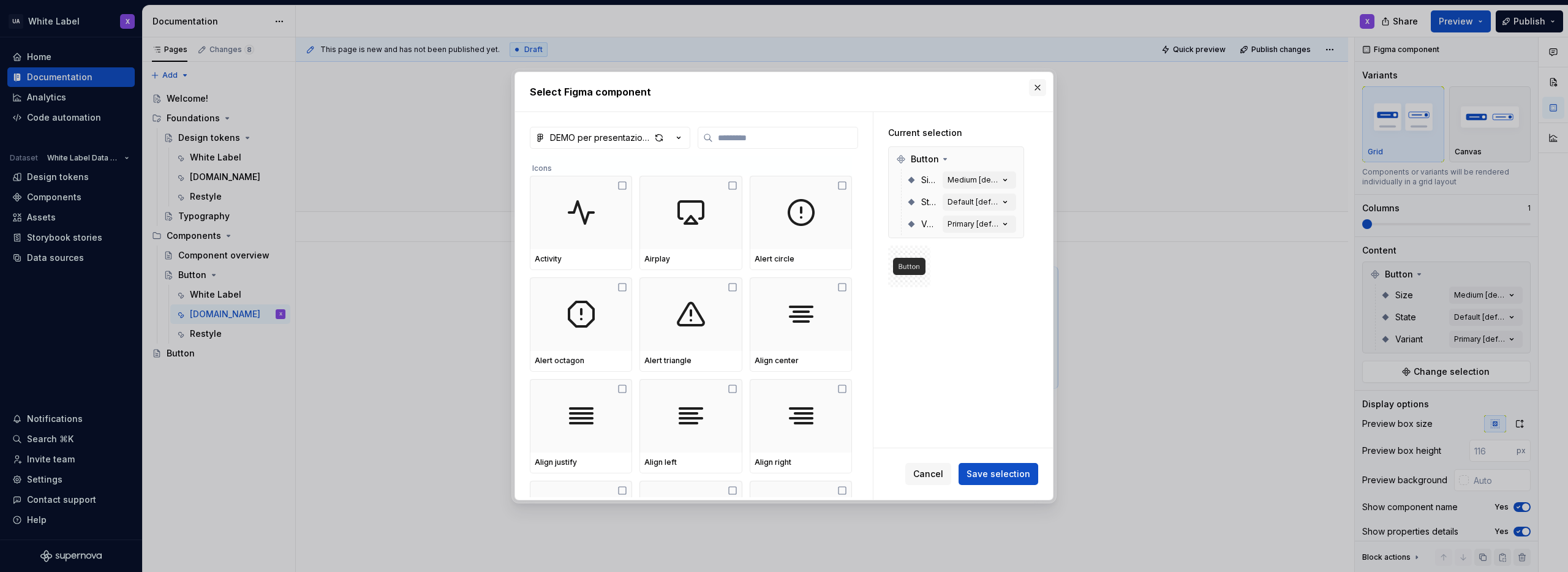
click at [1035, 85] on button "button" at bounding box center [1037, 88] width 17 height 17
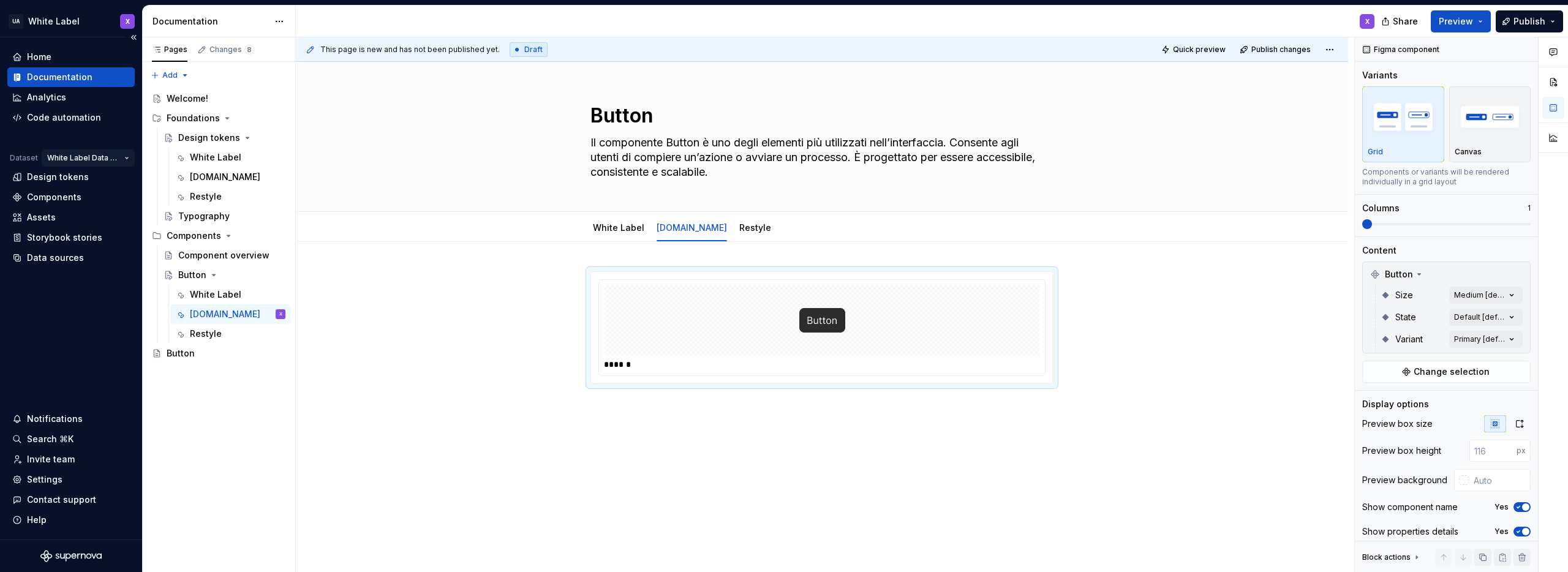
click at [119, 158] on html "UA White Label X Home Documentation Analytics Code automation Dataset White Lab…" at bounding box center [784, 286] width 1568 height 572
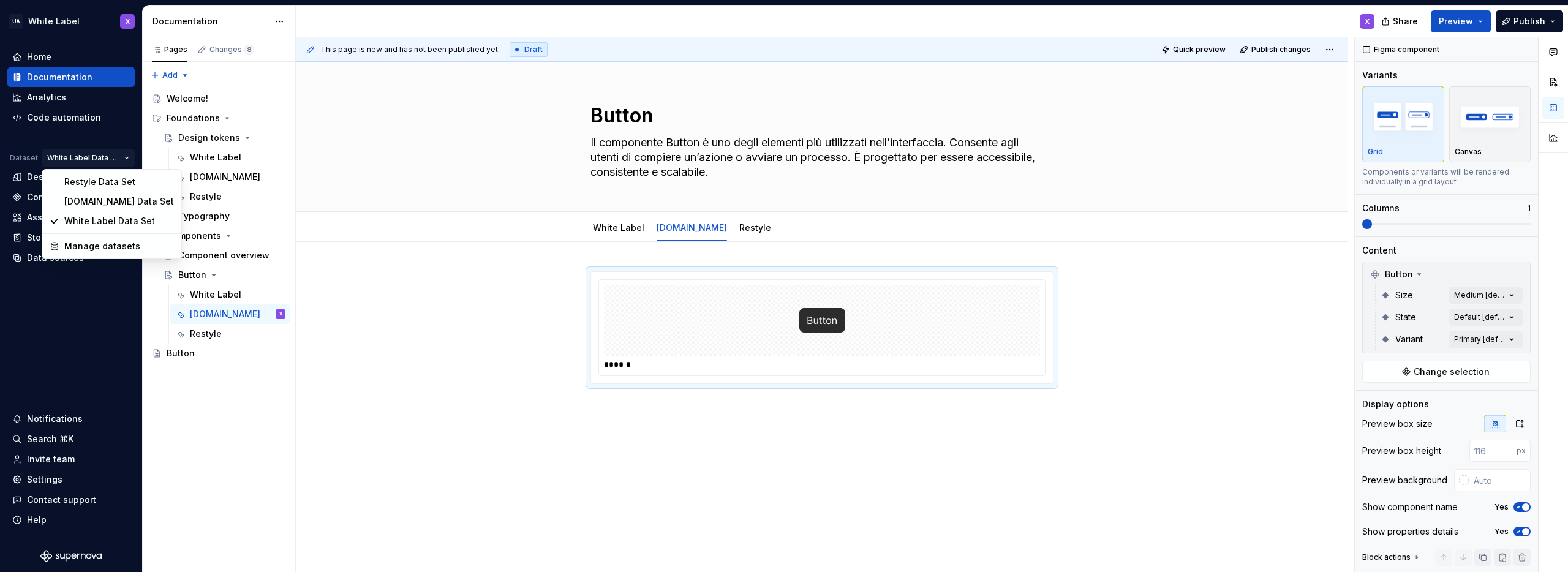
click at [497, 169] on html "UA White Label X Home Documentation Analytics Code automation Dataset White Lab…" at bounding box center [784, 286] width 1568 height 572
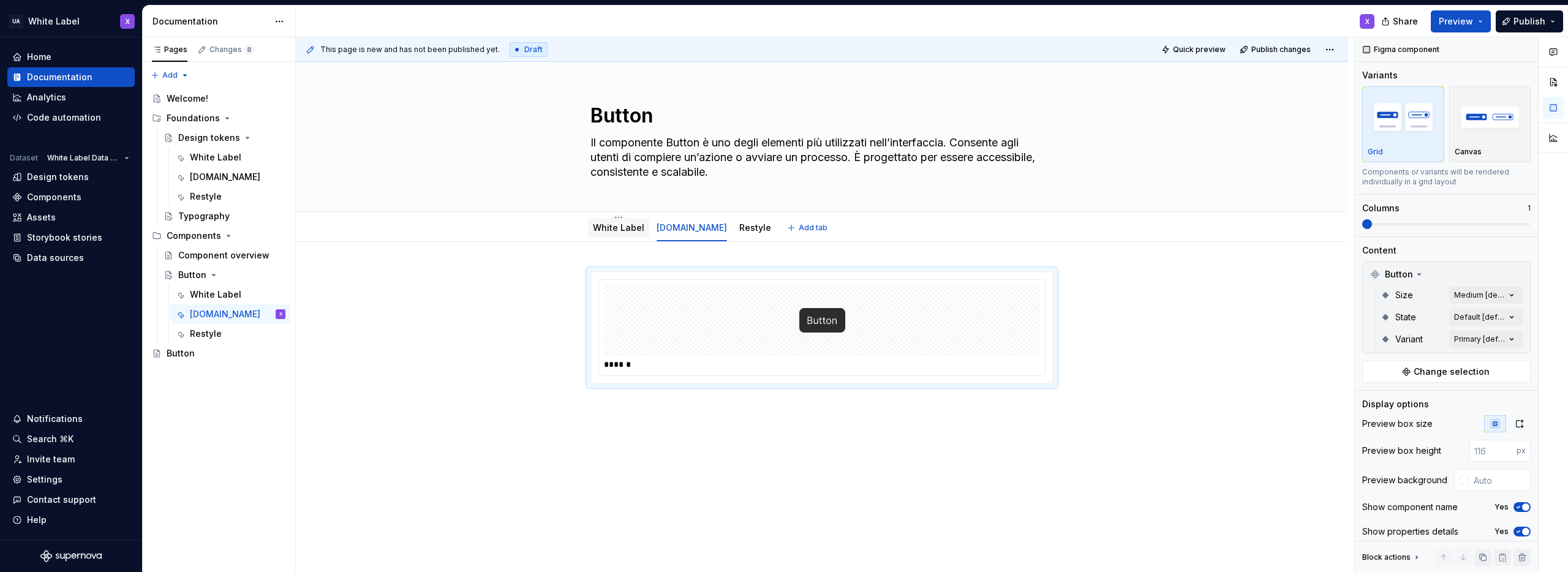
click at [618, 225] on link "White Label" at bounding box center [618, 227] width 51 height 10
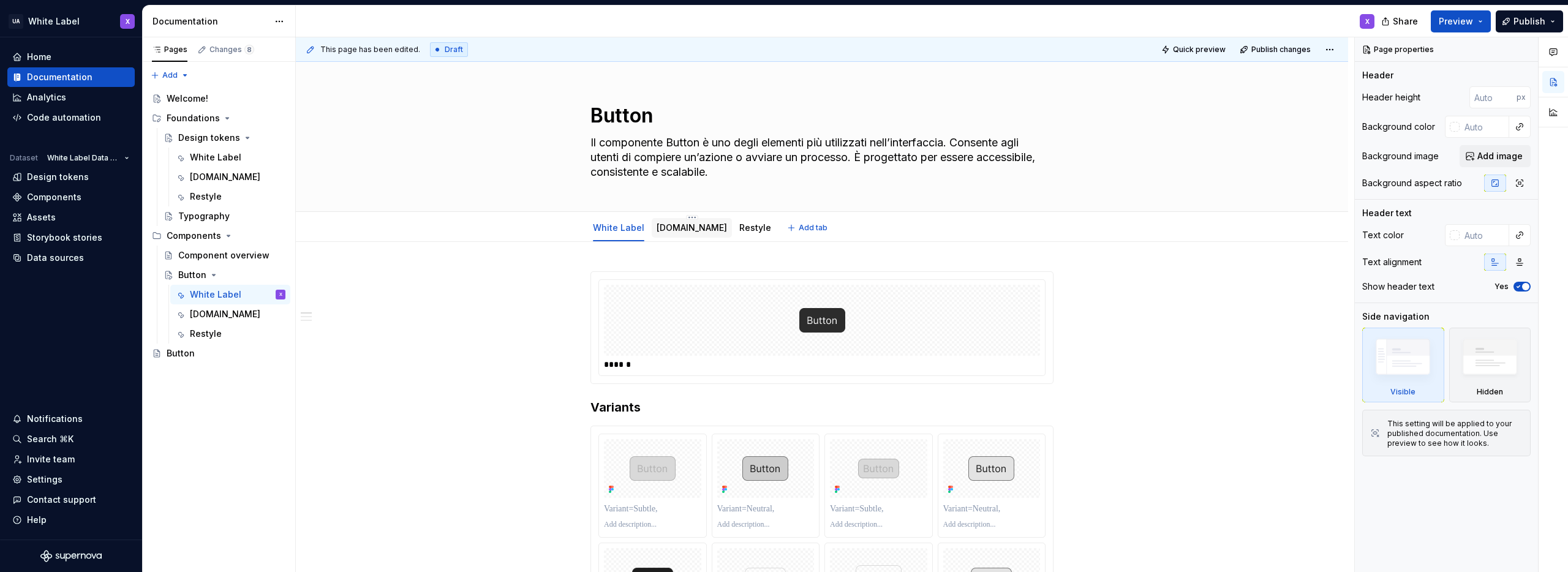
click at [668, 229] on link "[DOMAIN_NAME]" at bounding box center [692, 227] width 71 height 10
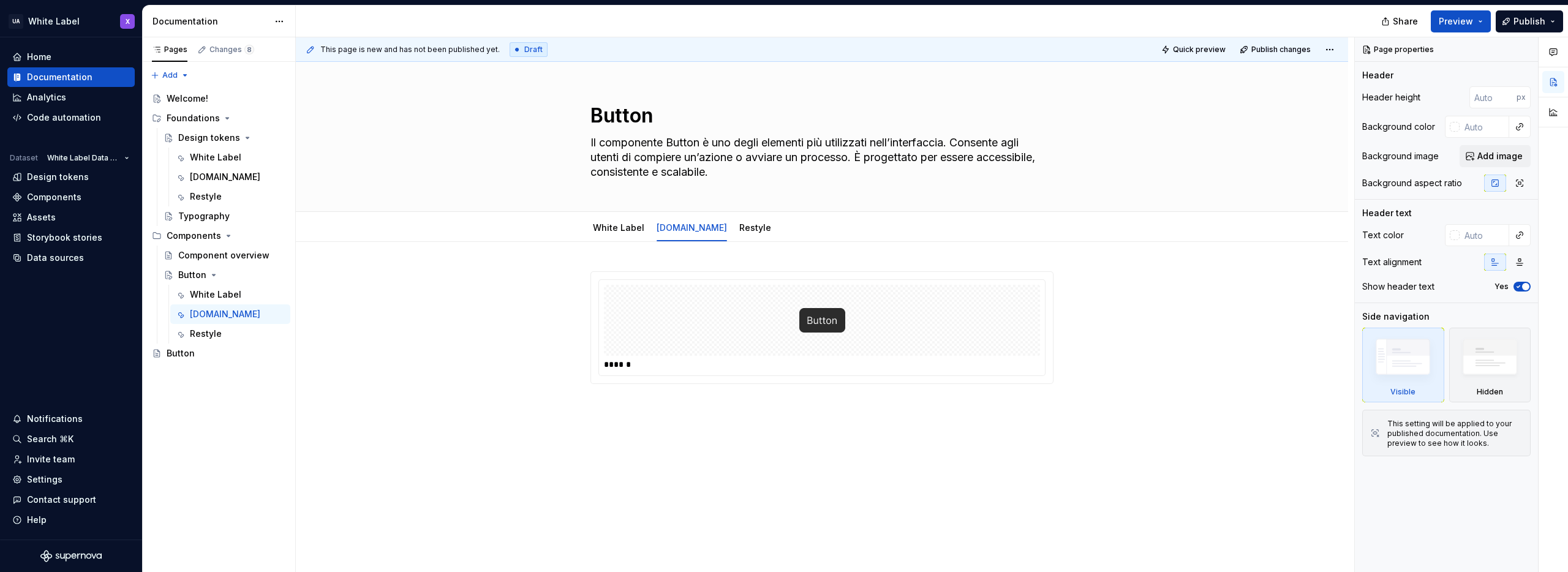
type textarea "*"
